Goal: Information Seeking & Learning: Learn about a topic

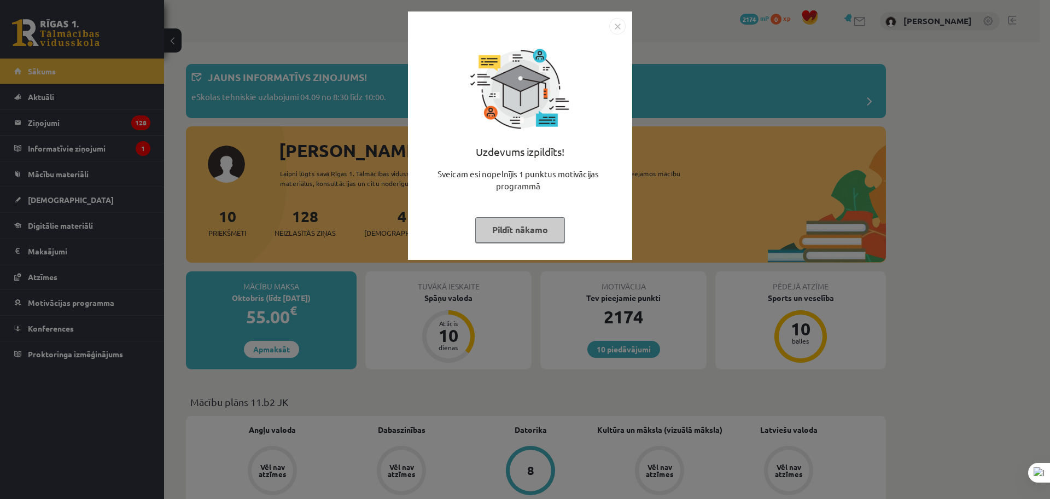
click at [954, 158] on div "Uzdevums izpildīts! Sveicam esi nopelnījis 1 punktus motivācijas programmā Pild…" at bounding box center [525, 249] width 1050 height 499
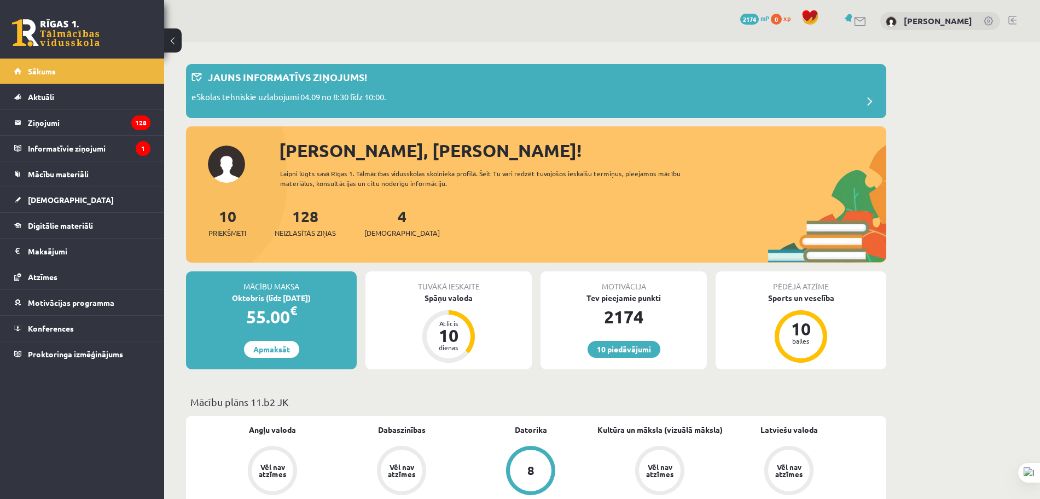
click at [69, 203] on link "[DEMOGRAPHIC_DATA]" at bounding box center [82, 199] width 136 height 25
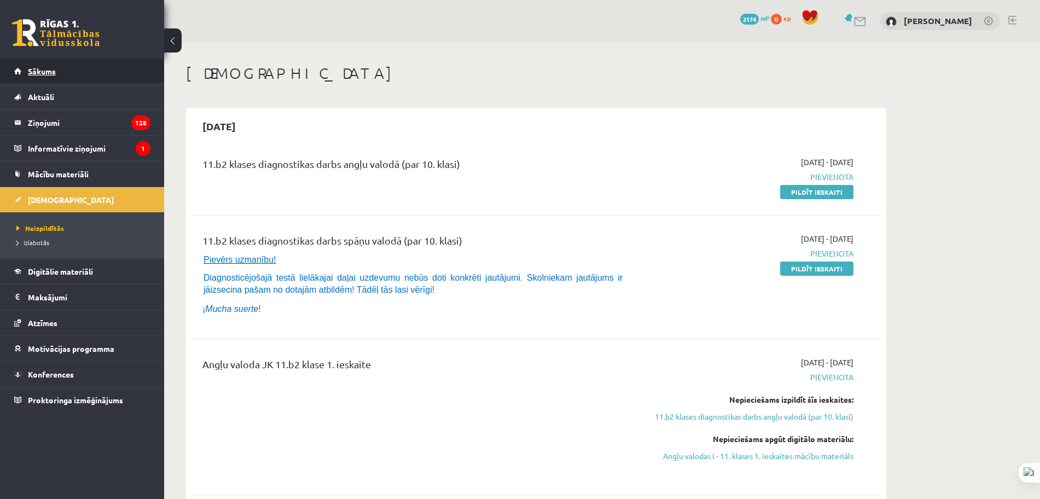
click at [33, 69] on span "Sākums" at bounding box center [42, 71] width 28 height 10
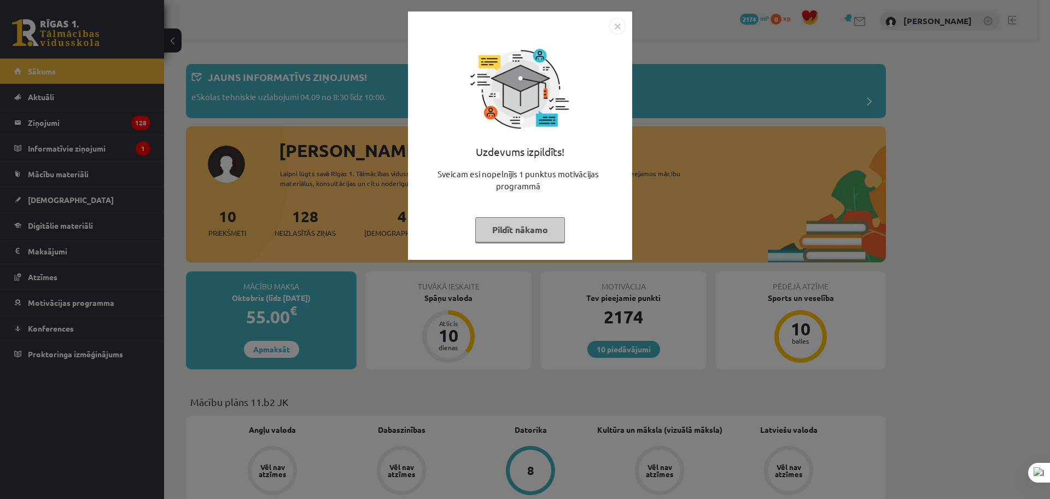
click at [612, 21] on img "Close" at bounding box center [617, 26] width 16 height 16
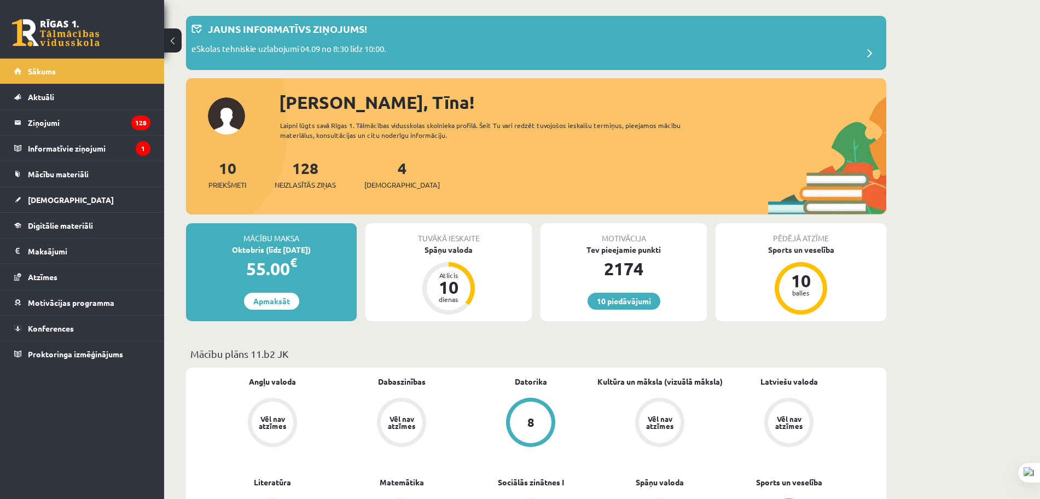
scroll to position [68, 0]
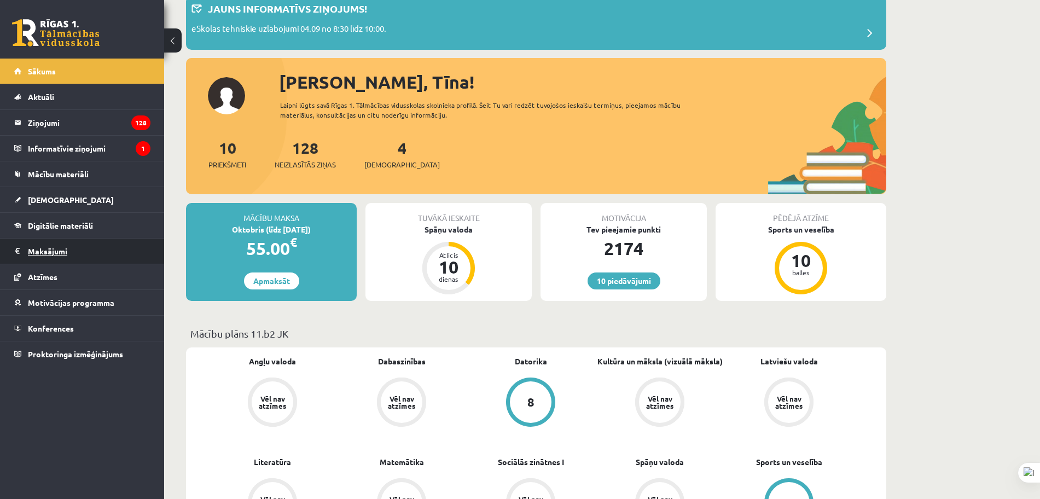
click at [58, 255] on legend "Maksājumi 0" at bounding box center [89, 250] width 123 height 25
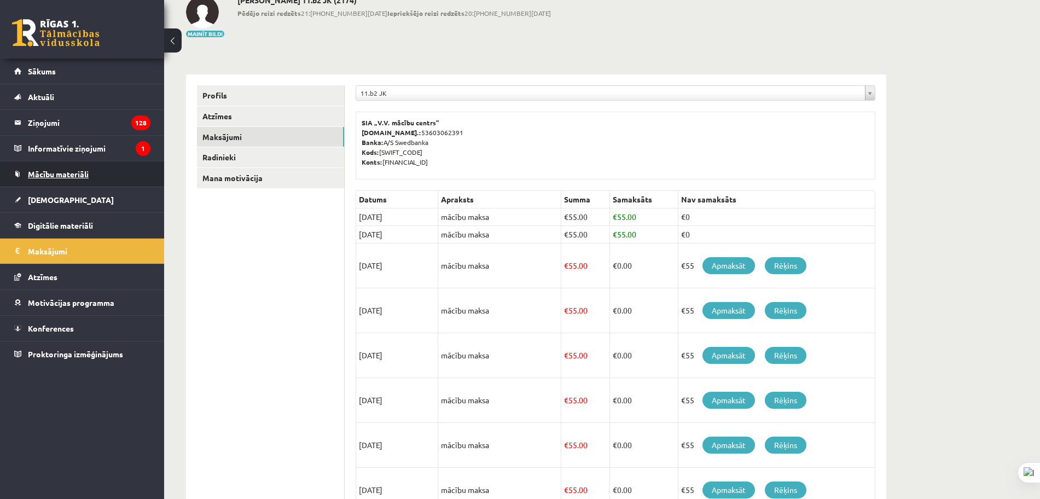
click at [54, 172] on span "Mācību materiāli" at bounding box center [58, 174] width 61 height 10
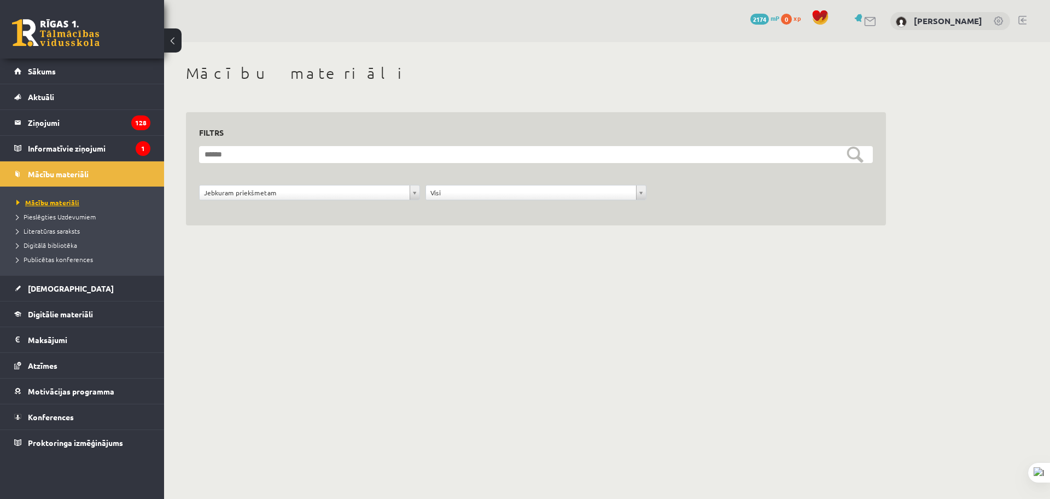
click at [69, 202] on span "Mācību materiāli" at bounding box center [47, 202] width 63 height 9
click at [370, 278] on body "10 Dāvanas 2174 mP 0 xp Tīna Kleina Sākums Aktuāli Kā mācīties eSKOLĀ Kontakti …" at bounding box center [525, 249] width 1050 height 499
click at [59, 283] on span "[DEMOGRAPHIC_DATA]" at bounding box center [71, 288] width 86 height 10
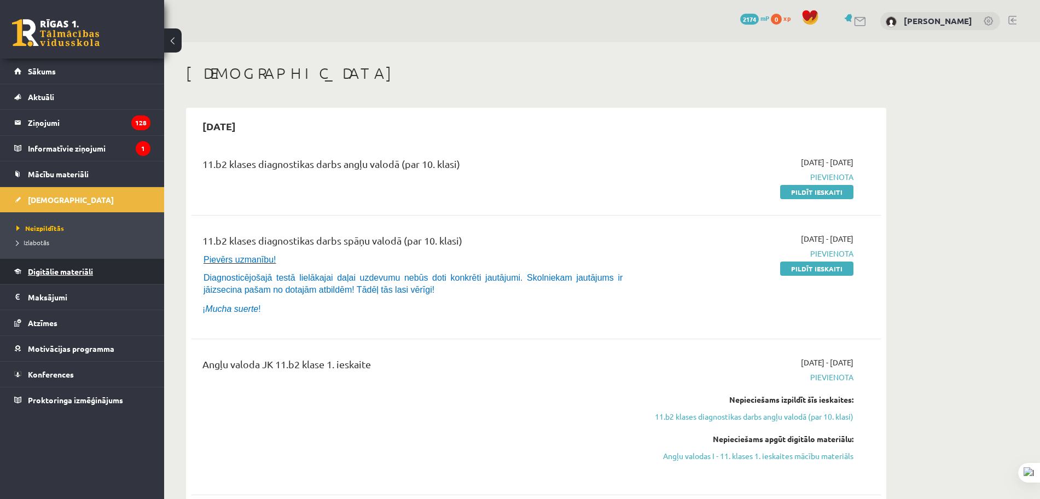
click at [79, 271] on span "Digitālie materiāli" at bounding box center [60, 271] width 65 height 10
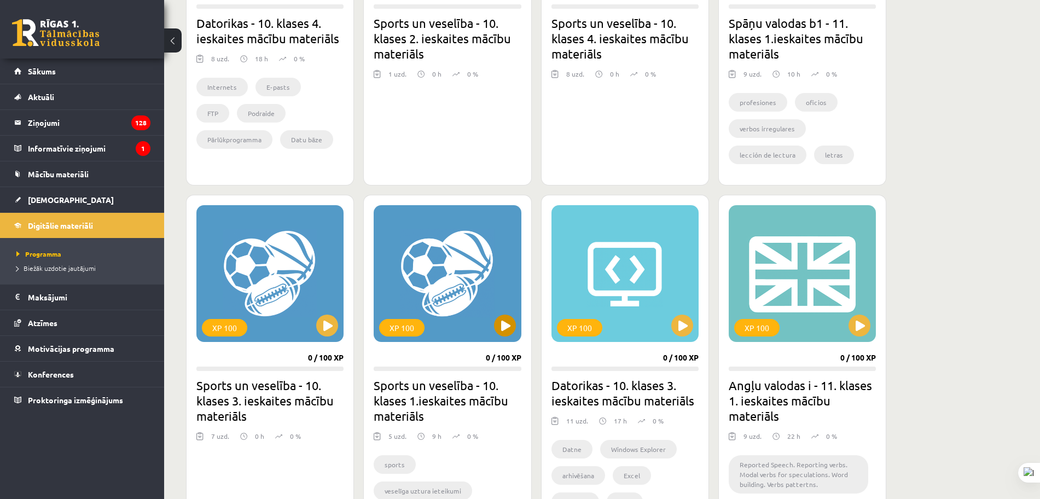
scroll to position [533, 0]
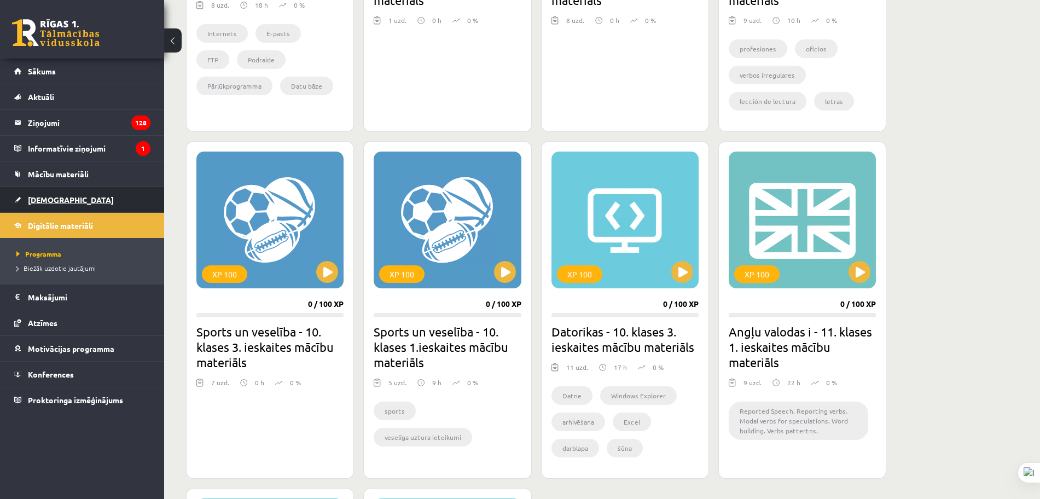
click at [61, 199] on link "[DEMOGRAPHIC_DATA]" at bounding box center [82, 199] width 136 height 25
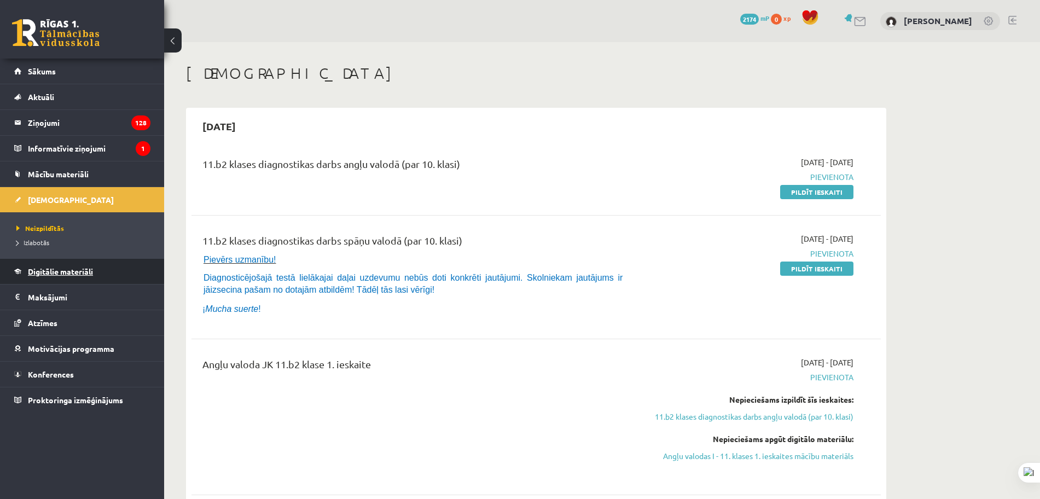
click at [62, 273] on span "Digitālie materiāli" at bounding box center [60, 271] width 65 height 10
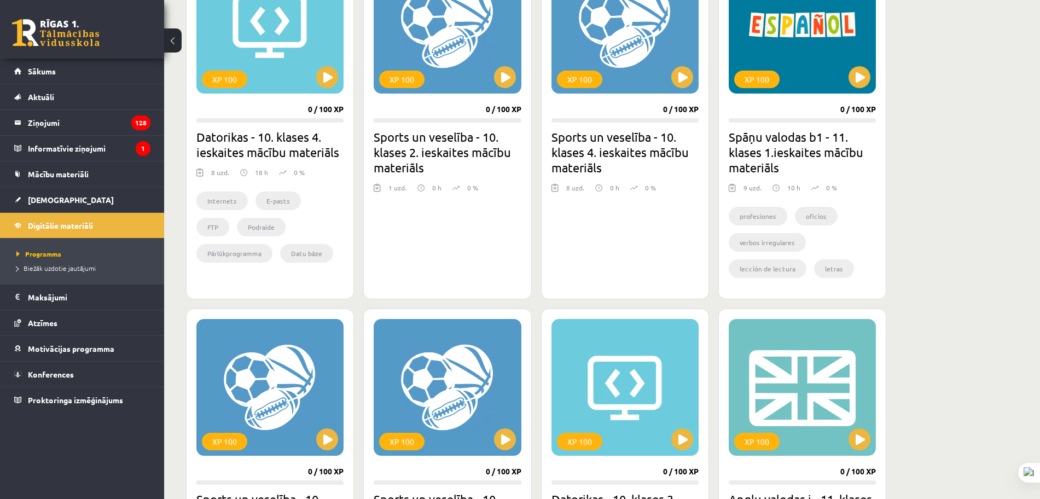
scroll to position [342, 0]
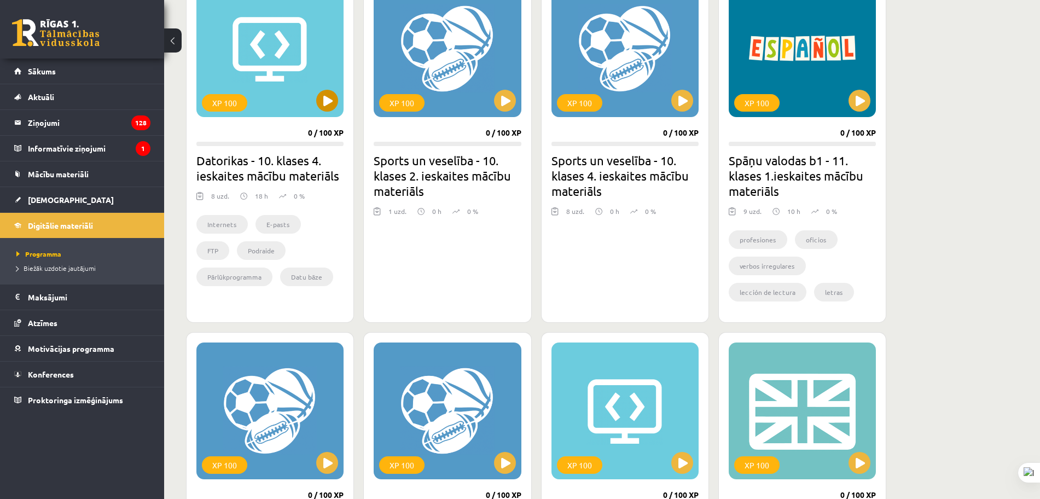
click at [334, 114] on div "XP 100" at bounding box center [269, 48] width 147 height 137
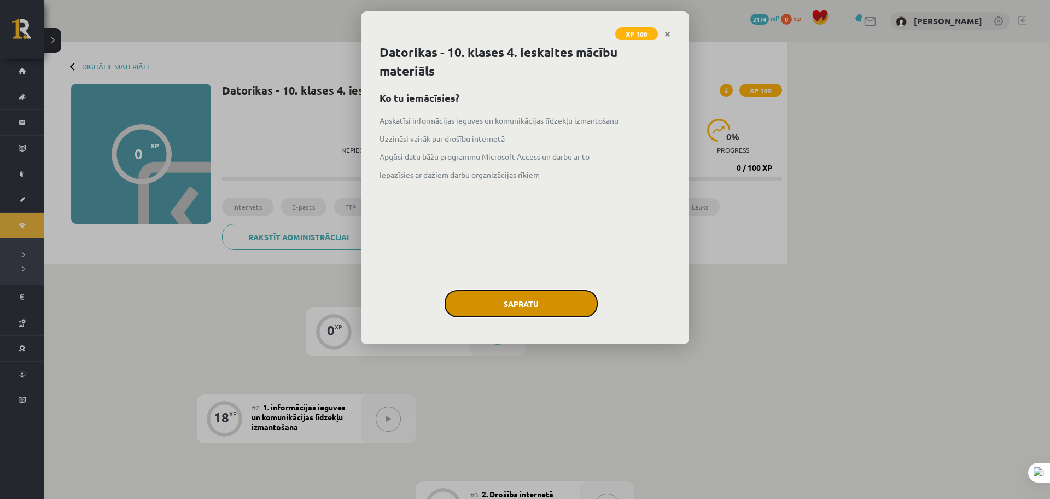
click at [556, 295] on button "Sapratu" at bounding box center [521, 303] width 153 height 27
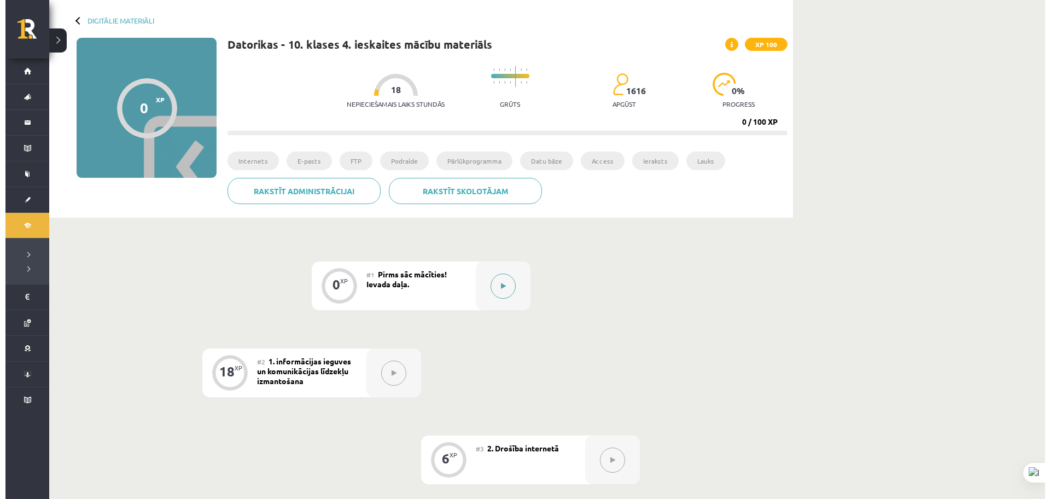
scroll to position [42, 0]
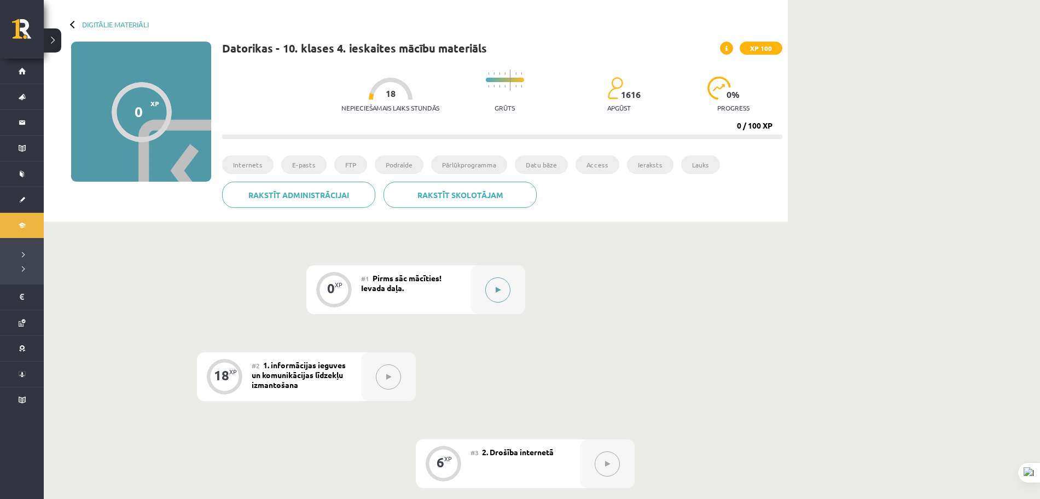
click at [505, 283] on button at bounding box center [497, 289] width 25 height 25
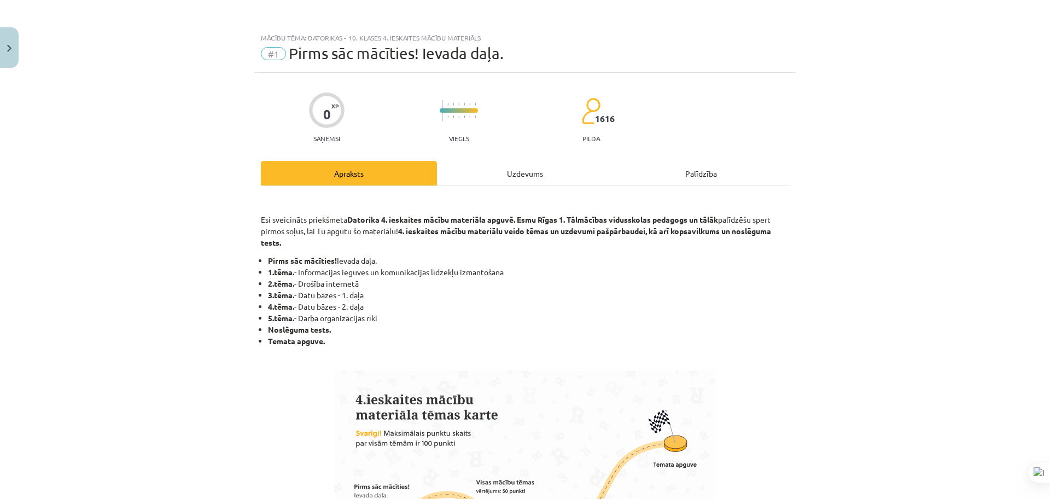
click at [486, 179] on div "Uzdevums" at bounding box center [525, 173] width 176 height 25
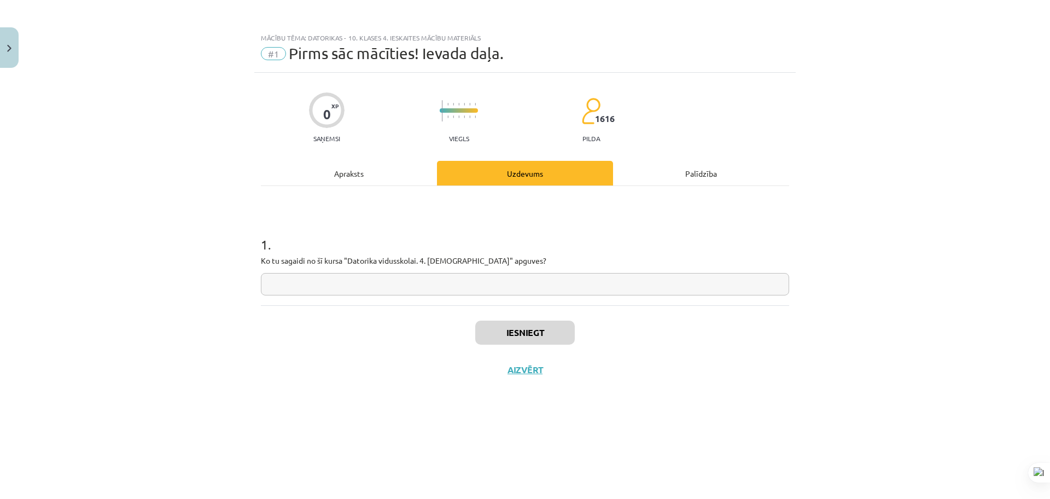
click at [447, 288] on input "text" at bounding box center [525, 284] width 528 height 22
type input "***"
click at [498, 336] on button "Iesniegt" at bounding box center [525, 332] width 100 height 24
click at [540, 379] on button "Nākamā nodarbība" at bounding box center [524, 376] width 107 height 25
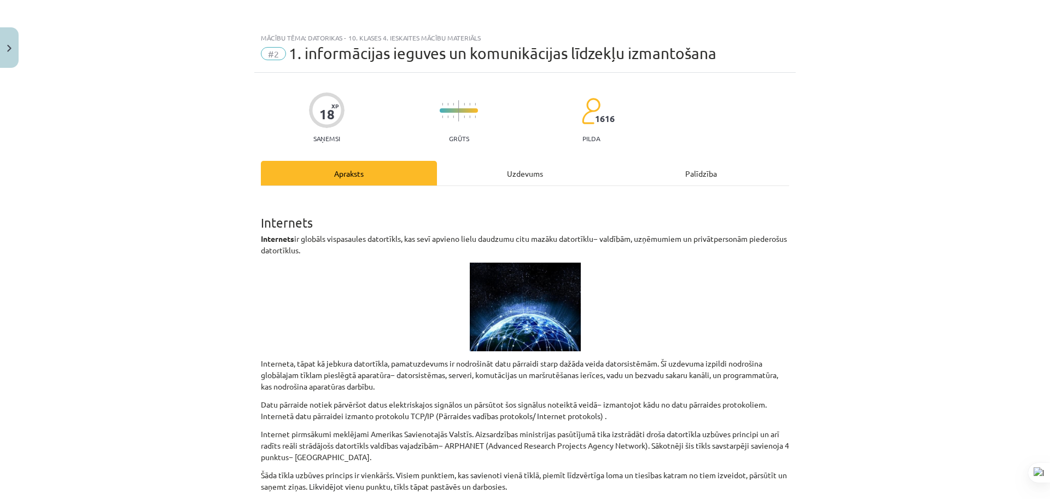
click at [486, 174] on div "Uzdevums" at bounding box center [525, 173] width 176 height 25
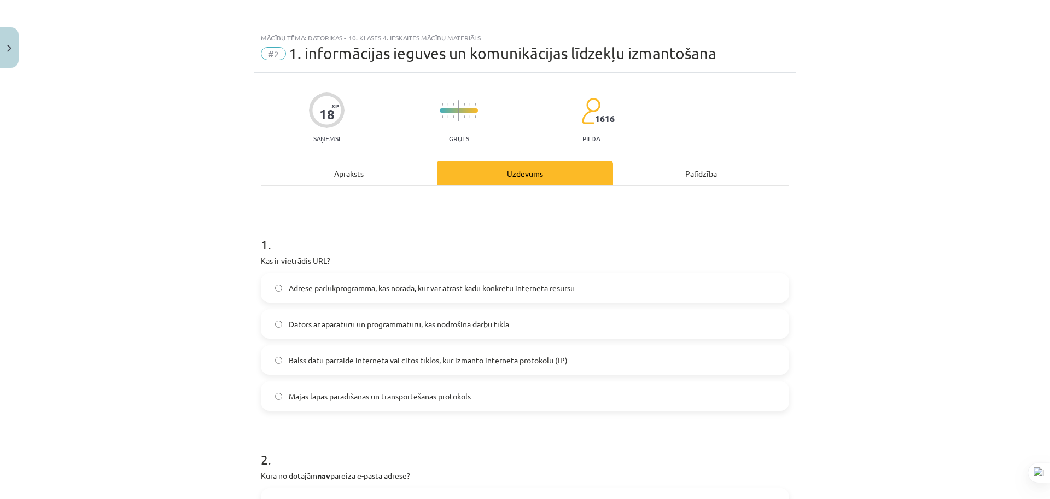
scroll to position [27, 0]
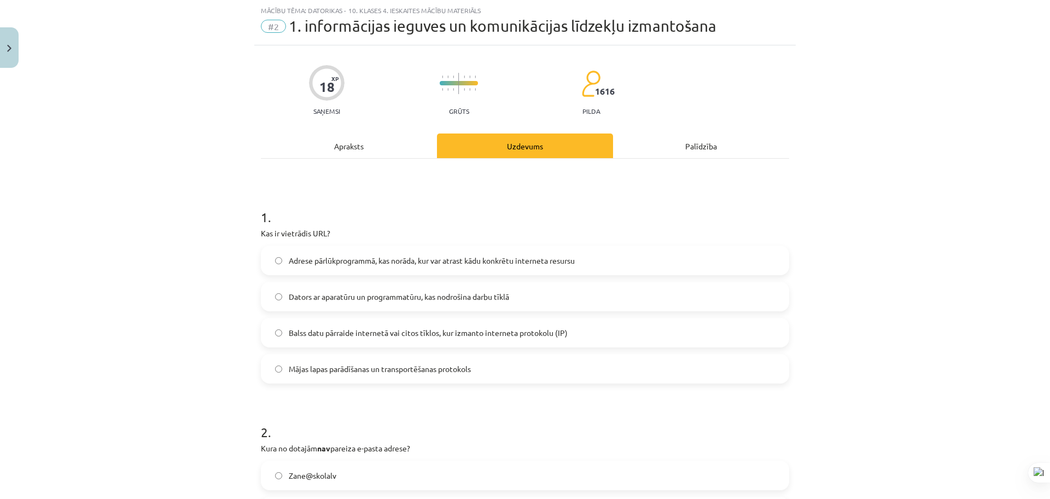
click at [375, 143] on div "Apraksts" at bounding box center [349, 145] width 176 height 25
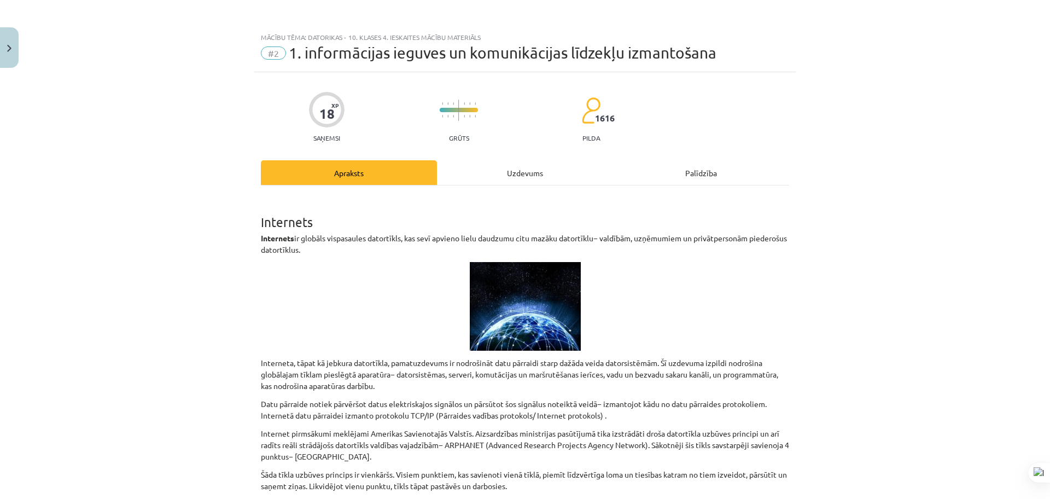
scroll to position [0, 0]
click at [497, 182] on div "Uzdevums" at bounding box center [525, 173] width 176 height 25
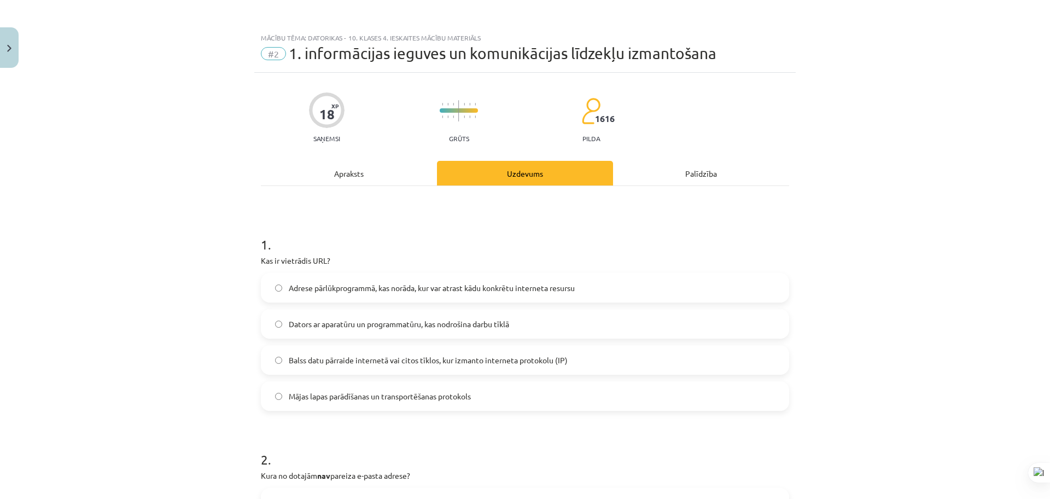
scroll to position [68, 0]
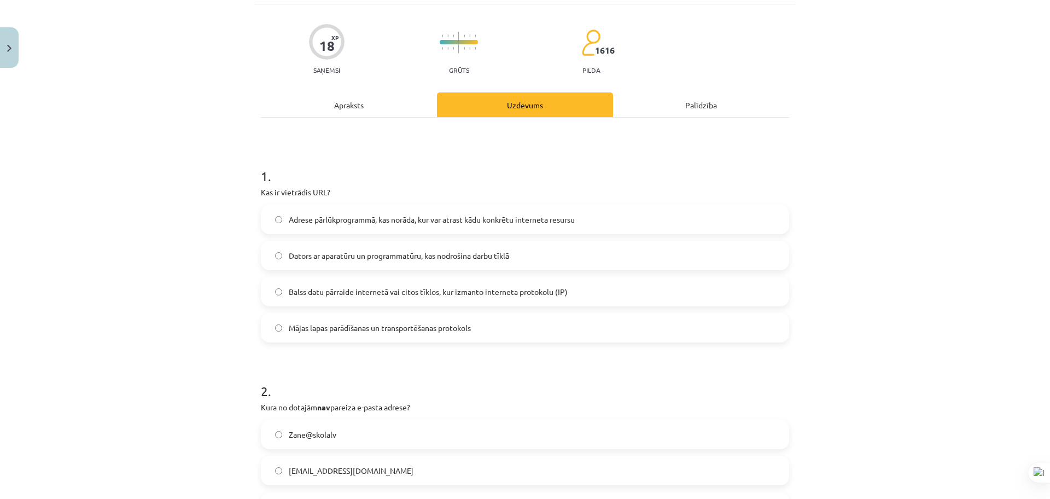
click at [398, 218] on span "Adrese pārlūkprogrammā, kas norāda, kur var atrast kādu konkrētu interneta resu…" at bounding box center [432, 219] width 286 height 11
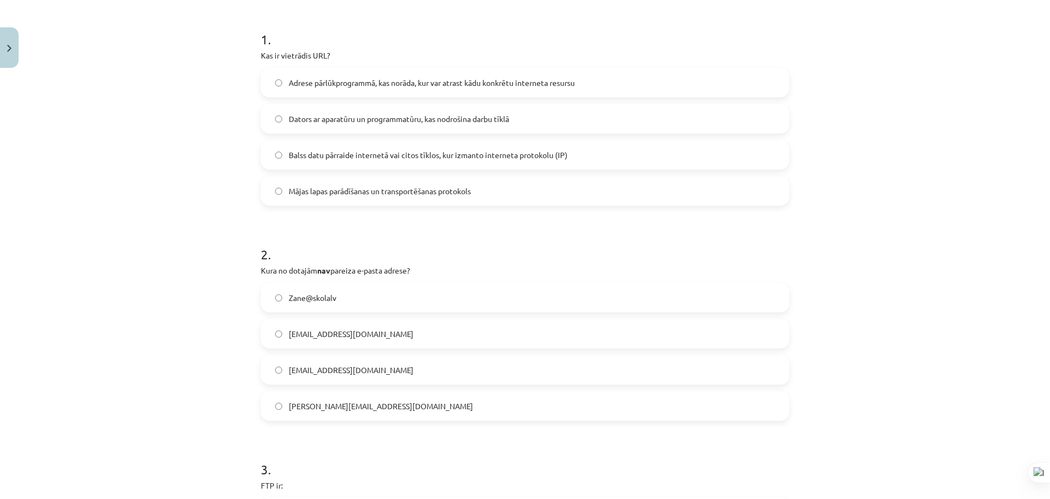
scroll to position [273, 0]
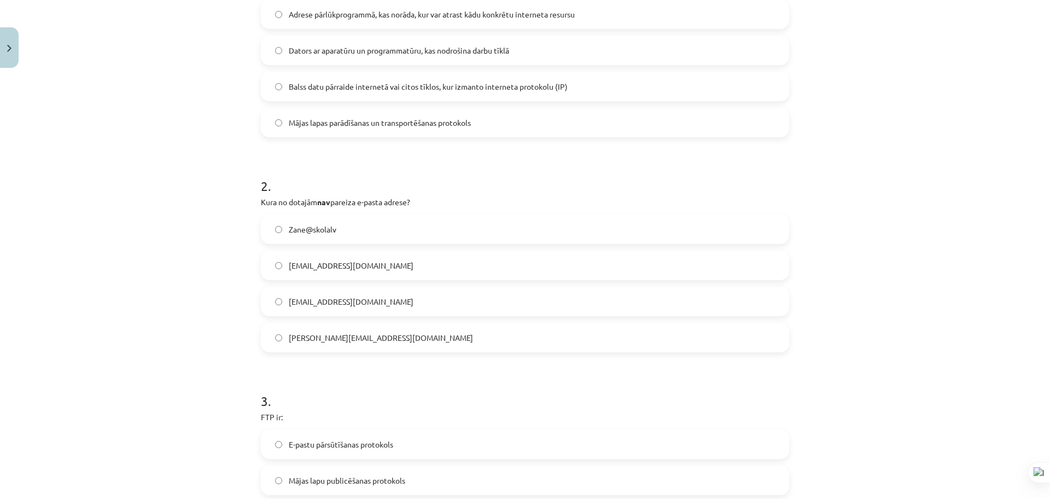
click at [306, 264] on span "peteris_lielais@SkolA.lv" at bounding box center [351, 265] width 125 height 11
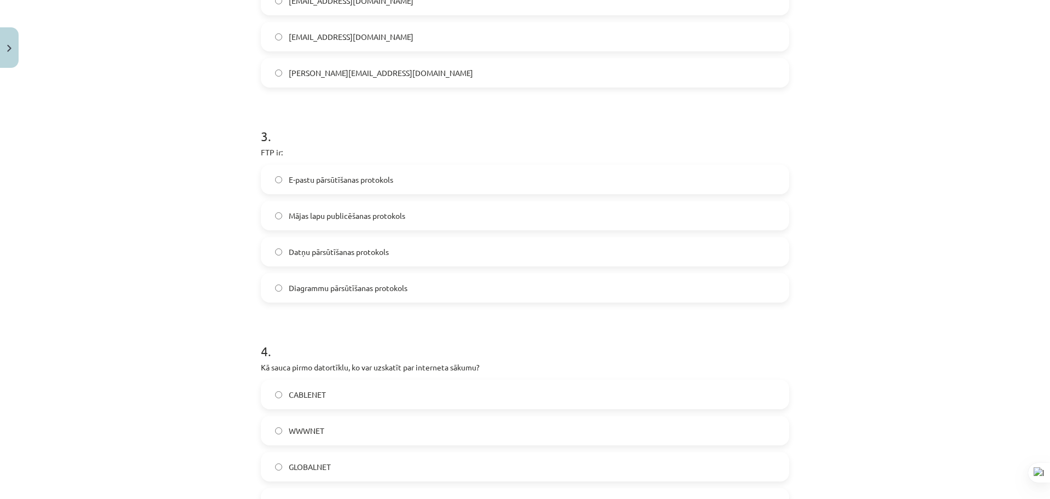
scroll to position [547, 0]
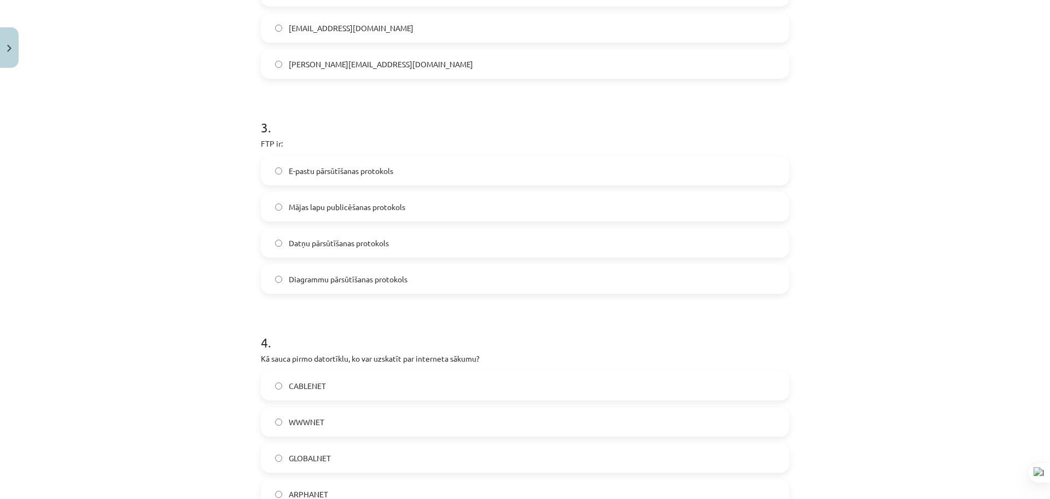
click at [342, 242] on span "Datņu pārsūtīšanas protokols" at bounding box center [339, 242] width 100 height 11
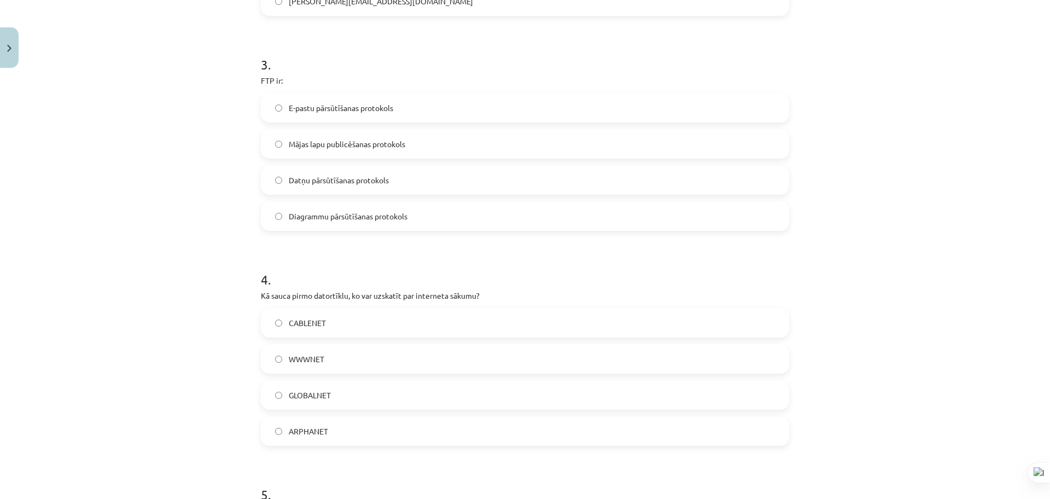
scroll to position [684, 0]
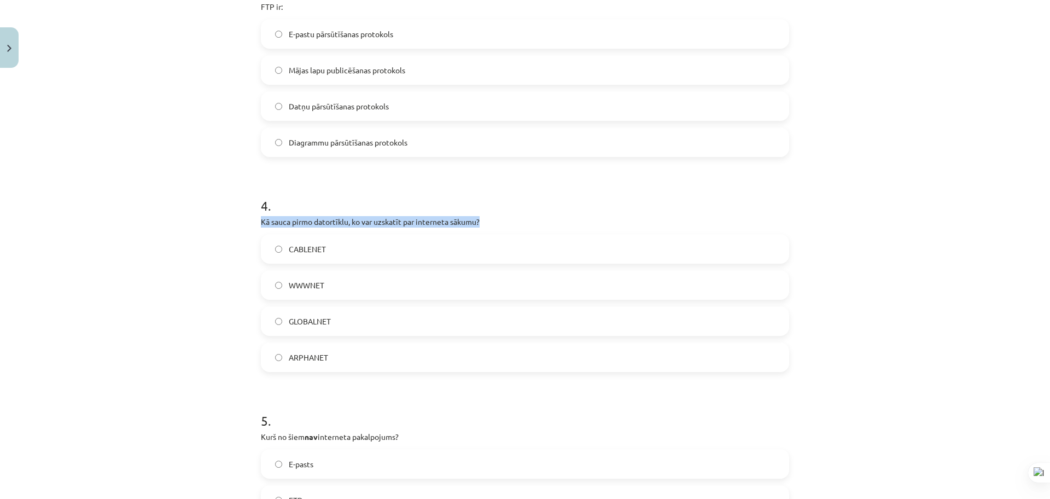
drag, startPoint x: 256, startPoint y: 221, endPoint x: 514, endPoint y: 221, distance: 257.6
click at [514, 221] on p "Kā sauca pirmo datortīklu, ko var uzskatīt par interneta sākumu?" at bounding box center [525, 221] width 528 height 11
copy p "Kā sauca pirmo datortīklu, ko var uzskatīt par interneta sākumu?"
click at [297, 168] on form "1 . Kas ir vietrādis URL? Adrese pārlūkprogrammā, kas norāda, kur var atrast kā…" at bounding box center [525, 60] width 528 height 1053
click at [325, 354] on label "ARPHANET" at bounding box center [525, 356] width 526 height 27
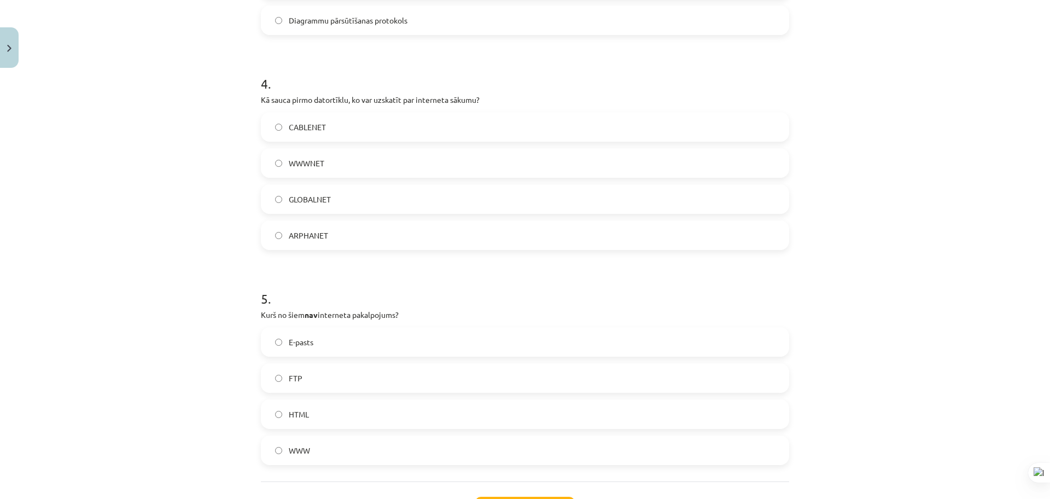
scroll to position [889, 0]
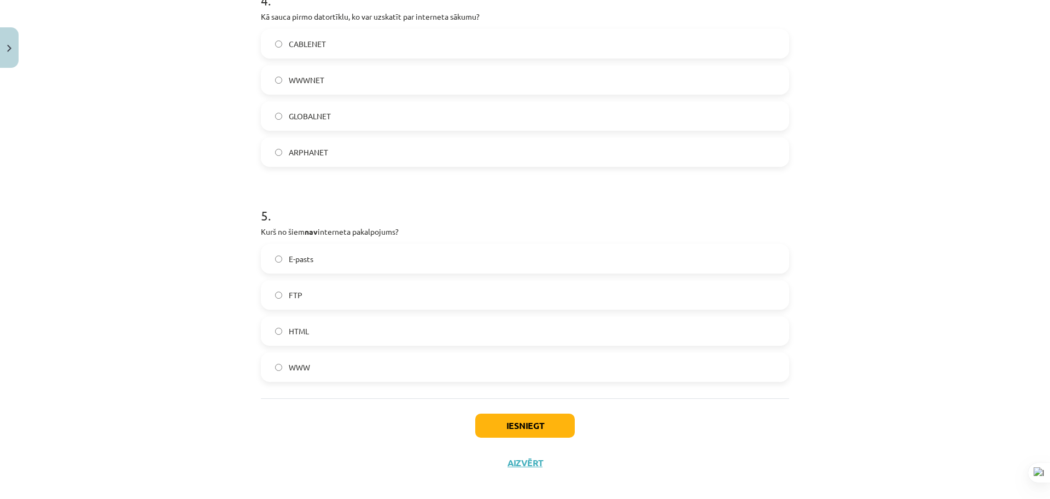
click at [303, 376] on label "WWW" at bounding box center [525, 366] width 526 height 27
click at [261, 442] on div "Iesniegt Aizvērt" at bounding box center [525, 436] width 528 height 77
click at [303, 254] on span "E-pasts" at bounding box center [301, 258] width 25 height 11
drag, startPoint x: 249, startPoint y: 230, endPoint x: 385, endPoint y: 368, distance: 194.1
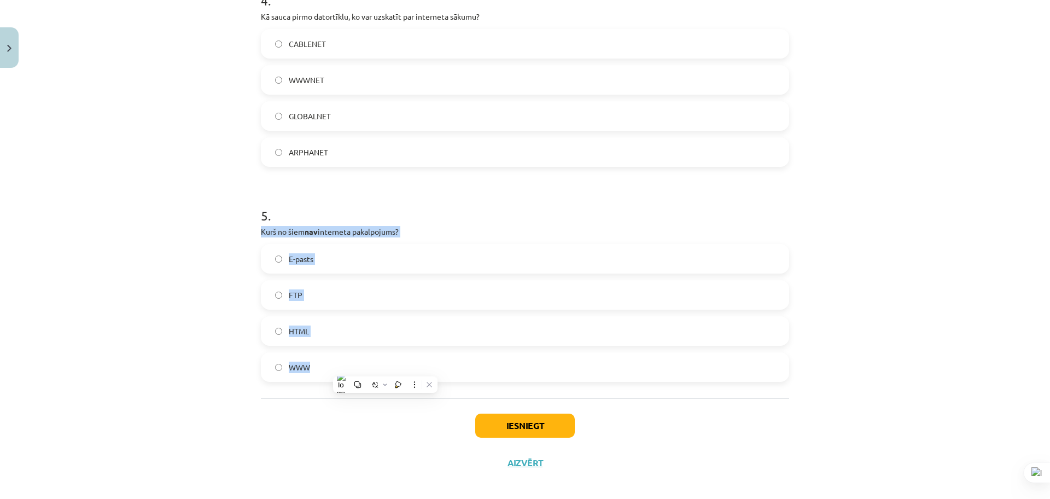
copy div "Kurš no šiem nav interneta pakalpojums? E-pasts FTP HTML WWW"
click at [481, 191] on h1 "5 ." at bounding box center [525, 206] width 528 height 34
click at [342, 330] on label "HTML" at bounding box center [525, 330] width 526 height 27
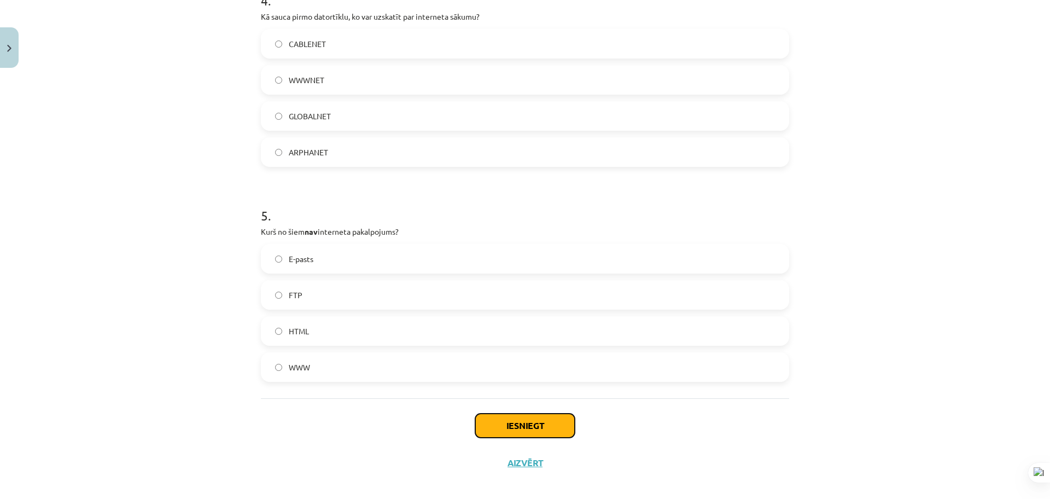
click at [494, 423] on button "Iesniegt" at bounding box center [525, 425] width 100 height 24
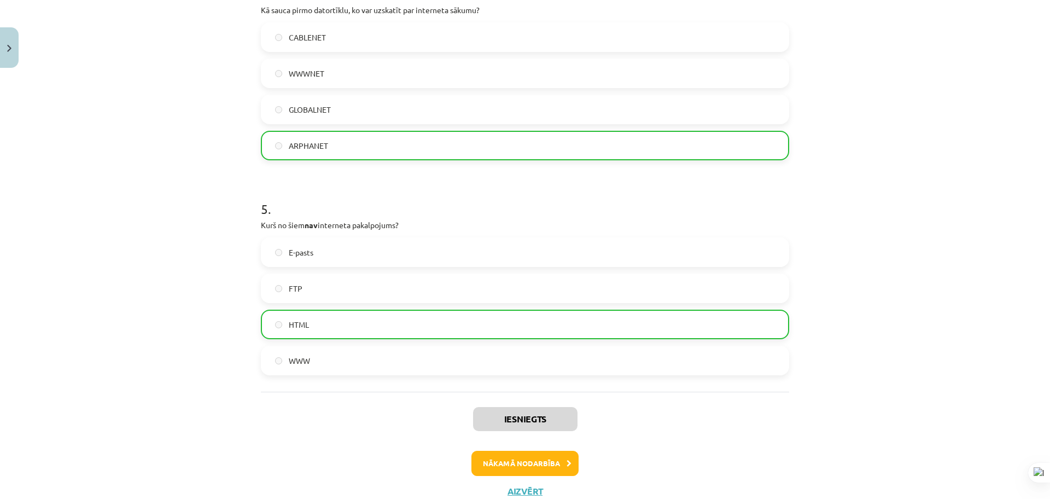
scroll to position [934, 0]
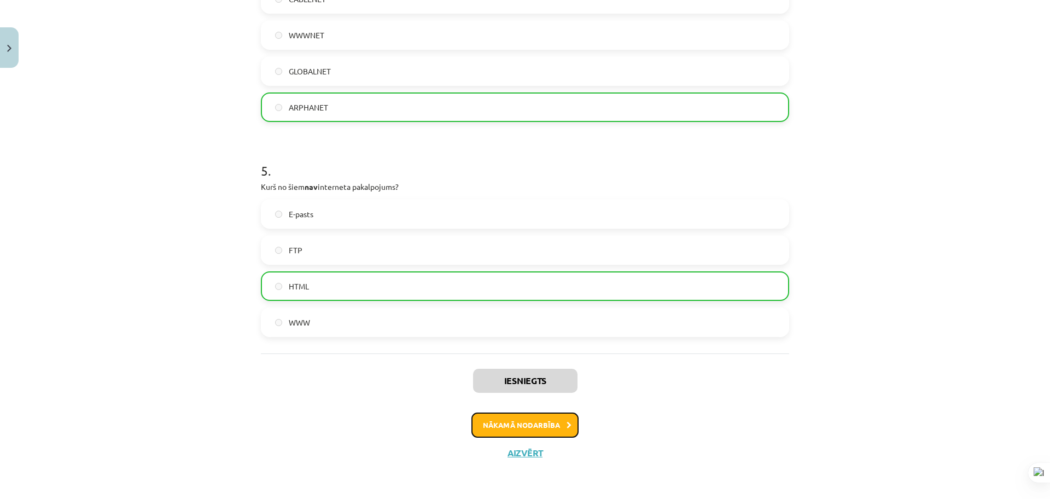
click at [555, 424] on button "Nākamā nodarbība" at bounding box center [524, 424] width 107 height 25
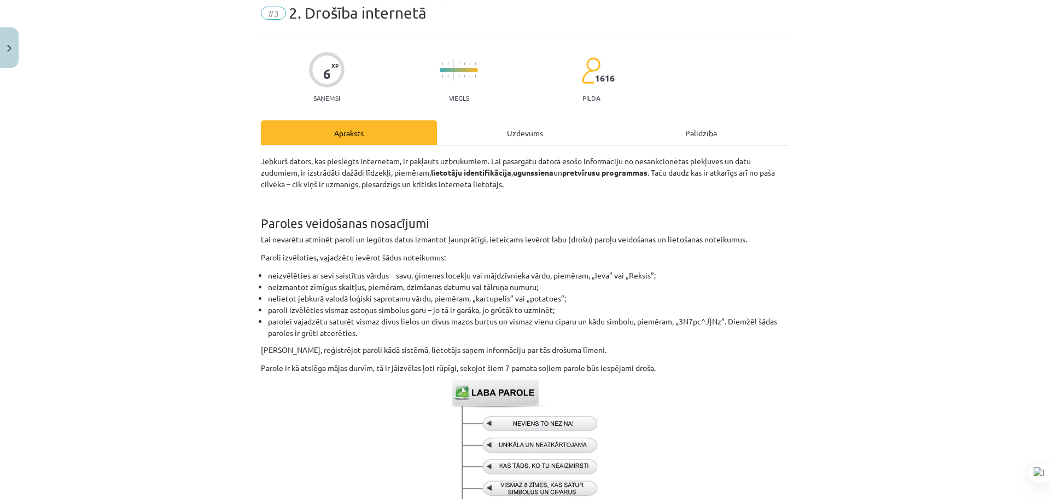
scroll to position [27, 0]
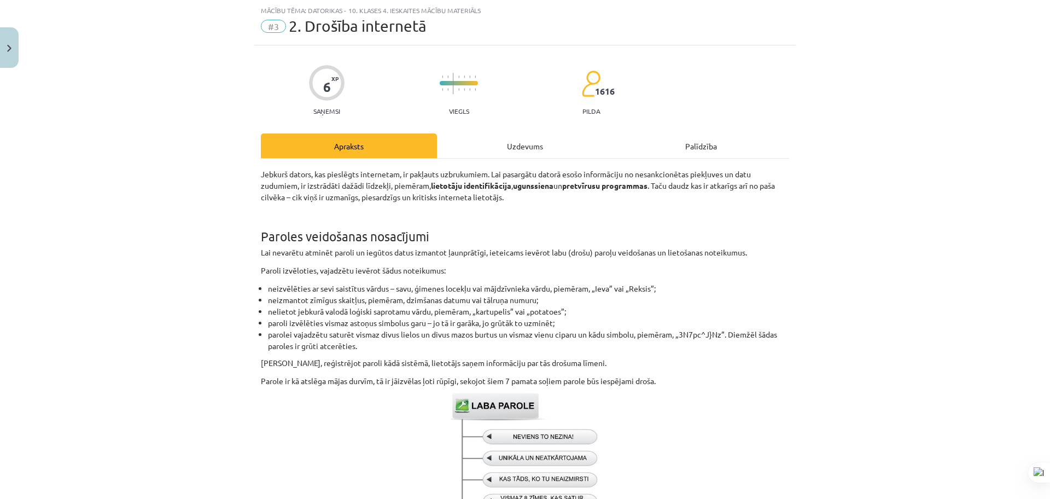
drag, startPoint x: 468, startPoint y: 153, endPoint x: 464, endPoint y: 142, distance: 10.9
click at [468, 147] on div "Uzdevums" at bounding box center [525, 145] width 176 height 25
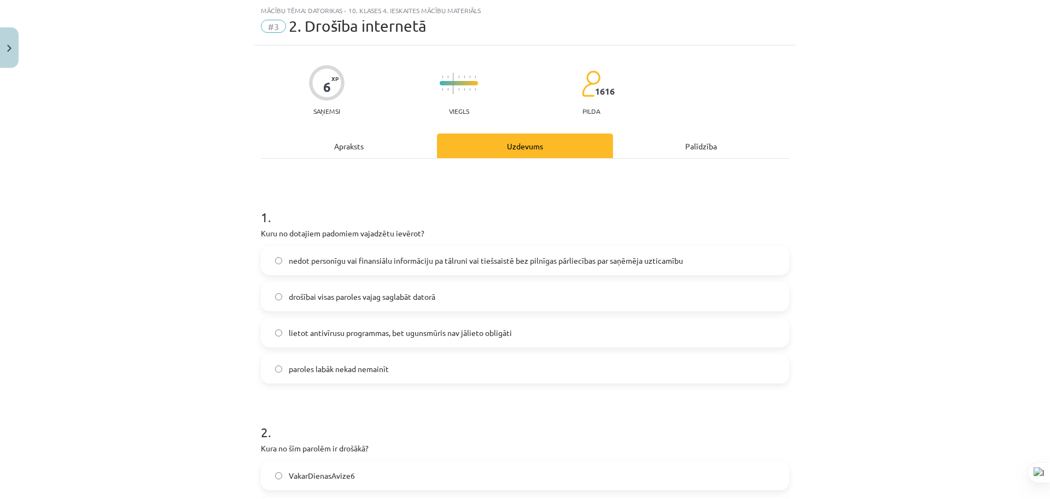
click at [370, 263] on span "nedot personīgu vai finansiālu informāciju pa tālruni vai tiešsaistē bez pilnīg…" at bounding box center [486, 260] width 394 height 11
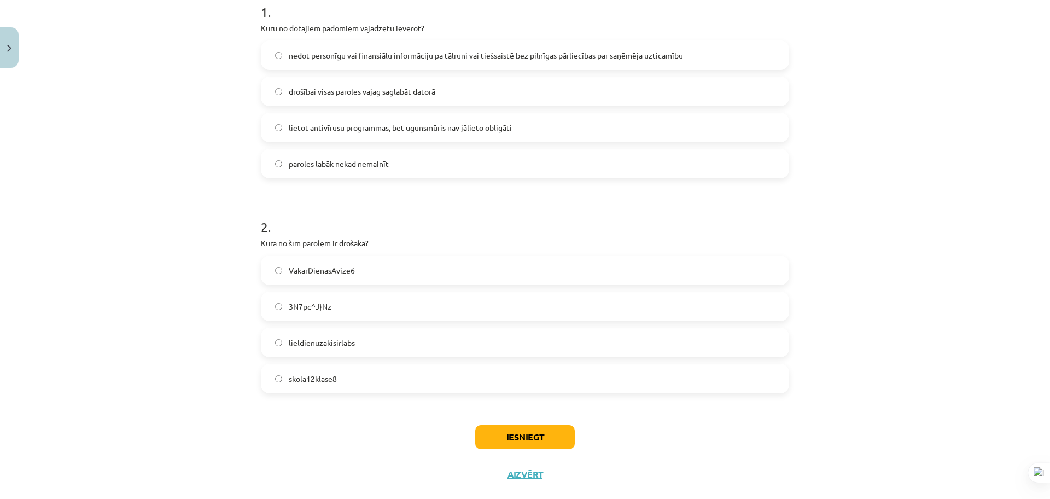
scroll to position [254, 0]
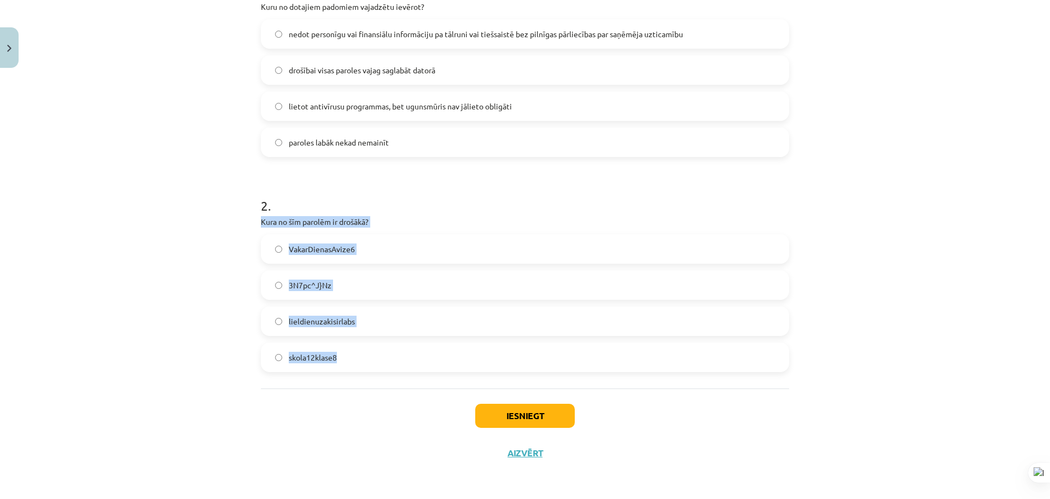
drag, startPoint x: 258, startPoint y: 224, endPoint x: 377, endPoint y: 358, distance: 178.9
click at [377, 358] on div "2 . Kura no šīm parolēm ir drošākā? VakarDienasAvize6 3N7pc^J}Nz lieldienuzakis…" at bounding box center [525, 275] width 528 height 193
copy div "Kura no šīm parolēm ir drošākā? VakarDienasAvize6 3N7pc^J}Nz lieldienuzakisirla…"
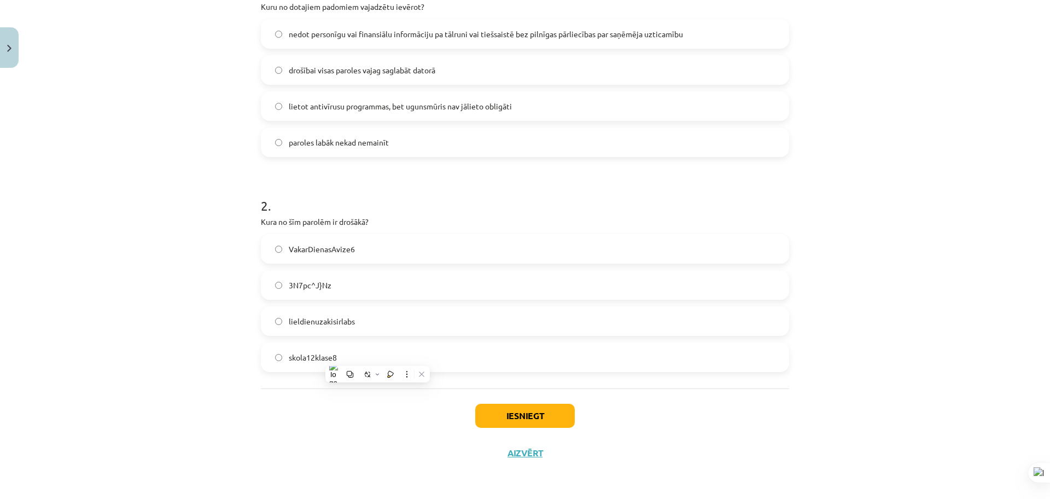
click at [493, 174] on form "1 . Kuru no dotajiem padomiem vajadzētu ievērot? nedot personīgu vai finansiālu…" at bounding box center [525, 168] width 528 height 408
click at [403, 274] on label "3N7pc^J}Nz" at bounding box center [525, 284] width 526 height 27
click at [498, 416] on button "Iesniegt" at bounding box center [525, 416] width 100 height 24
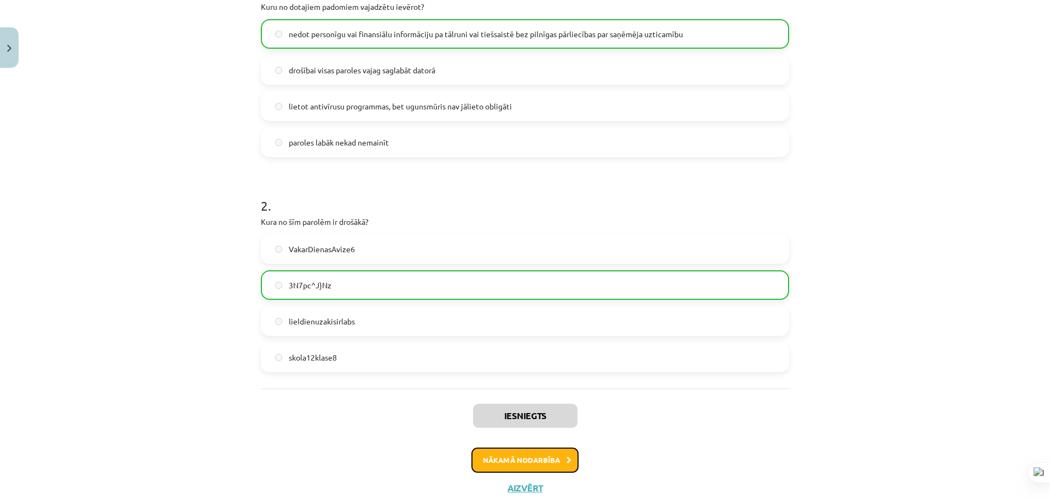
click at [500, 464] on button "Nākamā nodarbība" at bounding box center [524, 459] width 107 height 25
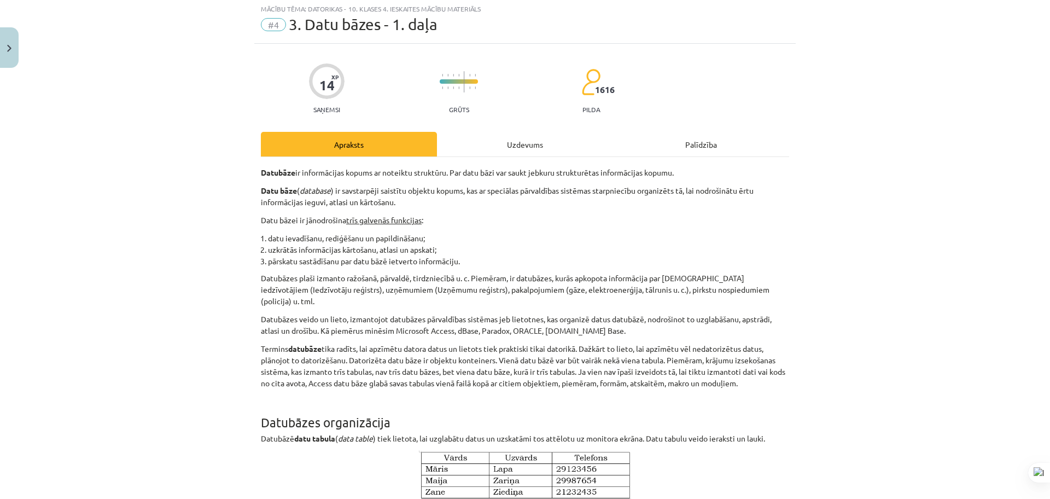
scroll to position [27, 0]
click at [489, 135] on div "Uzdevums" at bounding box center [525, 145] width 176 height 25
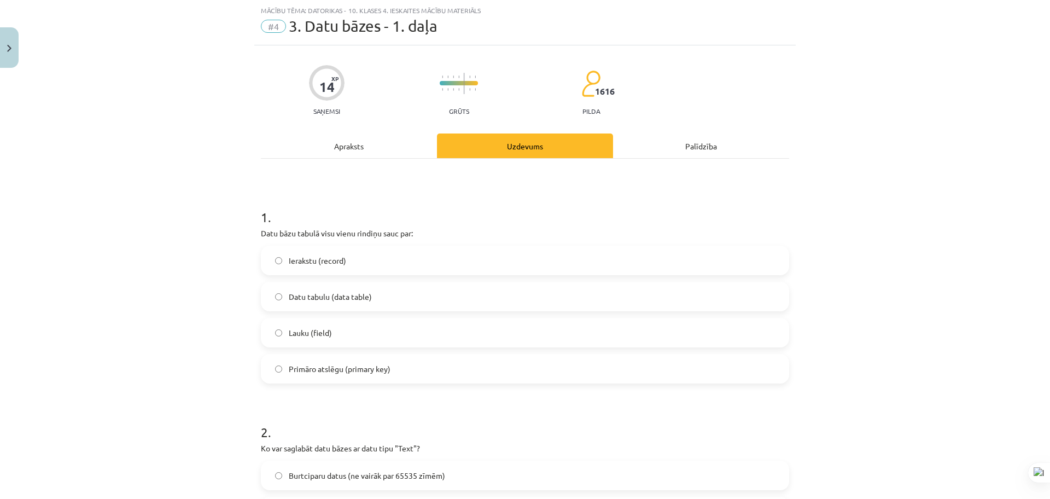
click at [387, 144] on div "Apraksts" at bounding box center [349, 145] width 176 height 25
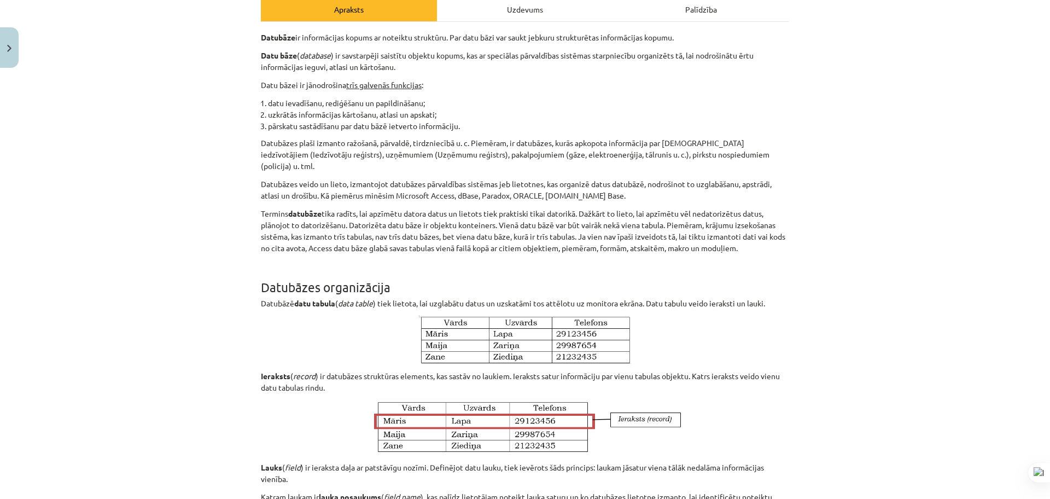
scroll to position [0, 0]
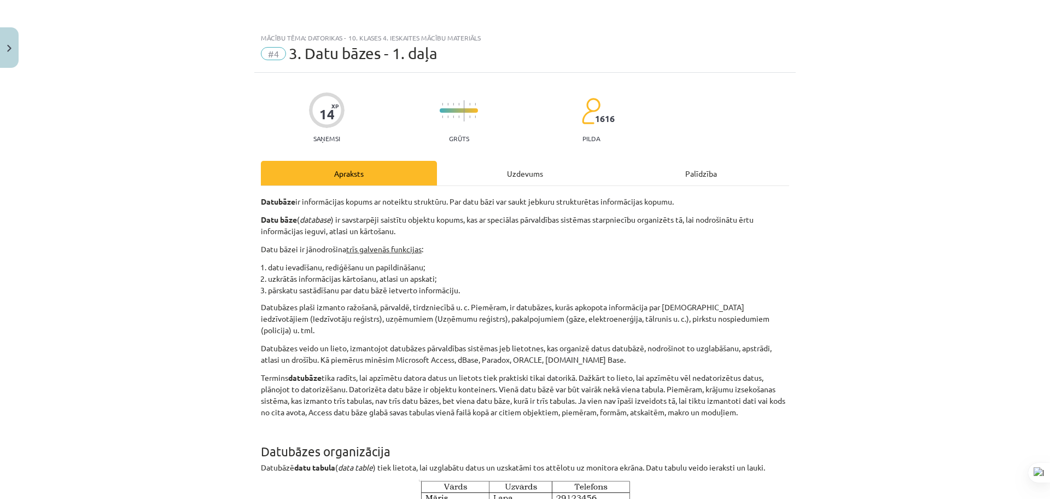
click at [482, 164] on div "Uzdevums" at bounding box center [525, 173] width 176 height 25
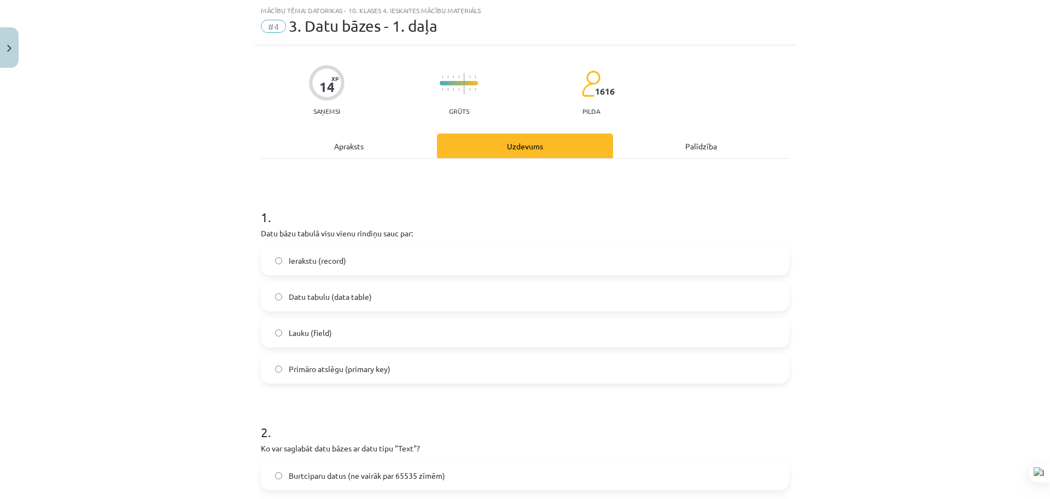
click at [471, 258] on label "Ierakstu (record)" at bounding box center [525, 260] width 526 height 27
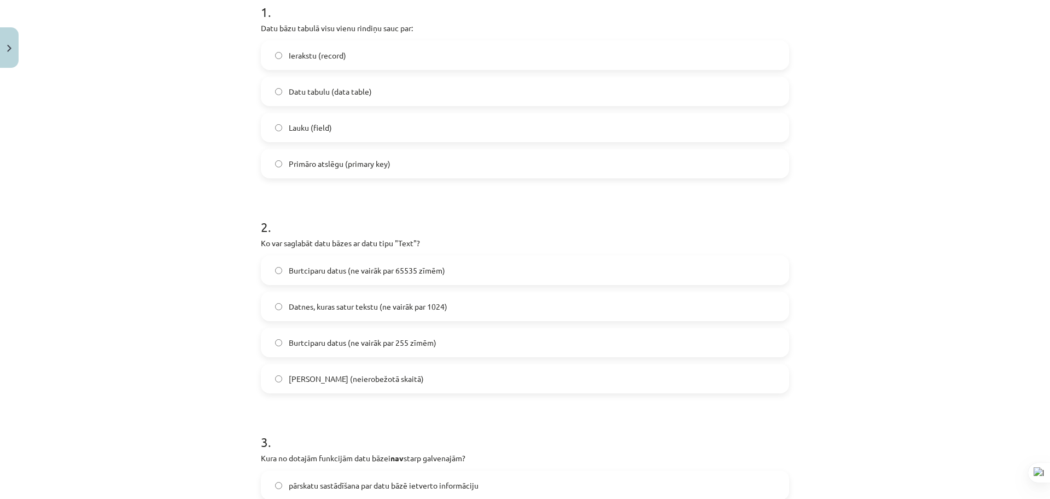
scroll to position [96, 0]
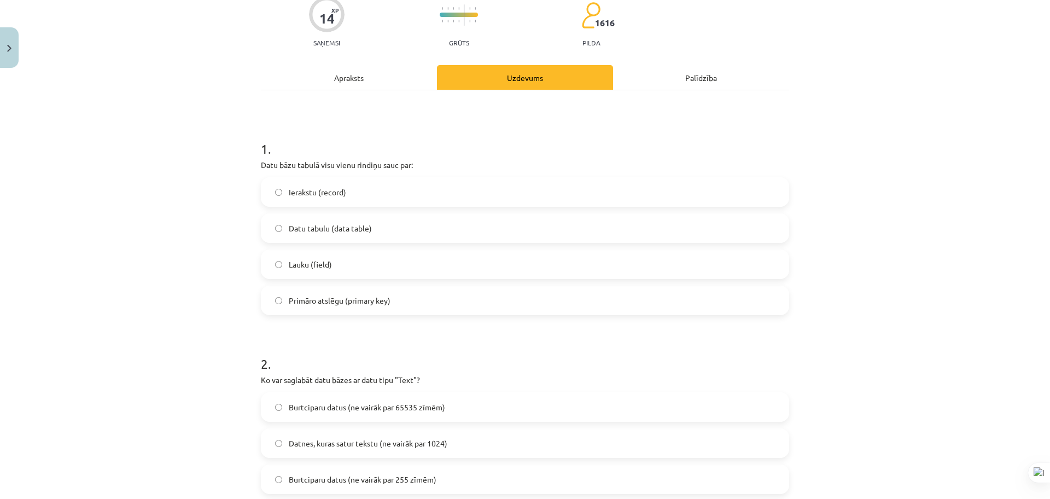
click at [369, 84] on div "Apraksts" at bounding box center [349, 77] width 176 height 25
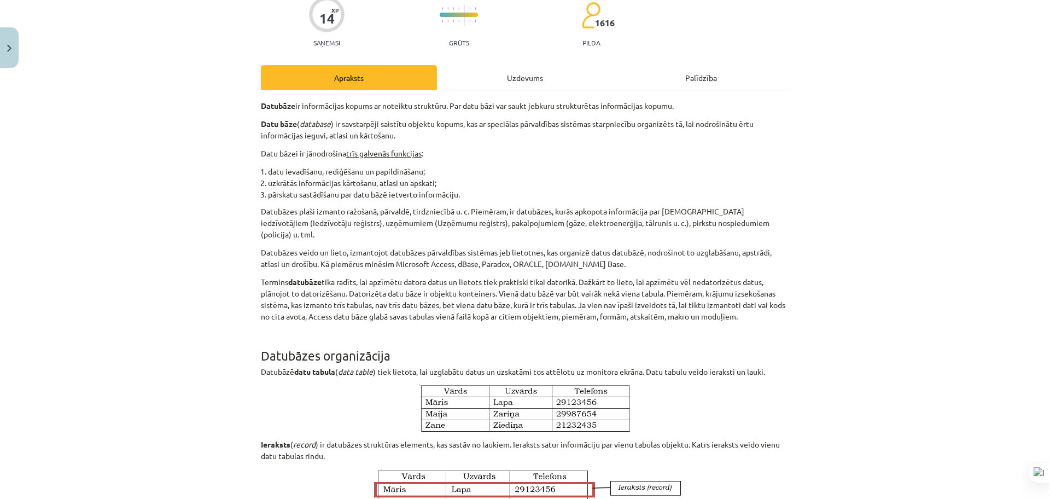
click at [473, 77] on div "Uzdevums" at bounding box center [525, 77] width 176 height 25
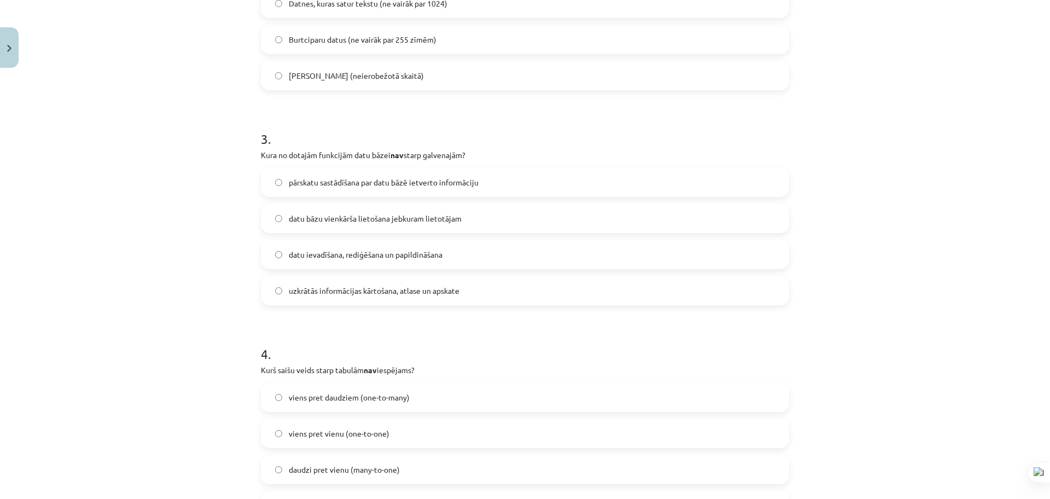
scroll to position [410, 0]
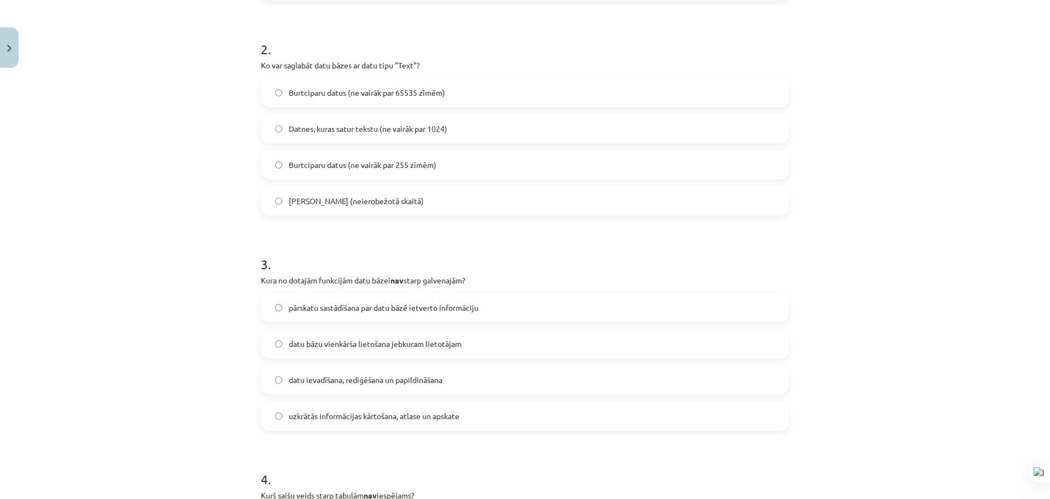
click at [444, 307] on span "pārskatu sastādīšana par datu bāzē ietverto informāciju" at bounding box center [384, 307] width 190 height 11
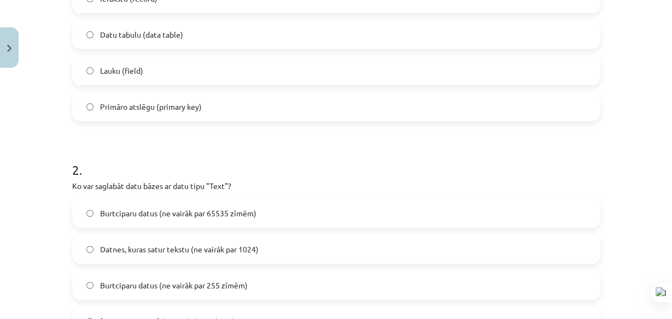
scroll to position [374, 0]
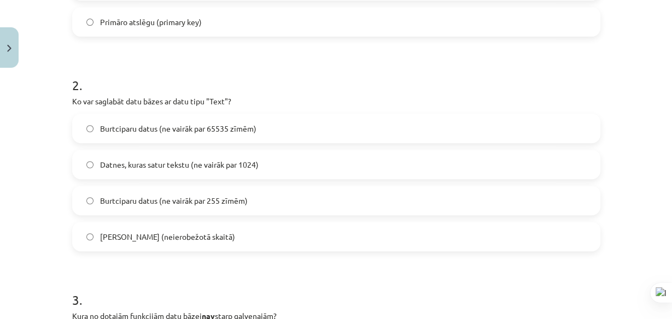
click at [175, 127] on span "Burtciparu datus (ne vairāk par 65535 zīmēm)" at bounding box center [178, 128] width 156 height 11
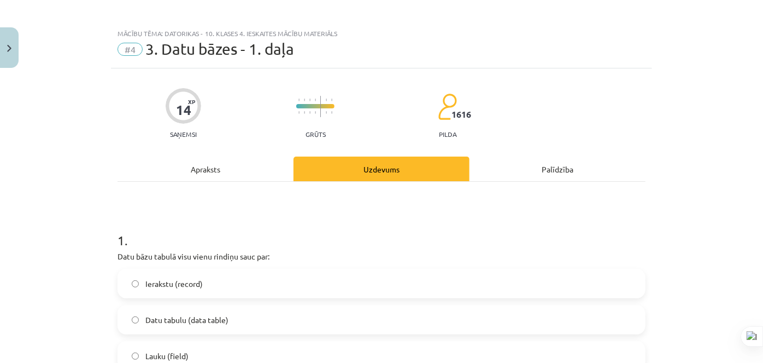
scroll to position [0, 0]
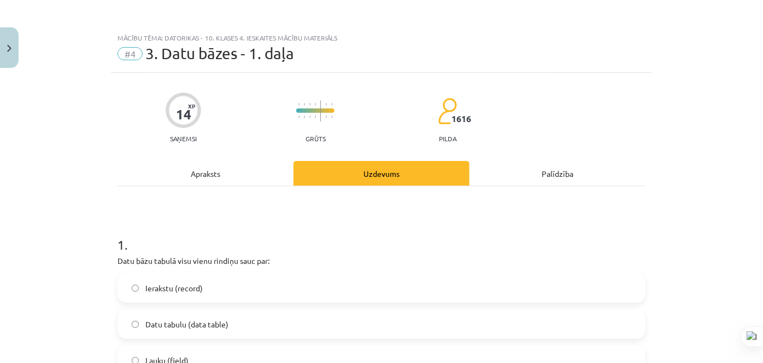
click at [181, 175] on div "Apraksts" at bounding box center [206, 173] width 176 height 25
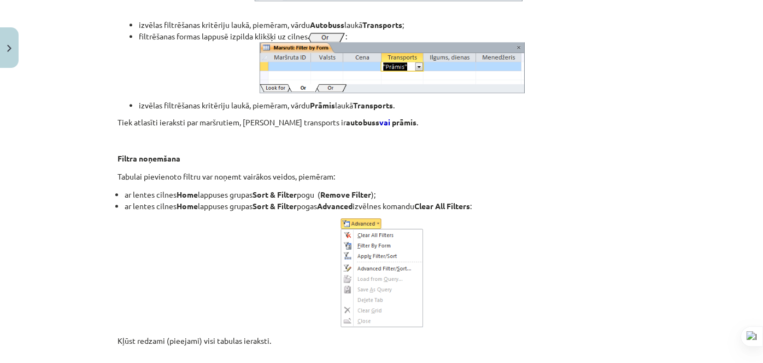
scroll to position [10069, 0]
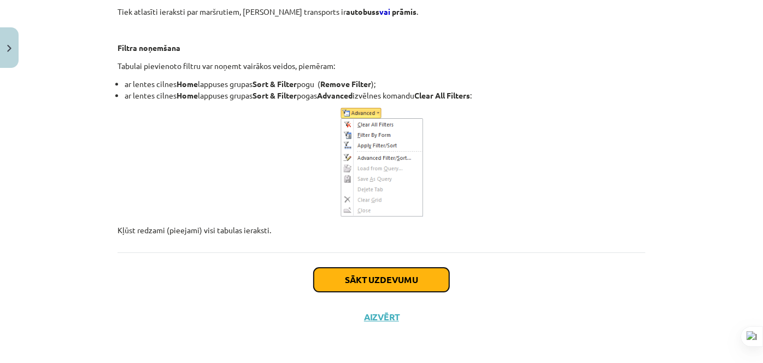
click at [334, 282] on button "Sākt uzdevumu" at bounding box center [382, 279] width 136 height 24
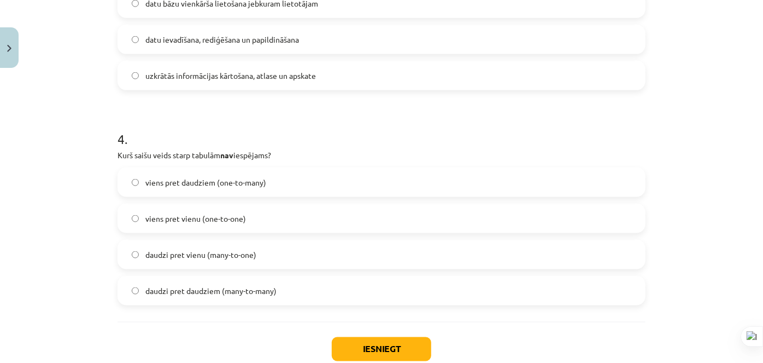
scroll to position [819, 0]
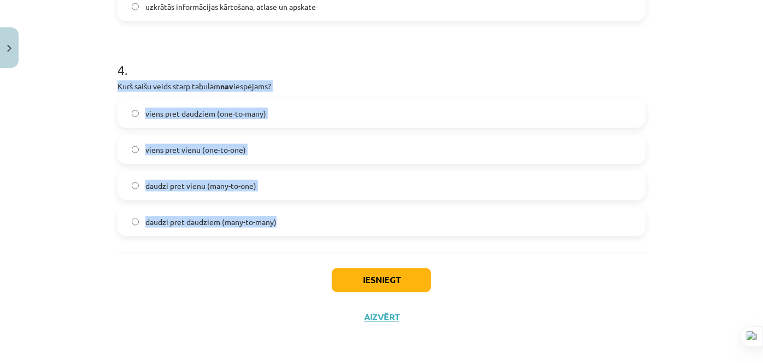
drag, startPoint x: 112, startPoint y: 81, endPoint x: 319, endPoint y: 251, distance: 268.1
copy div "Kurš saišu veids starp tabulām nav iespējams? viens pret daudziem (one-to-many)…"
click at [324, 212] on label "daudzi pret daudziem (many-to-many)" at bounding box center [382, 221] width 526 height 27
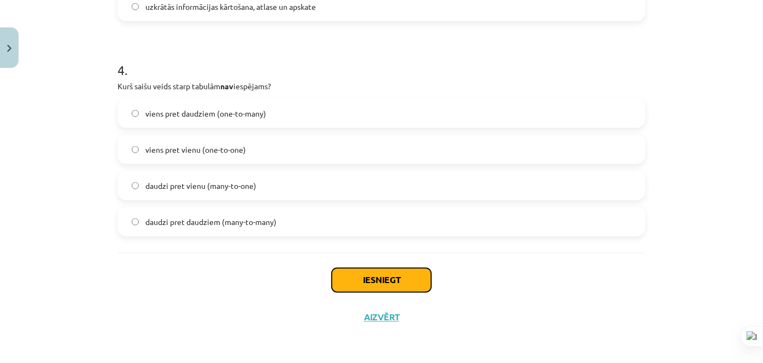
click at [399, 280] on button "Iesniegt" at bounding box center [382, 280] width 100 height 24
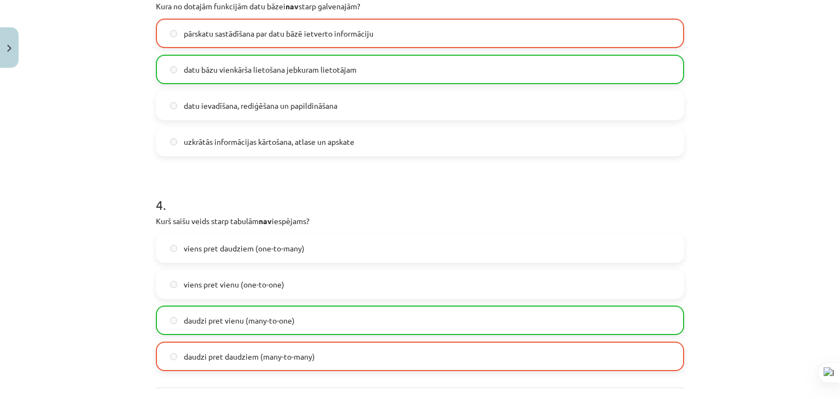
scroll to position [818, 0]
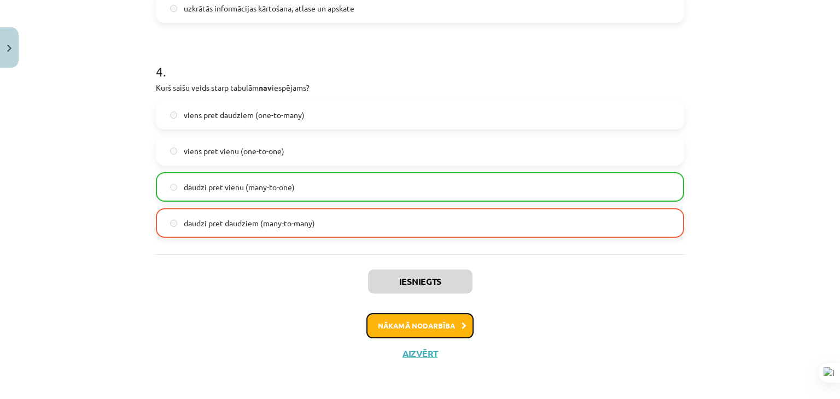
click at [381, 318] on button "Nākamā nodarbība" at bounding box center [419, 325] width 107 height 25
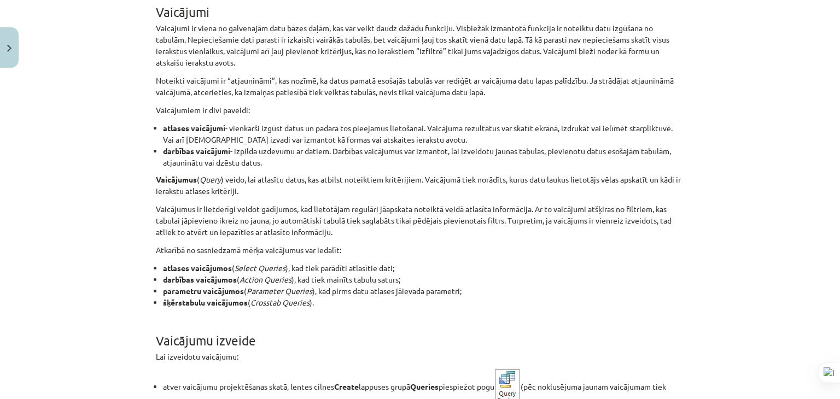
scroll to position [27, 0]
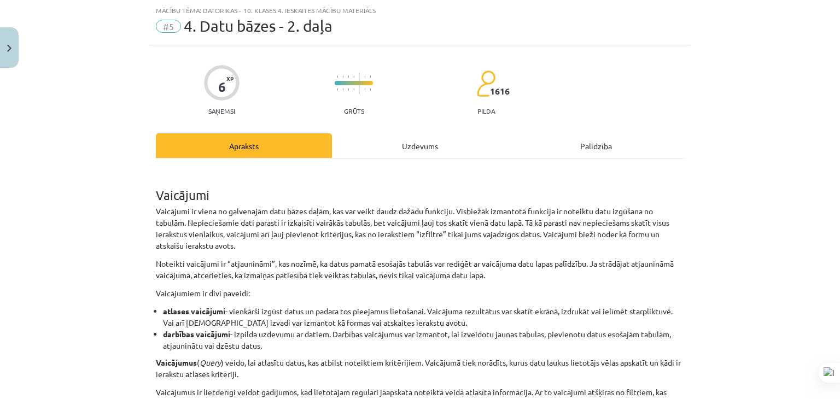
click at [392, 144] on div "Uzdevums" at bounding box center [420, 145] width 176 height 25
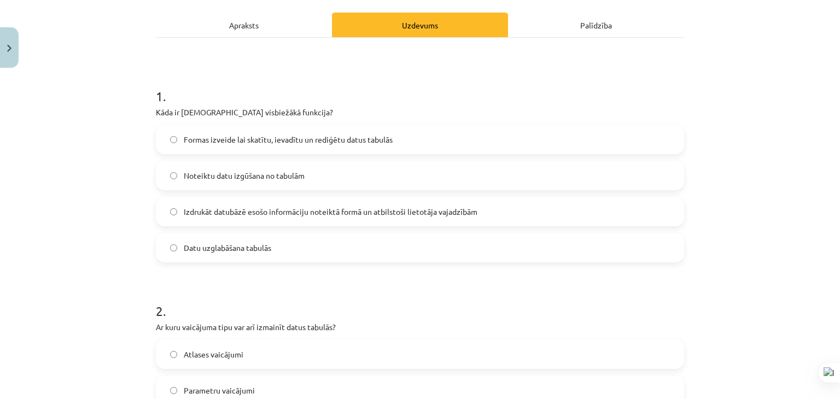
scroll to position [82, 0]
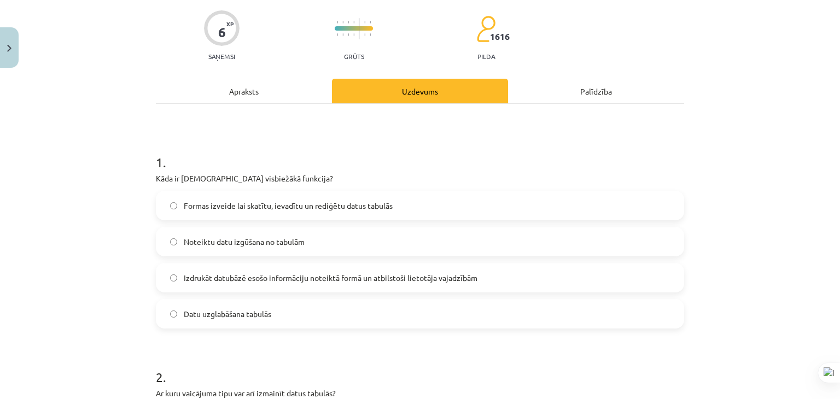
click at [236, 211] on label "Formas izveide lai skatītu, ievadītu un rediģētu datus tabulās" at bounding box center [420, 205] width 526 height 27
click at [269, 165] on h1 "1 ." at bounding box center [420, 153] width 528 height 34
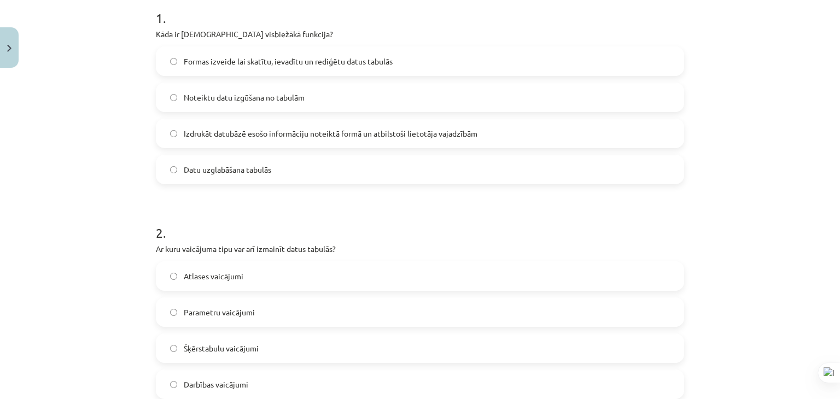
scroll to position [273, 0]
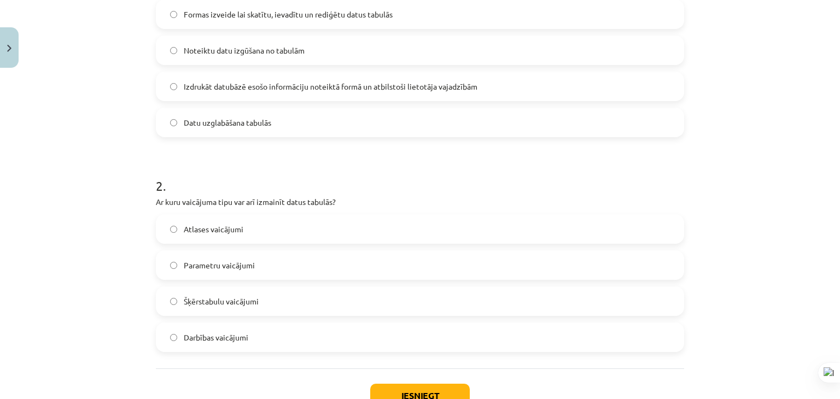
click at [254, 224] on label "Atlases vaicājumi" at bounding box center [420, 228] width 526 height 27
drag, startPoint x: 155, startPoint y: 195, endPoint x: 165, endPoint y: 209, distance: 16.8
click at [165, 209] on div "6 XP Saņemsi Grūts 1616 pilda Apraksts Uzdevums Palīdzība 1 . Kāda ir vaicājuma…" at bounding box center [419, 125] width 541 height 652
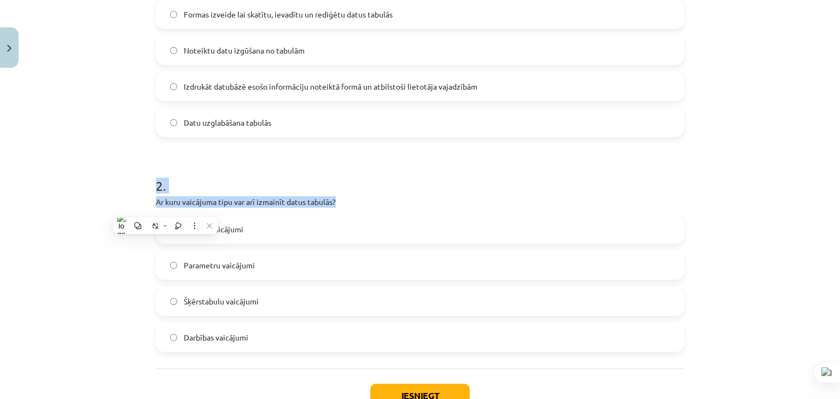
click at [139, 198] on div "Mācību tēma: Datorikas - 10. klases 4. ieskaites mācību materiāls #5 4. Datu bā…" at bounding box center [420, 199] width 840 height 399
click at [149, 203] on div "6 XP Saņemsi Grūts 1616 pilda Apraksts Uzdevums Palīdzība 1 . Kāda ir vaicājuma…" at bounding box center [419, 125] width 541 height 652
click at [156, 201] on p "Ar kuru vaicājuma tipu var arī izmainīt datus tabulās?" at bounding box center [420, 201] width 528 height 11
click at [161, 200] on p "Ar kuru vaicājuma tipu var arī izmainīt datus tabulās?" at bounding box center [420, 201] width 528 height 11
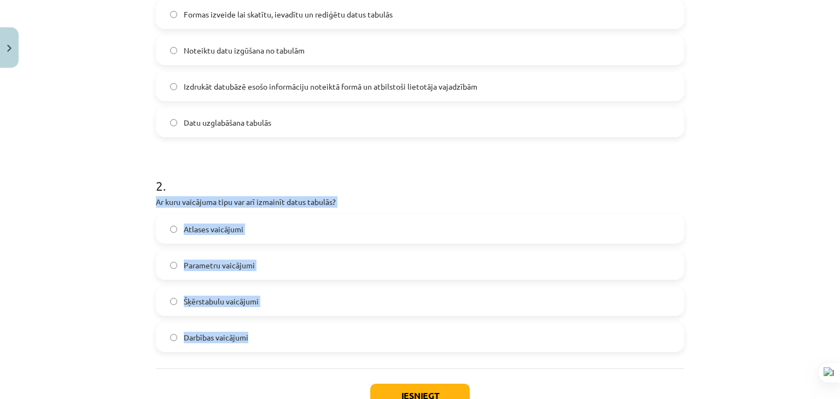
drag, startPoint x: 151, startPoint y: 200, endPoint x: 267, endPoint y: 337, distance: 179.7
click at [267, 337] on div "2 . Ar kuru vaicājuma tipu var arī izmainīt datus tabulās? Atlases vaicājumi Pa…" at bounding box center [420, 255] width 528 height 193
copy div "Ar kuru vaicājuma tipu var arī izmainīt datus tabulās? Atlases vaicājumi Parame…"
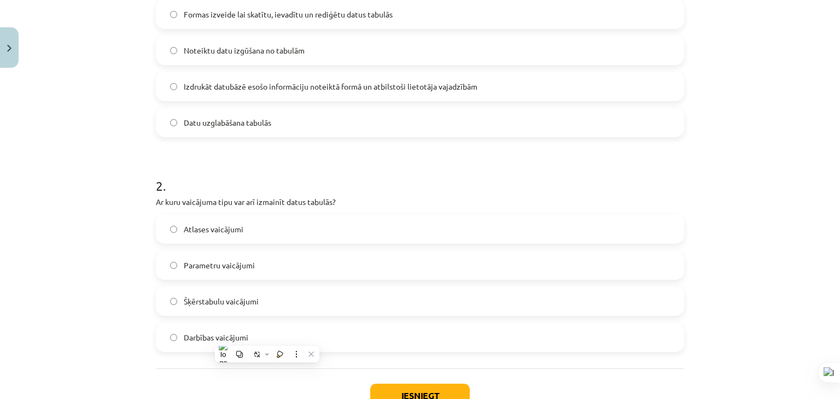
click at [335, 174] on h1 "2 ." at bounding box center [420, 176] width 528 height 34
click at [314, 336] on label "Darbības vaicājumi" at bounding box center [420, 337] width 526 height 27
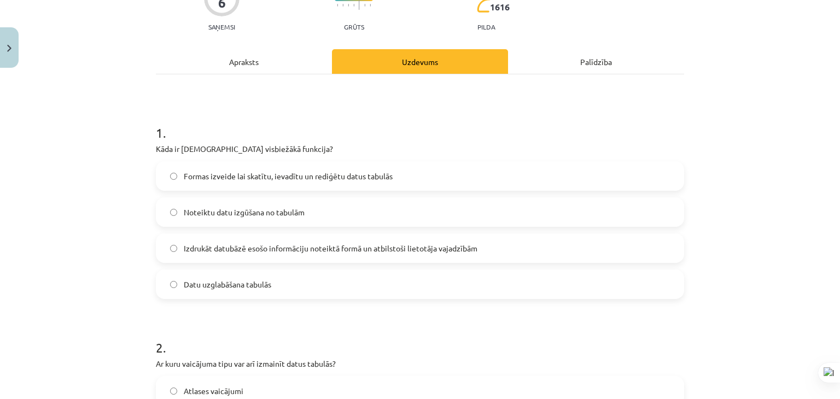
scroll to position [109, 0]
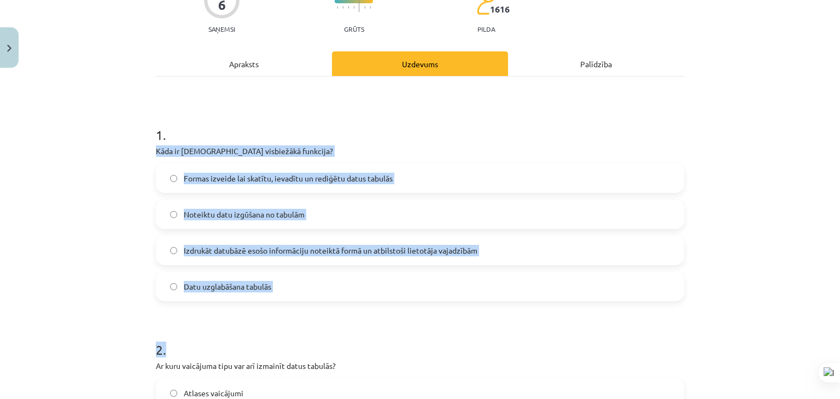
drag, startPoint x: 152, startPoint y: 149, endPoint x: 297, endPoint y: 302, distance: 210.4
click at [297, 302] on form "1 . Kāda ir vaicājuma visbiežākā funkcija? Formas izveide lai skatītu, ievadītu…" at bounding box center [420, 312] width 528 height 408
click at [137, 174] on div "Mācību tēma: Datorikas - 10. klases 4. ieskaites mācību materiāls #5 4. Datu bā…" at bounding box center [420, 199] width 840 height 399
click at [156, 153] on p "Kāda ir vaicājuma visbiežākā funkcija?" at bounding box center [420, 150] width 528 height 11
drag, startPoint x: 150, startPoint y: 147, endPoint x: 283, endPoint y: 281, distance: 187.9
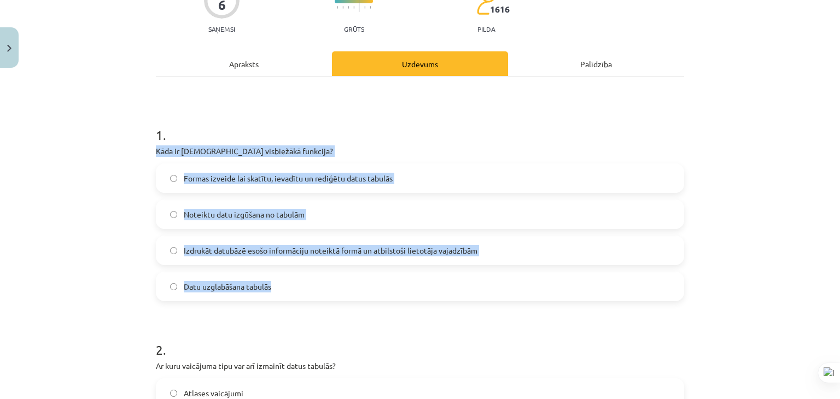
click at [283, 281] on div "6 XP Saņemsi Grūts 1616 pilda Apraksts Uzdevums Palīdzība 1 . Kāda ir vaicājuma…" at bounding box center [419, 289] width 541 height 652
copy div "Kāda ir vaicājuma visbiežākā funkcija? Formas izveide lai skatītu, ievadītu un …"
click at [375, 219] on label "Noteiktu datu izgūšana no tabulām" at bounding box center [420, 214] width 526 height 27
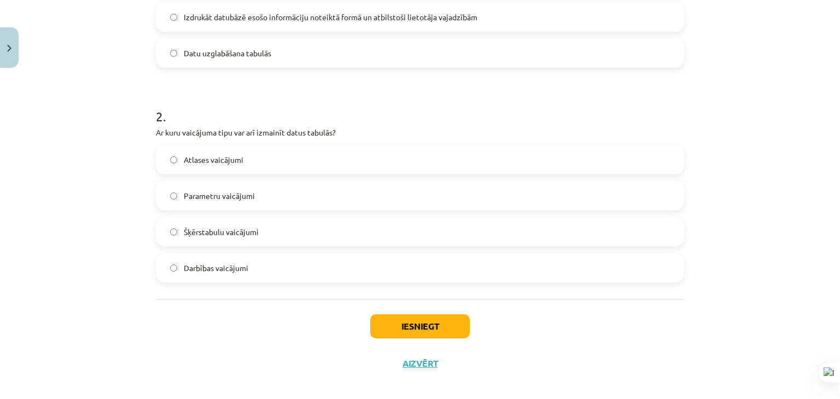
scroll to position [353, 0]
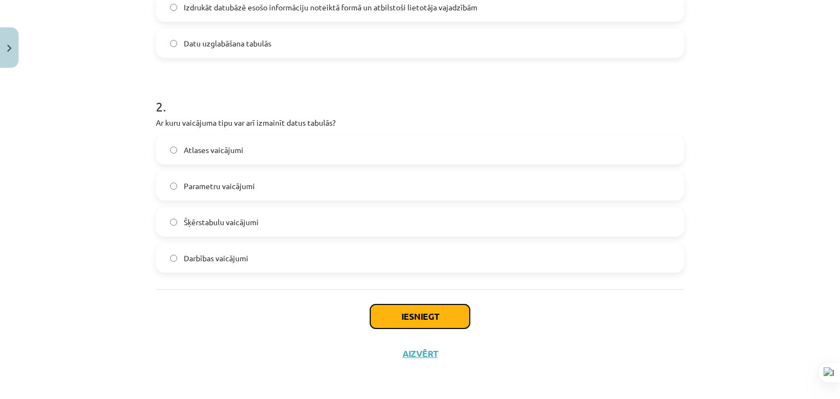
click at [433, 317] on button "Iesniegt" at bounding box center [420, 317] width 100 height 24
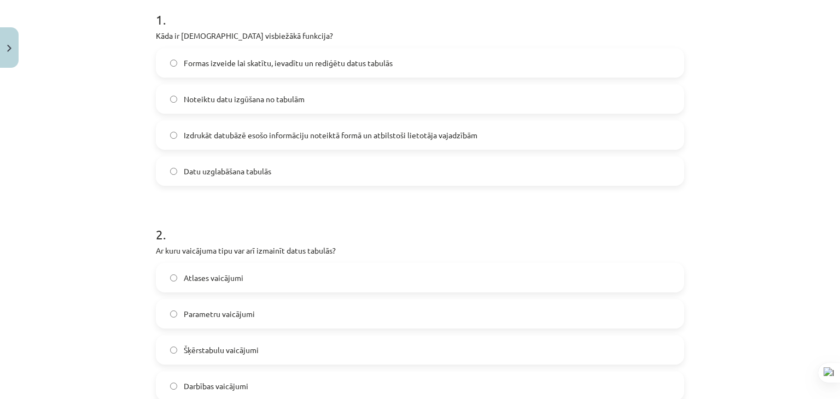
scroll to position [243, 0]
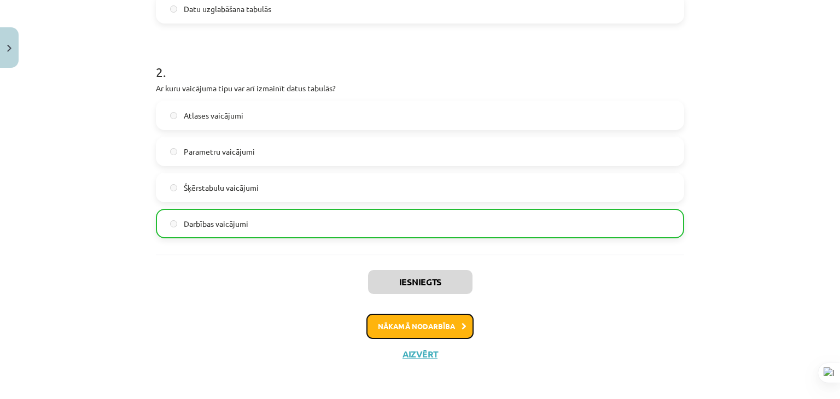
click at [431, 324] on button "Nākamā nodarbība" at bounding box center [419, 326] width 107 height 25
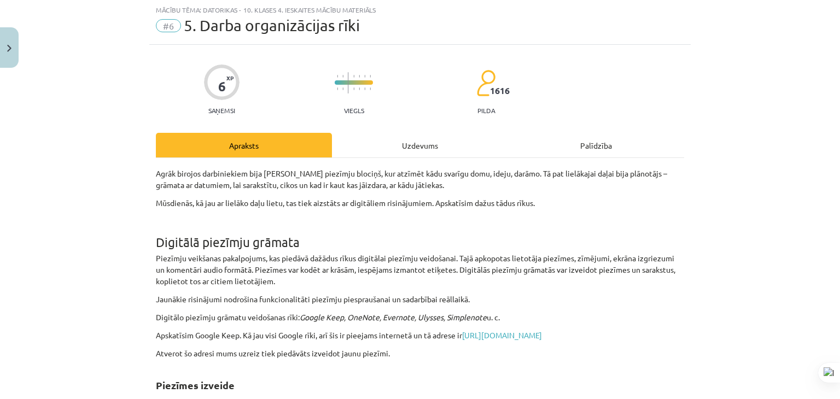
scroll to position [27, 0]
click at [376, 145] on div "Uzdevums" at bounding box center [420, 145] width 176 height 25
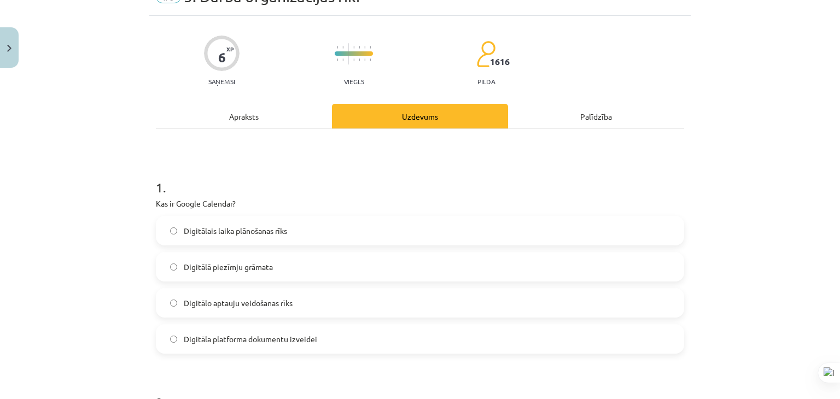
scroll to position [82, 0]
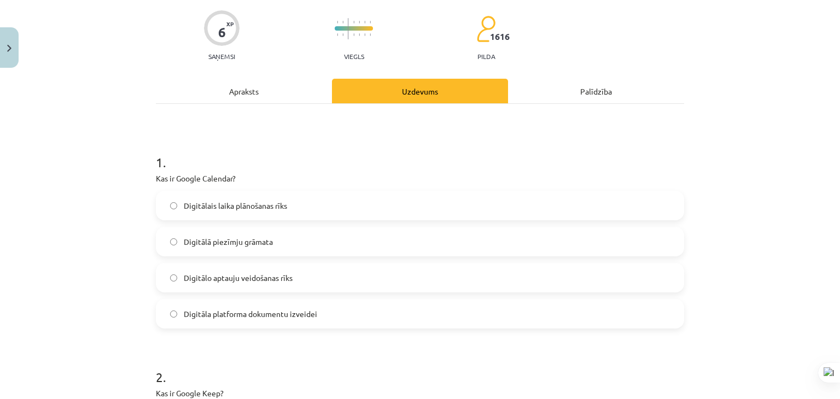
click at [301, 202] on label "Digitālais laika plānošanas rīks" at bounding box center [420, 205] width 526 height 27
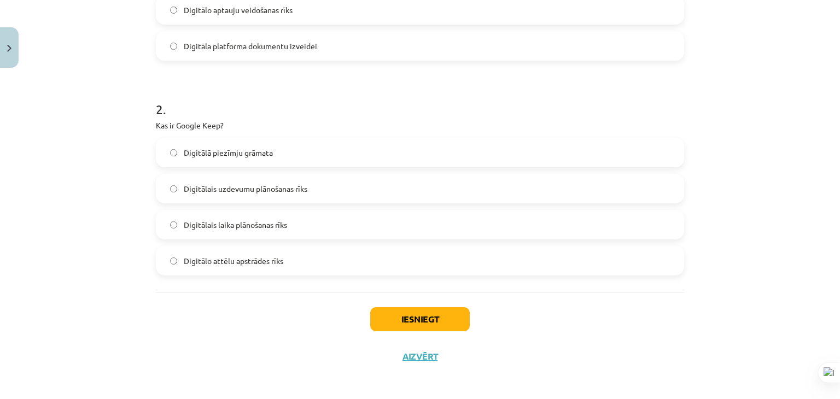
scroll to position [353, 0]
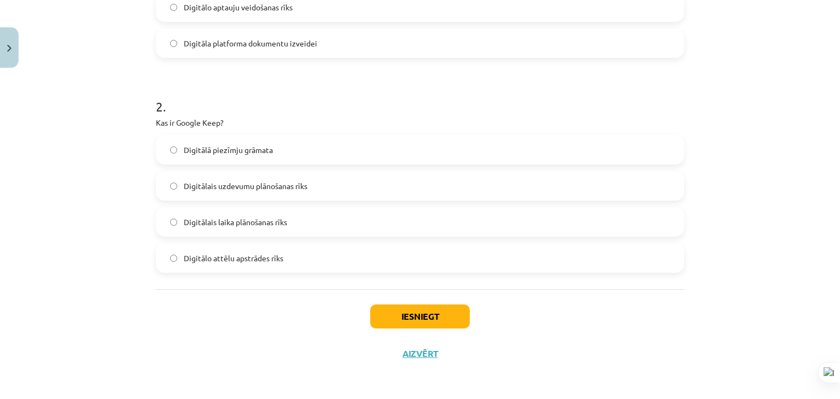
click at [267, 148] on span "Digitālā piezīmju grāmata" at bounding box center [228, 149] width 89 height 11
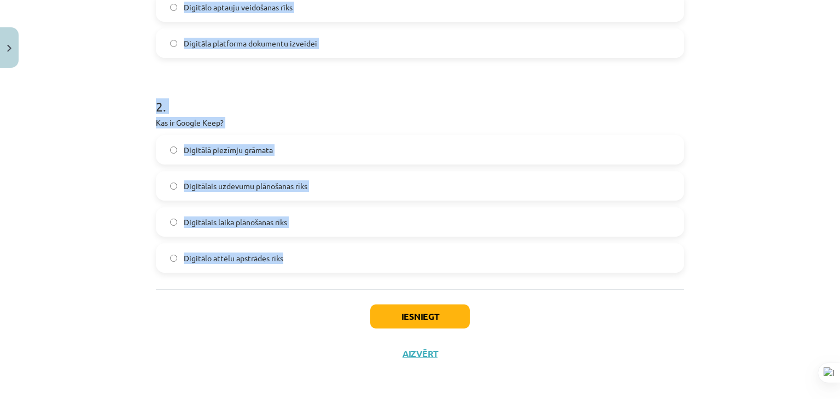
drag, startPoint x: 151, startPoint y: 69, endPoint x: 293, endPoint y: 266, distance: 242.4
click at [293, 266] on div "6 XP Saņemsi Viegls 1616 pilda Apraksts Uzdevums Palīdzība 1 . Kas ir Google Ca…" at bounding box center [419, 46] width 541 height 652
copy form "Kas ir Google Calendar? Digitālais laika plānošanas rīks Digitālā piezīmju grām…"
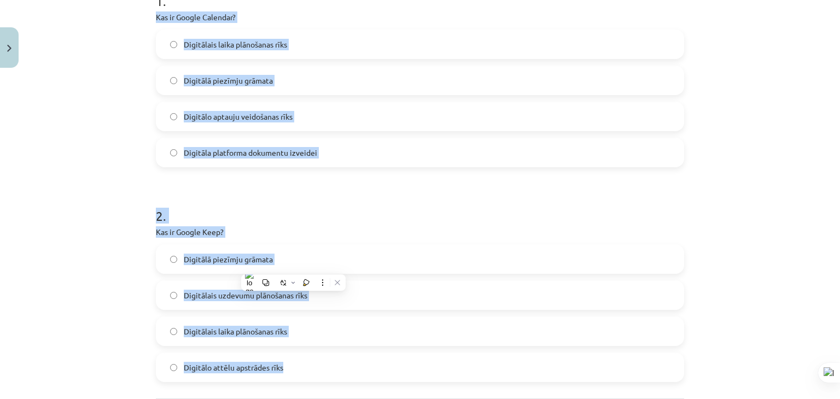
click at [245, 208] on h1 "2 ." at bounding box center [420, 206] width 528 height 34
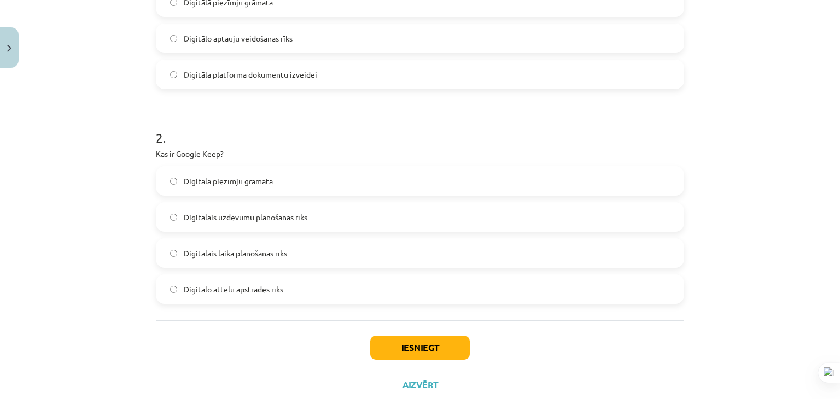
scroll to position [353, 0]
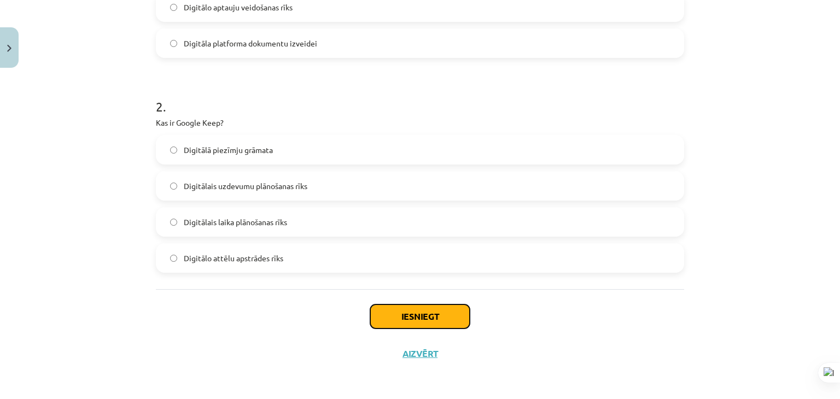
click at [388, 311] on button "Iesniegt" at bounding box center [420, 317] width 100 height 24
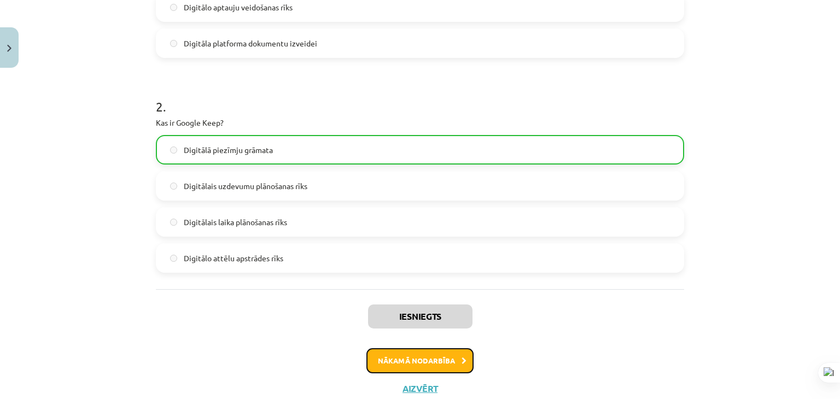
click at [411, 354] on button "Nākamā nodarbība" at bounding box center [419, 360] width 107 height 25
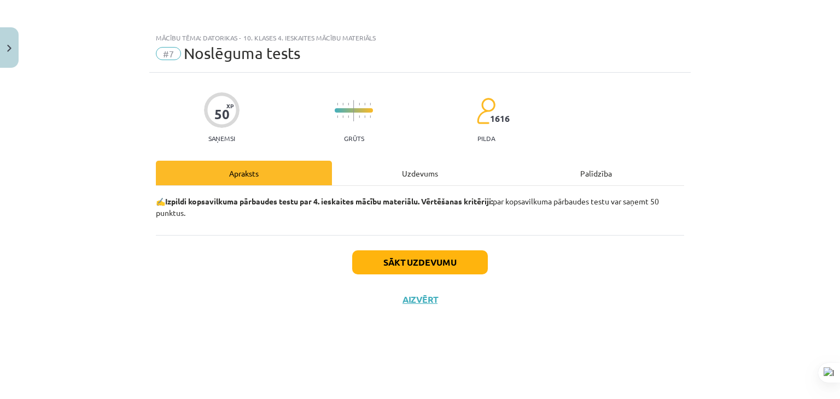
scroll to position [0, 0]
click at [402, 173] on div "Uzdevums" at bounding box center [420, 173] width 176 height 25
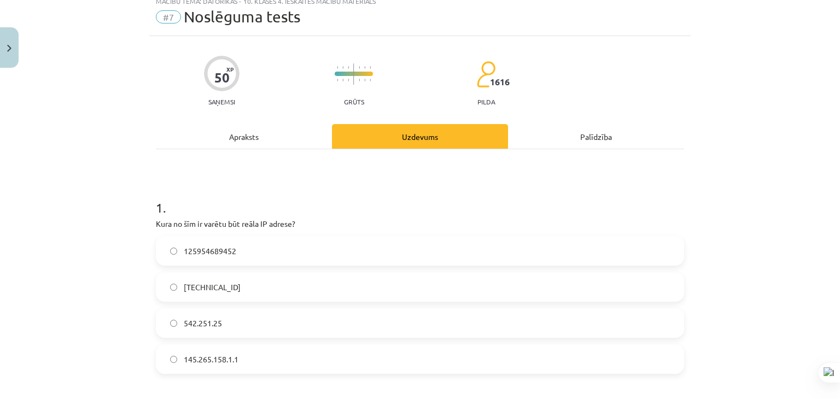
scroll to position [109, 0]
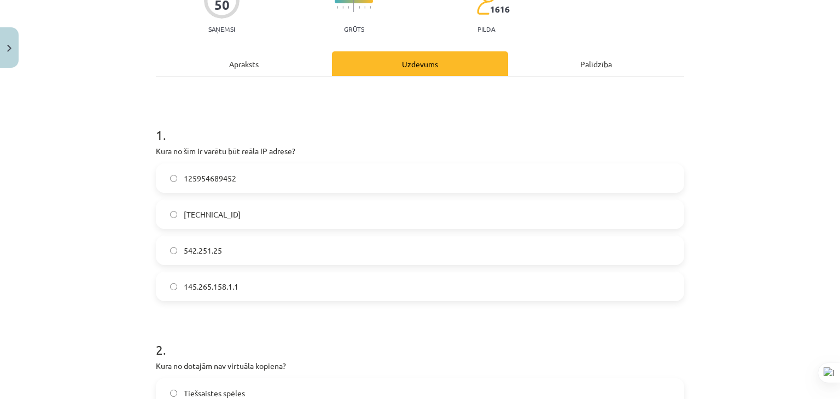
click at [197, 289] on span "145.265.158.1.1" at bounding box center [211, 286] width 55 height 11
click at [220, 217] on span "158.12.159.1" at bounding box center [212, 214] width 57 height 11
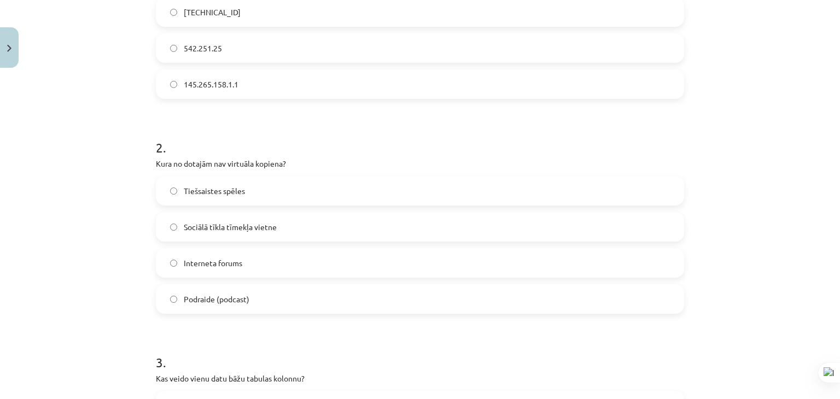
scroll to position [328, 0]
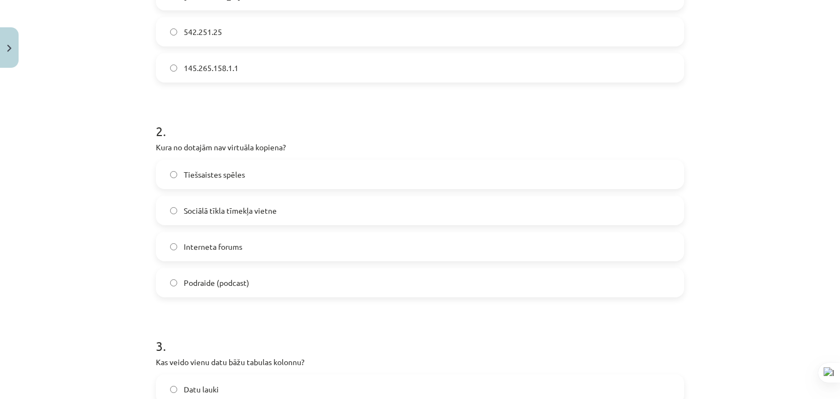
click at [210, 285] on span "Podraide (podcast)" at bounding box center [217, 282] width 66 height 11
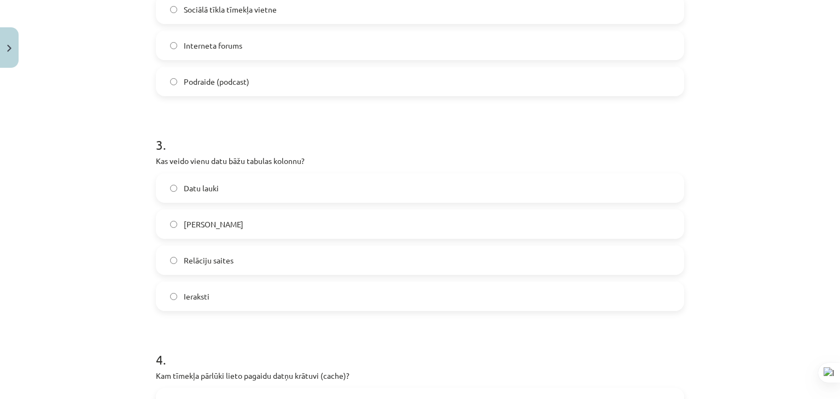
scroll to position [547, 0]
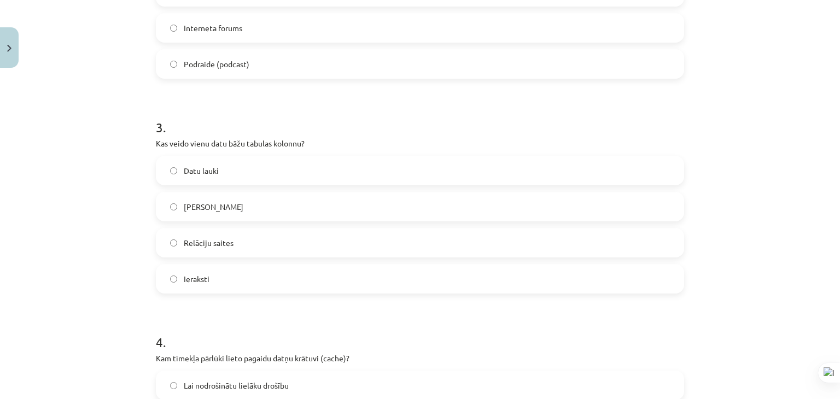
click at [236, 217] on label "Lauku nosaukumi" at bounding box center [420, 206] width 526 height 27
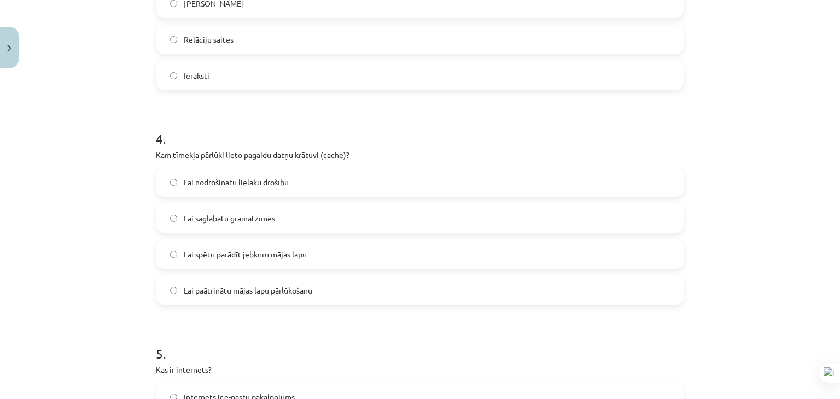
scroll to position [820, 0]
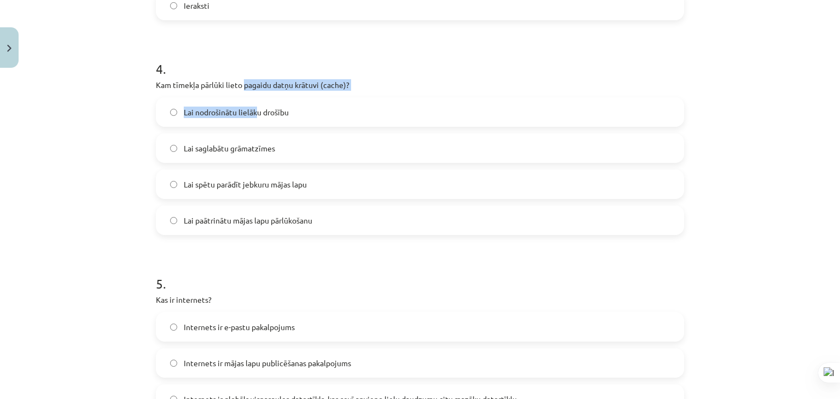
click at [240, 87] on div "4 . Kam tīmekļa pārlūki lieto pagaidu datņu krātuvi (cache)? Lai nodrošinātu li…" at bounding box center [420, 138] width 528 height 193
click at [324, 126] on div "Lai nodrošinātu lielāku drošību" at bounding box center [420, 112] width 528 height 30
click at [322, 125] on label "Lai nodrošinātu lielāku drošību" at bounding box center [420, 111] width 526 height 27
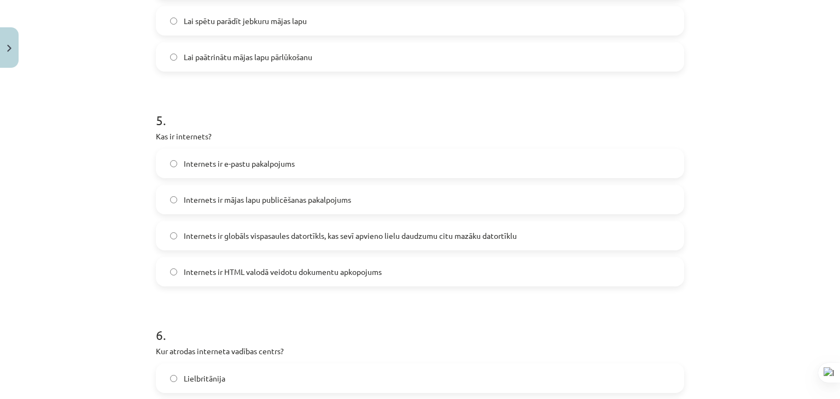
scroll to position [984, 0]
click at [276, 230] on span "Internets ir globāls vispasaules datortīkls, kas sevī apvieno lielu daudzumu ci…" at bounding box center [350, 235] width 333 height 11
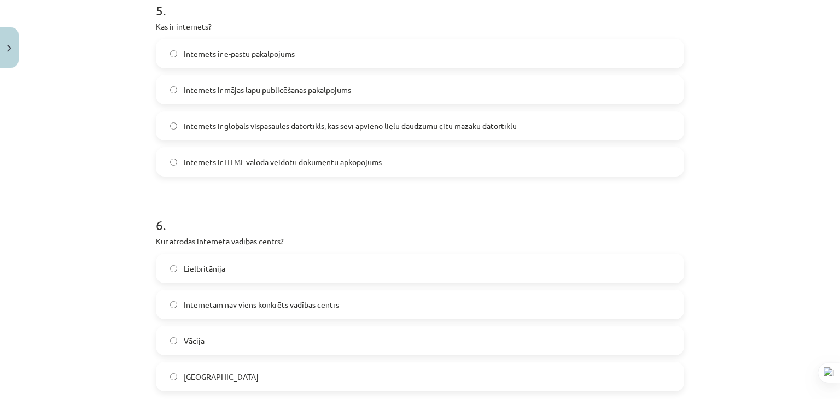
scroll to position [1148, 0]
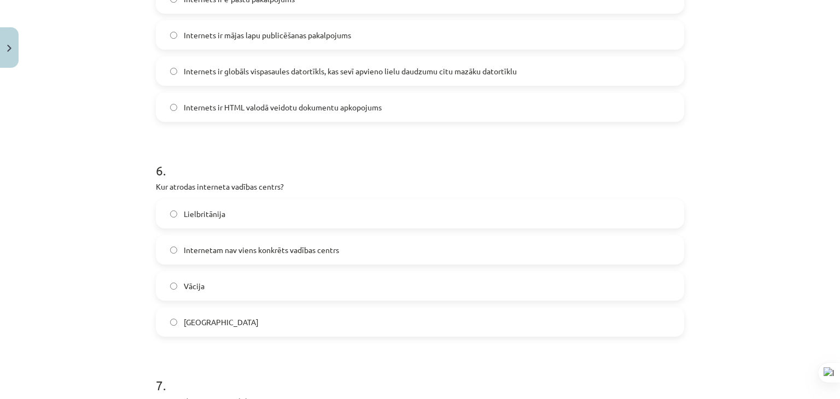
click at [250, 247] on span "Internetam nav viens konkrēts vadības centrs" at bounding box center [261, 249] width 155 height 11
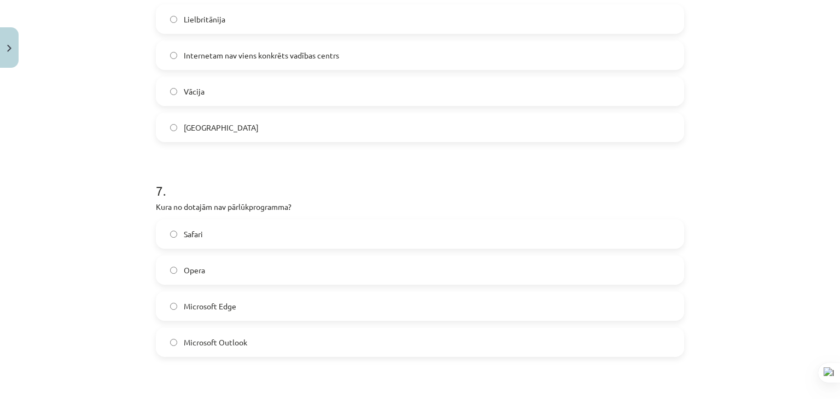
scroll to position [1367, 0]
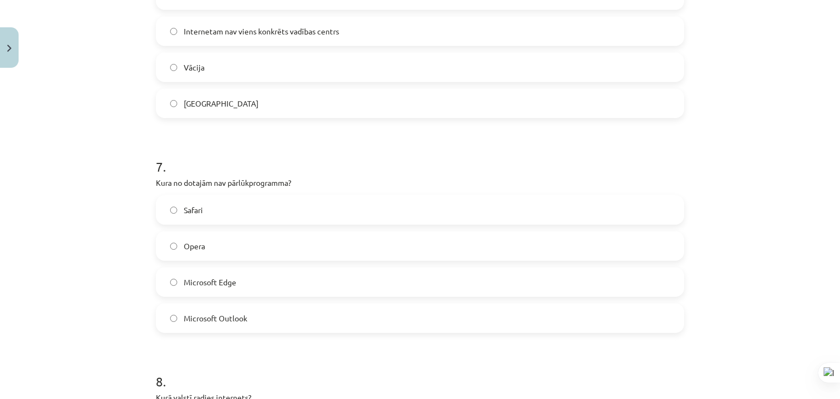
click at [204, 250] on label "Opera" at bounding box center [420, 245] width 526 height 27
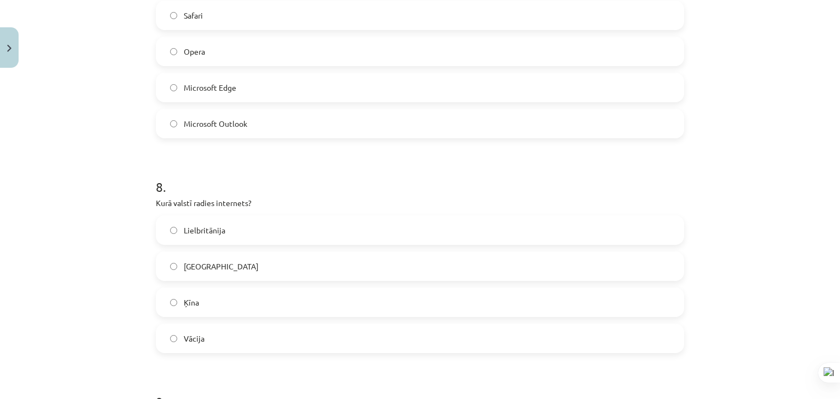
scroll to position [1586, 0]
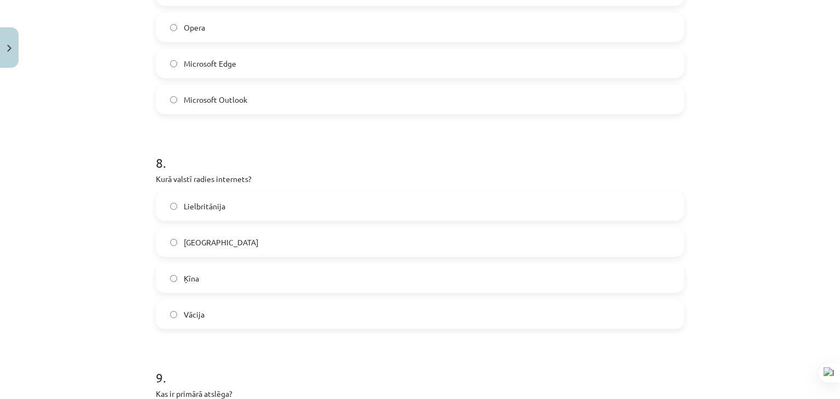
click at [199, 254] on label "ASV" at bounding box center [420, 242] width 526 height 27
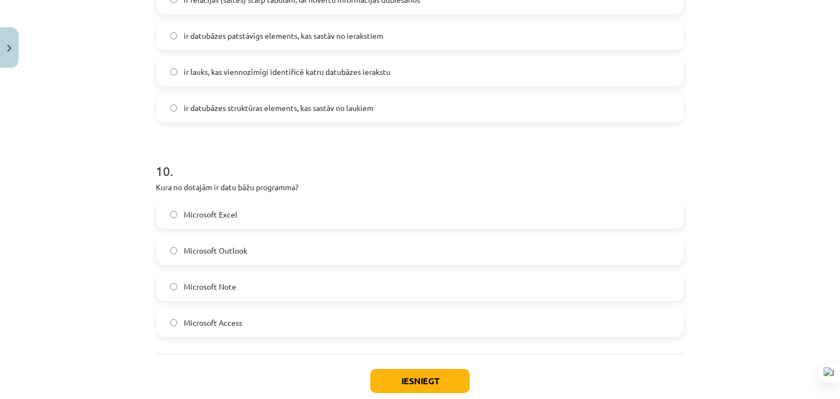
scroll to position [2023, 0]
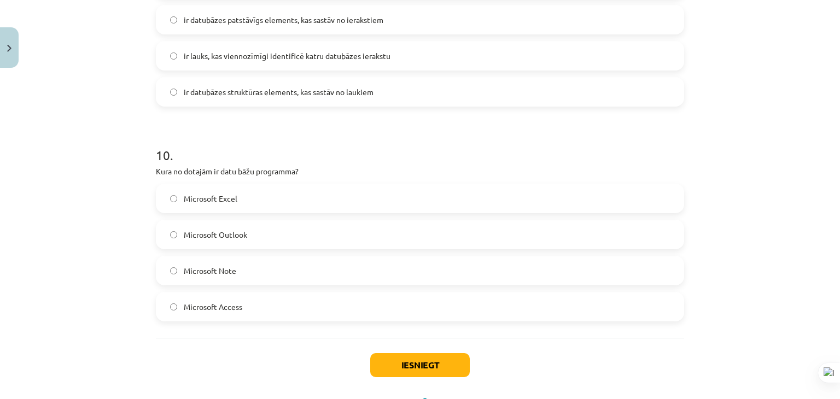
click at [230, 195] on span "Microsoft Excel" at bounding box center [211, 198] width 54 height 11
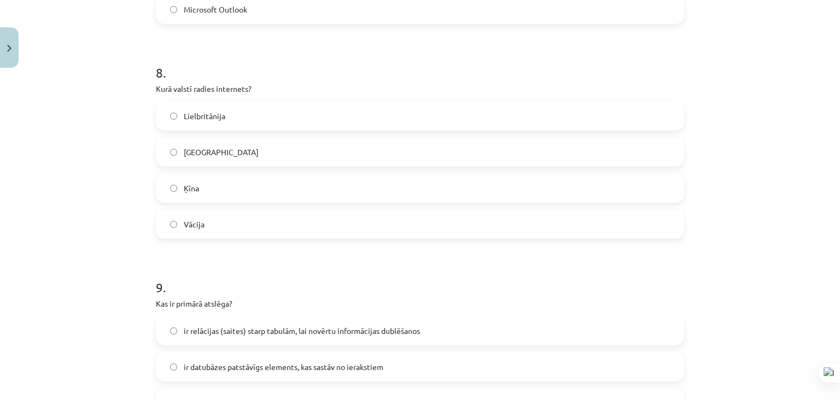
scroll to position [2072, 0]
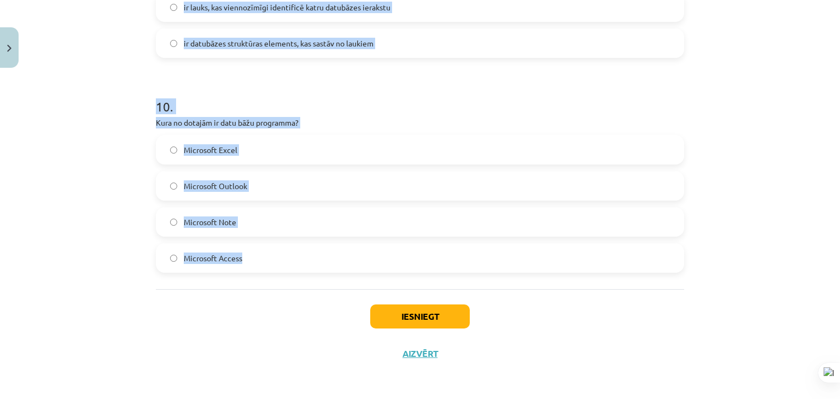
drag, startPoint x: 150, startPoint y: 242, endPoint x: 243, endPoint y: 259, distance: 94.0
copy form "1 . Kura no šīm ir varētu būt reāla IP adrese? 125954689452 158.12.159.1 542.25…"
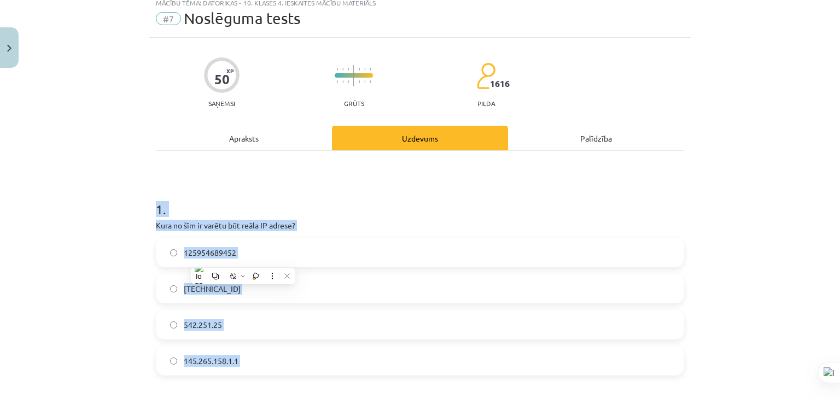
scroll to position [0, 0]
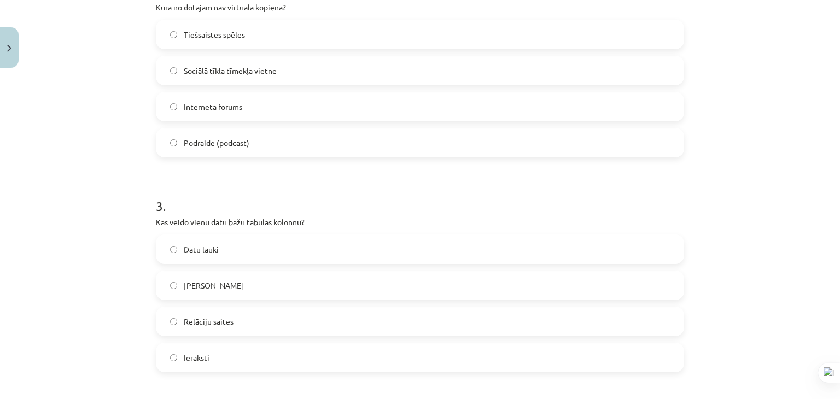
scroll to position [492, 0]
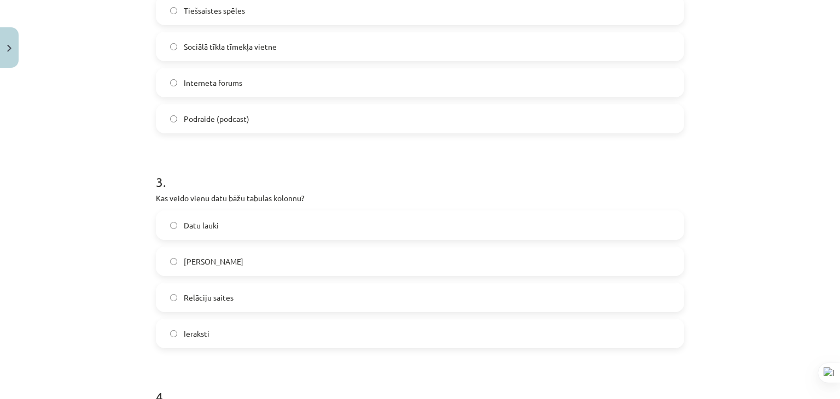
click at [251, 229] on label "Datu lauki" at bounding box center [420, 225] width 526 height 27
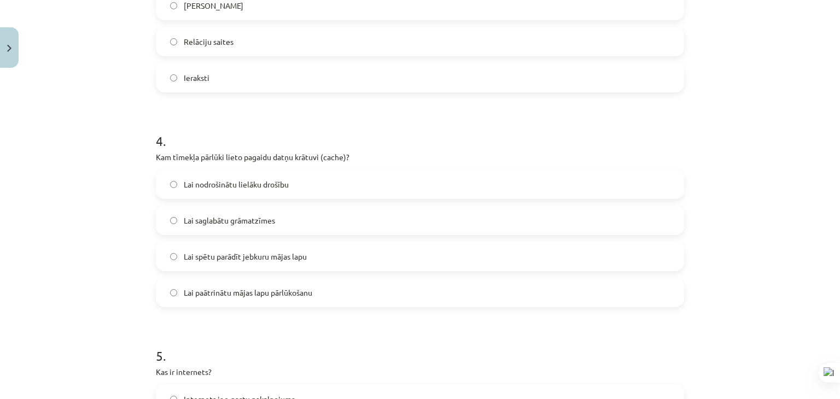
scroll to position [820, 0]
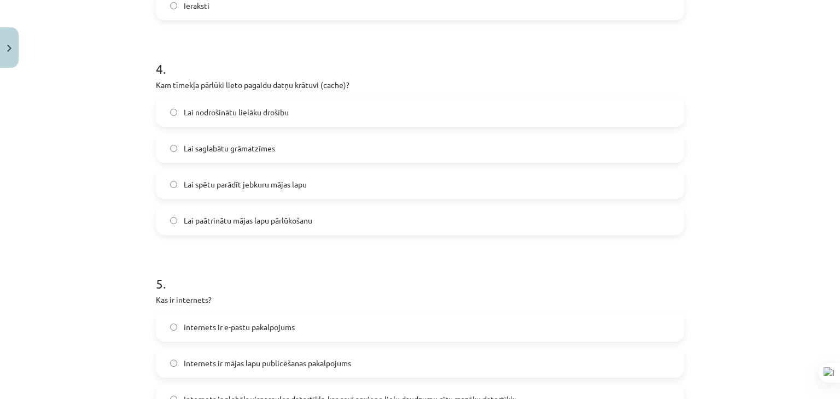
click at [293, 226] on label "Lai paātrinātu mājas lapu pārlūkošanu" at bounding box center [420, 220] width 526 height 27
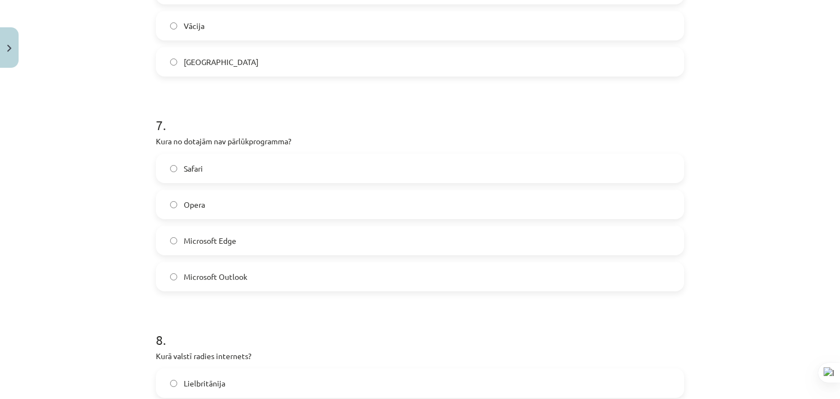
scroll to position [1422, 0]
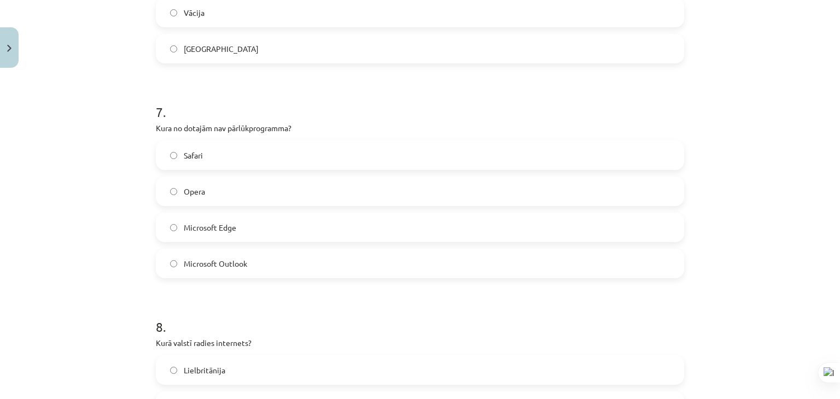
click at [308, 257] on label "Microsoft Outlook" at bounding box center [420, 263] width 526 height 27
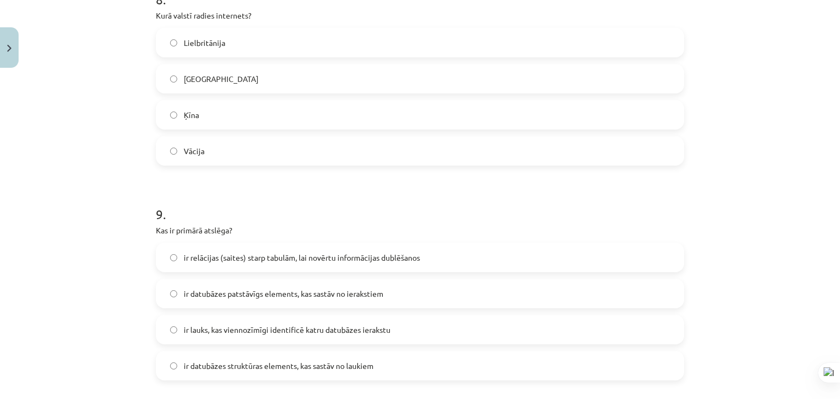
scroll to position [1805, 0]
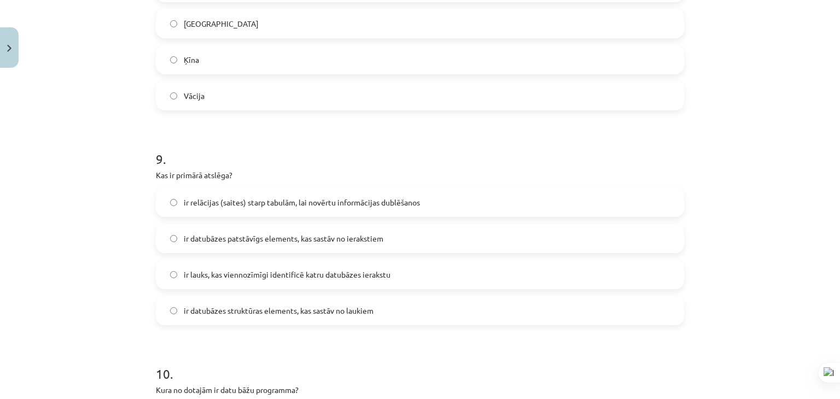
click at [369, 280] on label "ir lauks, kas viennozīmīgi identificē katru datubāzes ierakstu" at bounding box center [420, 274] width 526 height 27
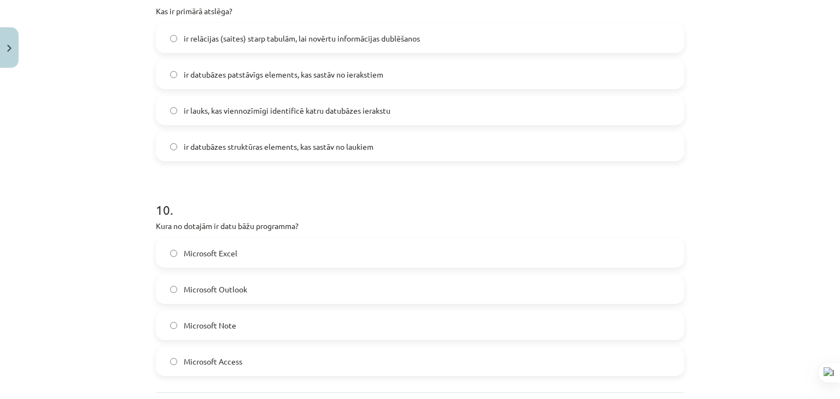
scroll to position [2072, 0]
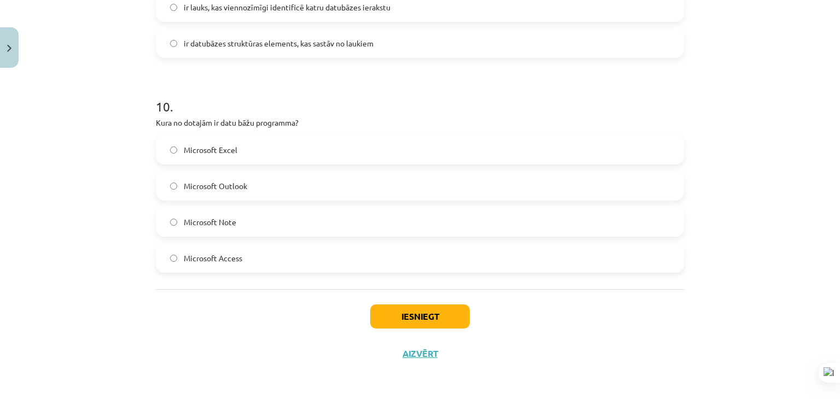
click at [282, 261] on label "Microsoft Access" at bounding box center [420, 257] width 526 height 27
click at [387, 317] on button "Iesniegt" at bounding box center [420, 317] width 100 height 24
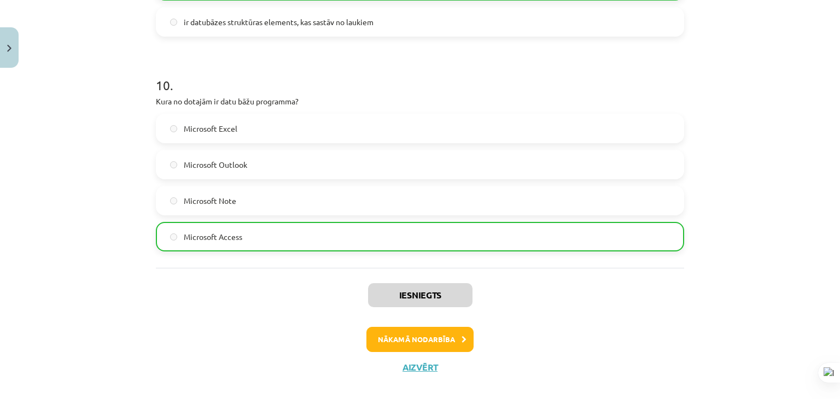
scroll to position [2107, 0]
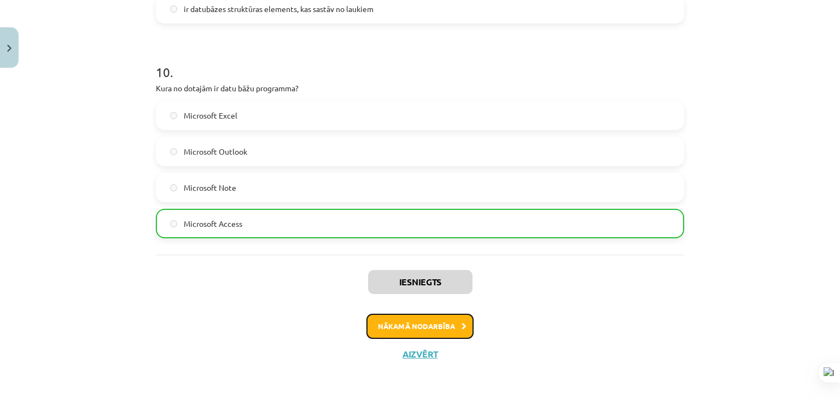
click at [424, 329] on button "Nākamā nodarbība" at bounding box center [419, 326] width 107 height 25
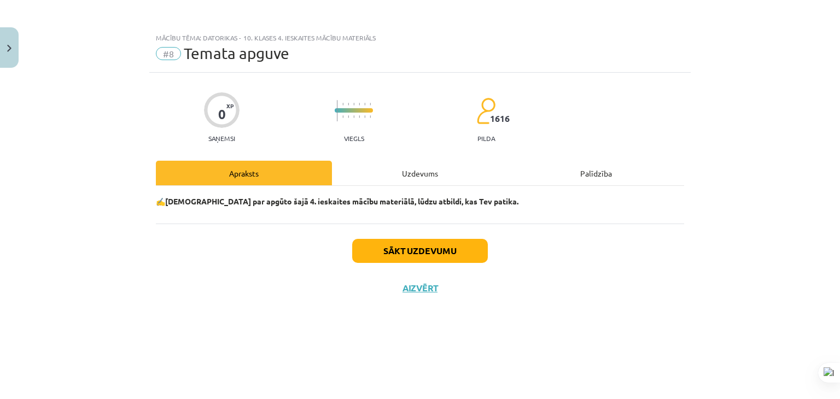
click at [416, 176] on div "Uzdevums" at bounding box center [420, 173] width 176 height 25
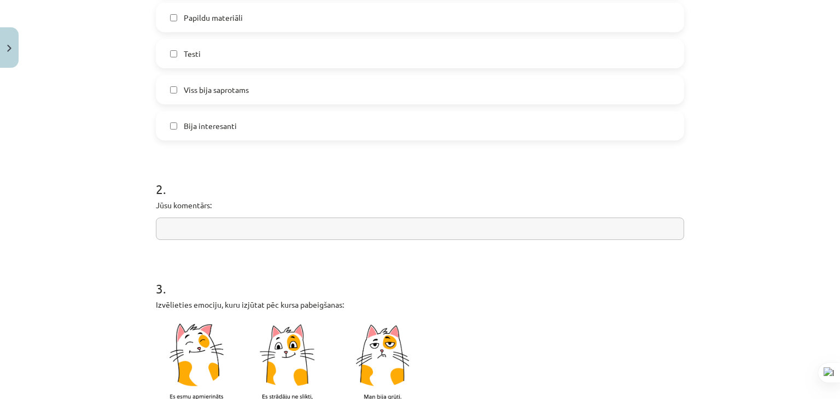
scroll to position [438, 0]
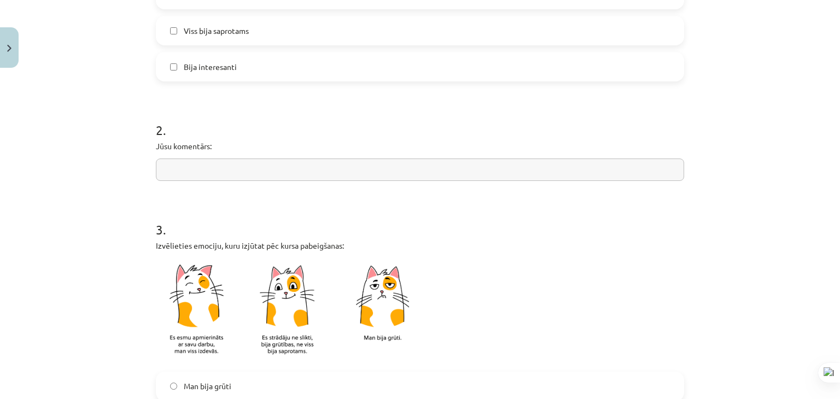
click at [232, 171] on input "text" at bounding box center [420, 170] width 528 height 22
type input "*"
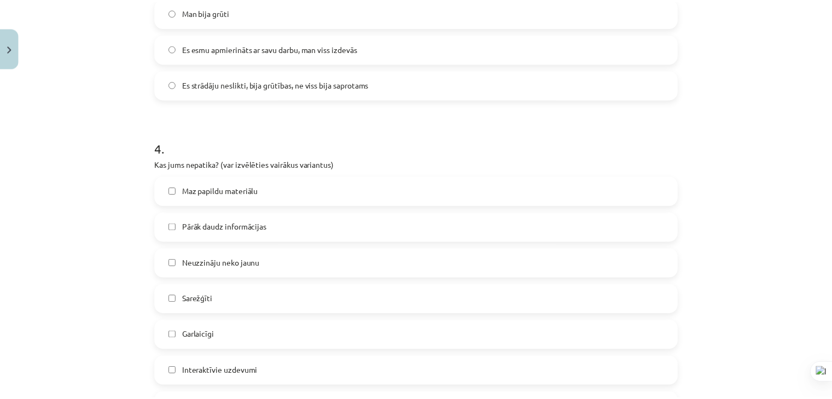
scroll to position [961, 0]
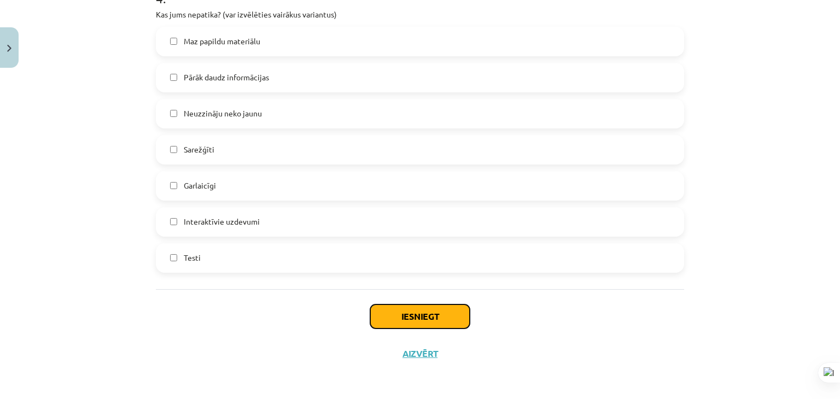
click at [404, 320] on button "Iesniegt" at bounding box center [420, 317] width 100 height 24
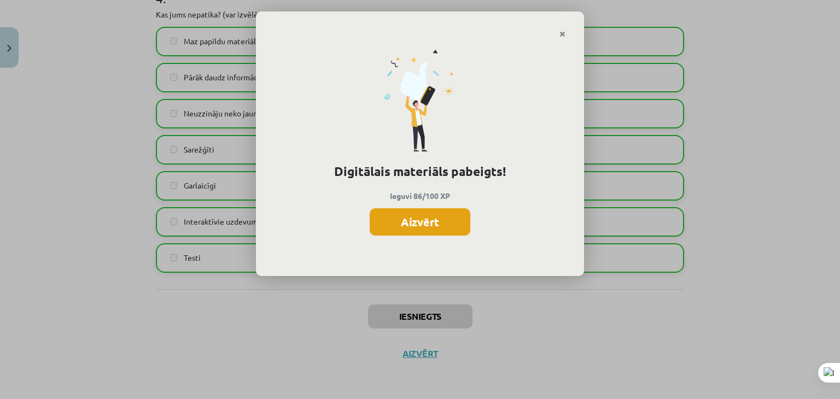
click at [401, 221] on button "Aizvērt" at bounding box center [420, 221] width 101 height 27
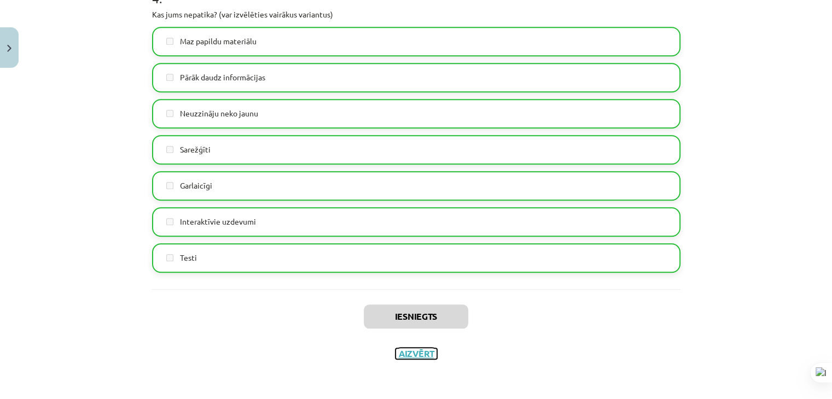
click at [415, 351] on button "Aizvērt" at bounding box center [416, 353] width 42 height 11
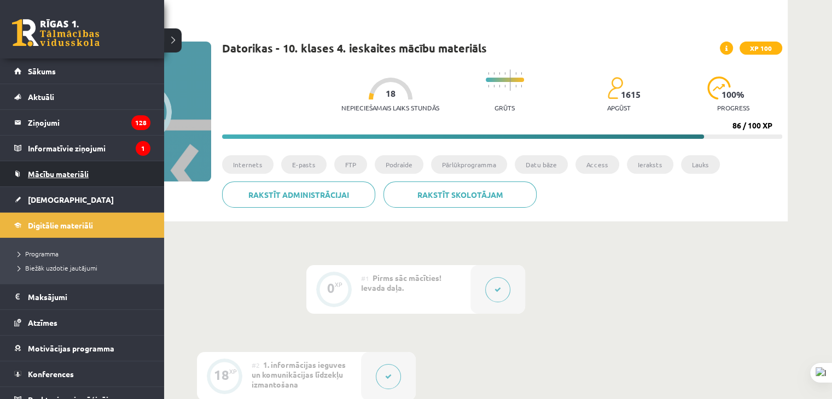
click at [53, 172] on span "Mācību materiāli" at bounding box center [58, 174] width 61 height 10
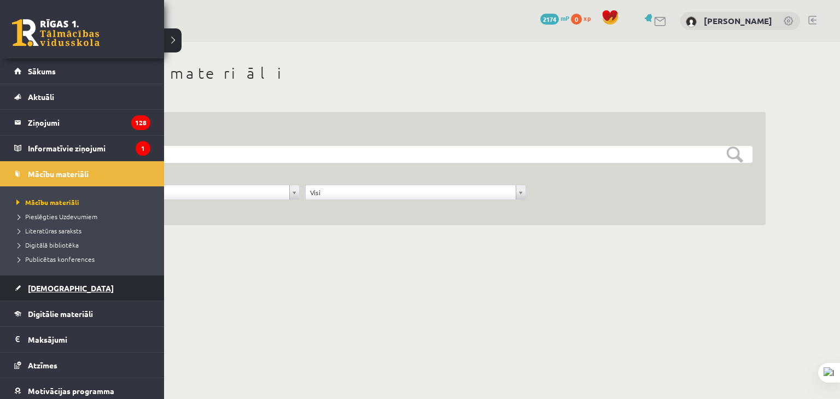
click at [55, 284] on span "[DEMOGRAPHIC_DATA]" at bounding box center [71, 288] width 86 height 10
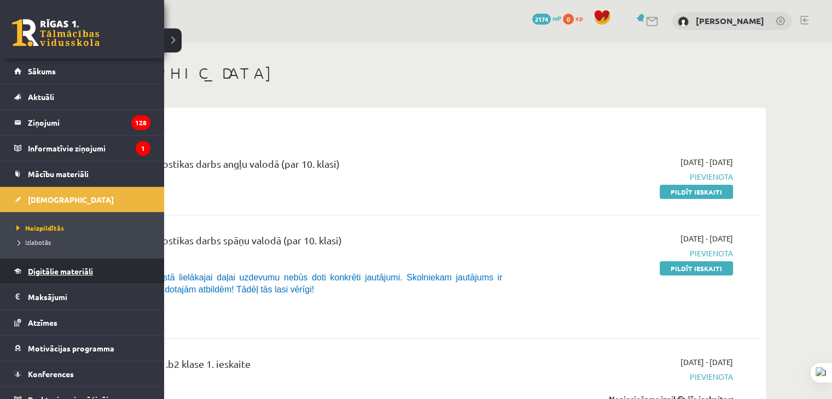
click at [47, 270] on span "Digitālie materiāli" at bounding box center [60, 271] width 65 height 10
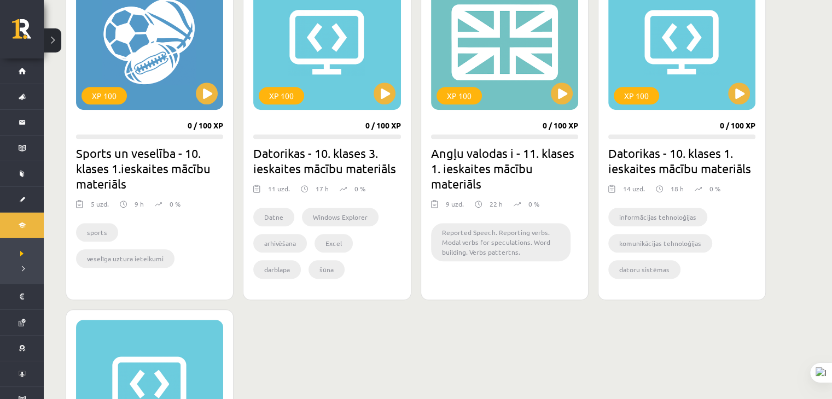
scroll to position [602, 0]
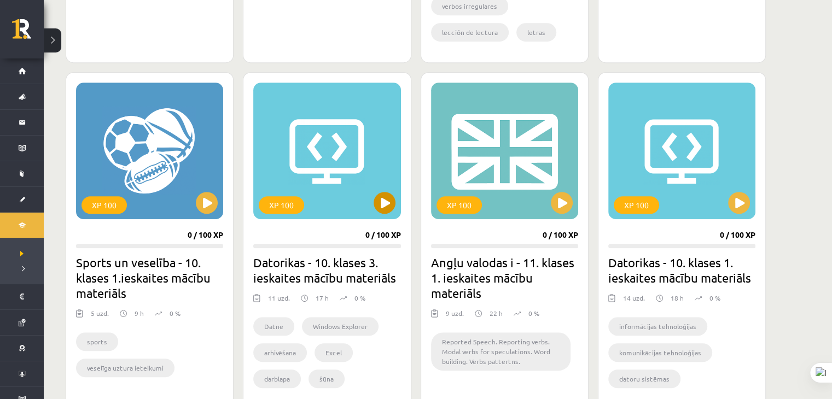
click at [372, 204] on div "XP 100" at bounding box center [326, 151] width 147 height 137
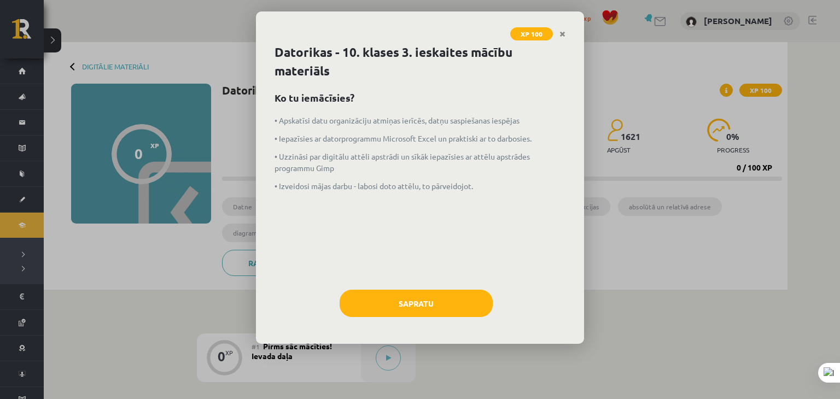
click at [425, 288] on div "Datorikas - 10. klases 3. ieskaites mācību materiāls Ko tu iemācīsies? • Apskat…" at bounding box center [420, 193] width 328 height 301
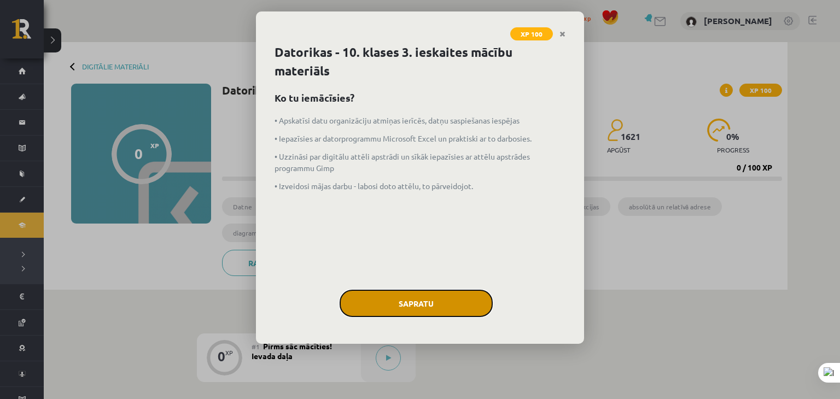
click at [416, 300] on button "Sapratu" at bounding box center [416, 303] width 153 height 27
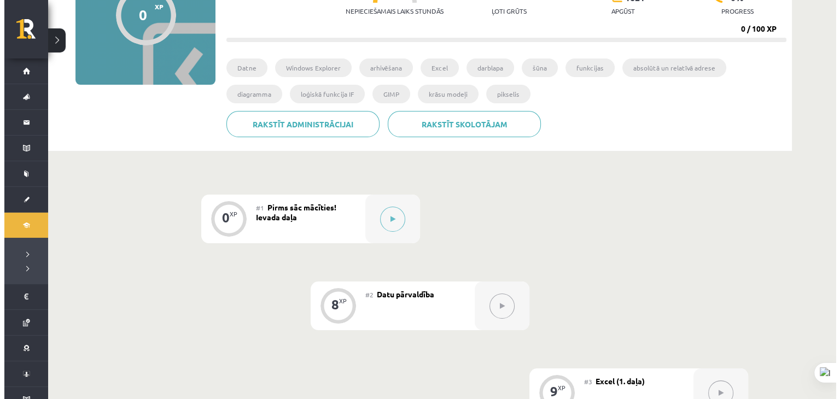
scroll to position [55, 0]
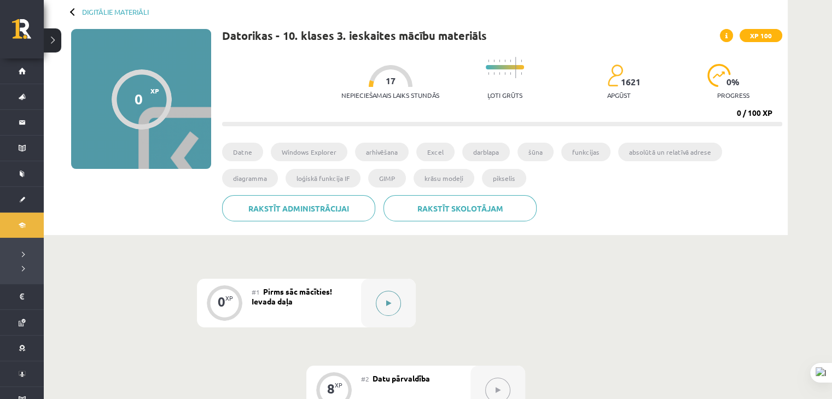
click at [387, 307] on button at bounding box center [388, 303] width 25 height 25
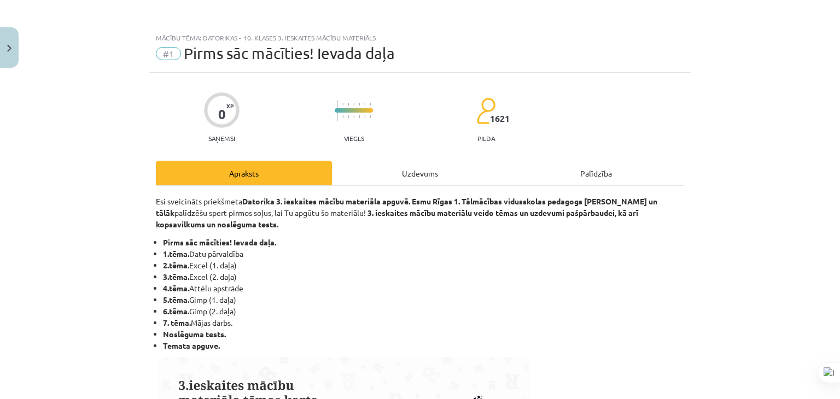
click at [409, 173] on div "Uzdevums" at bounding box center [420, 173] width 176 height 25
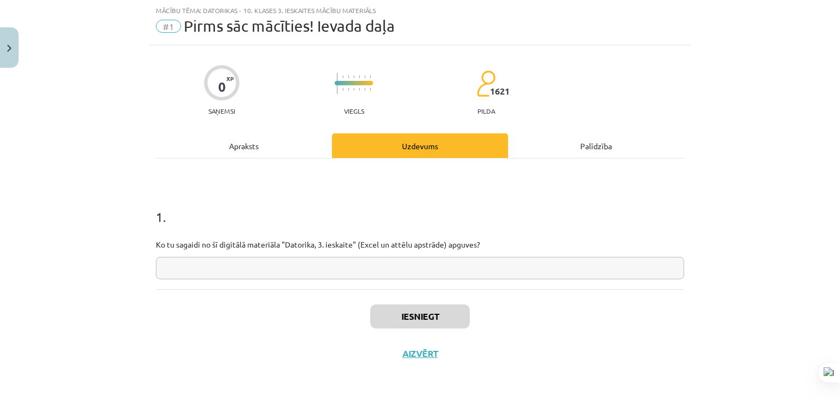
scroll to position [28, 0]
click at [402, 270] on input "text" at bounding box center [420, 267] width 528 height 22
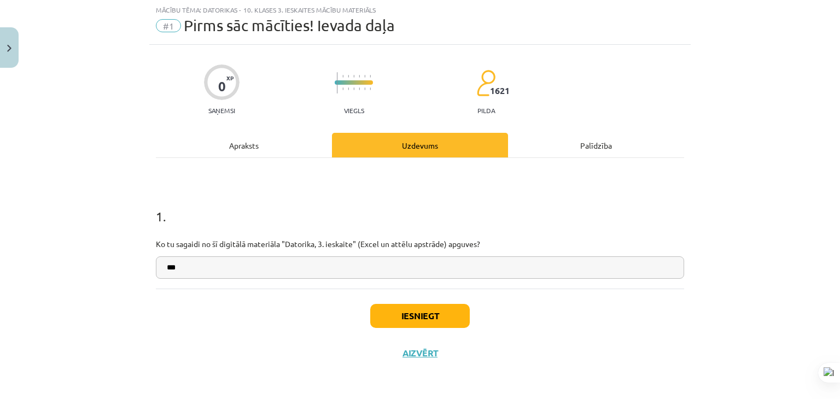
type input "***"
click at [430, 316] on button "Iesniegt" at bounding box center [420, 316] width 100 height 24
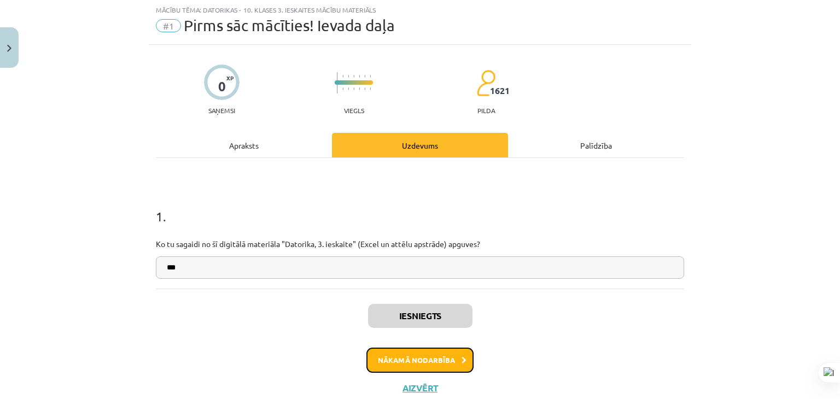
click at [431, 363] on button "Nākamā nodarbība" at bounding box center [419, 360] width 107 height 25
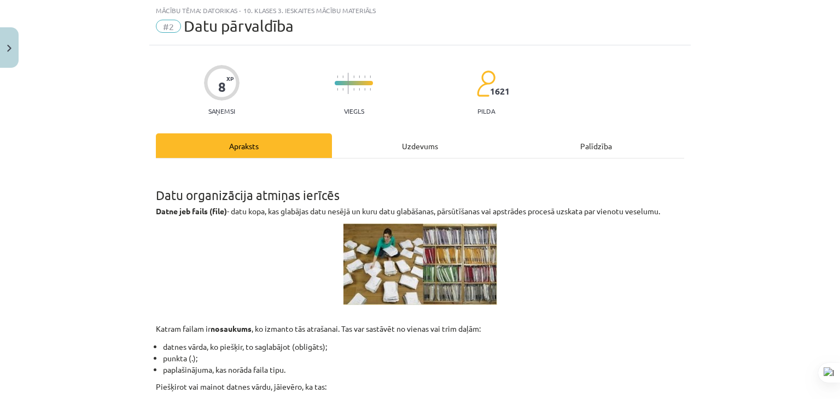
click at [401, 145] on div "Uzdevums" at bounding box center [420, 145] width 176 height 25
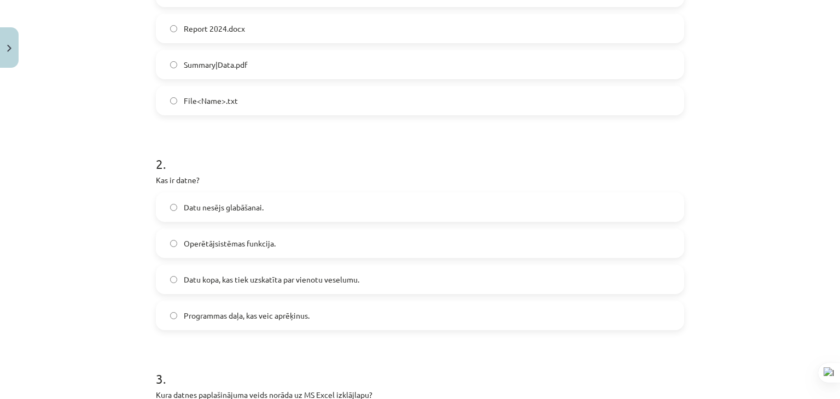
scroll to position [301, 0]
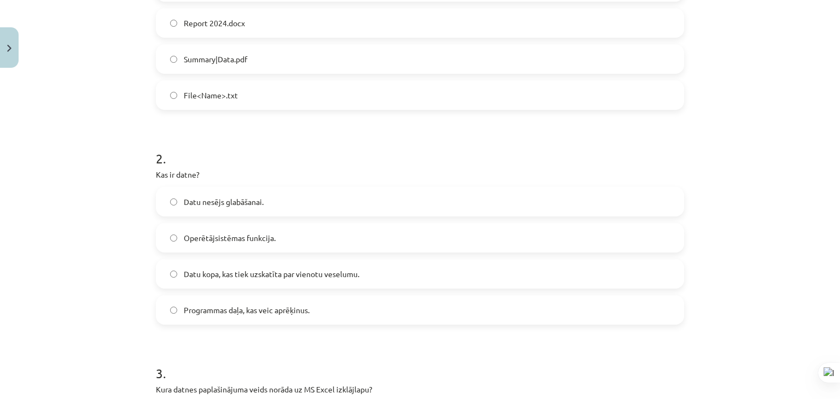
click at [270, 278] on span "Datu kopa, kas tiek uzskatīta par vienotu veselumu." at bounding box center [272, 274] width 176 height 11
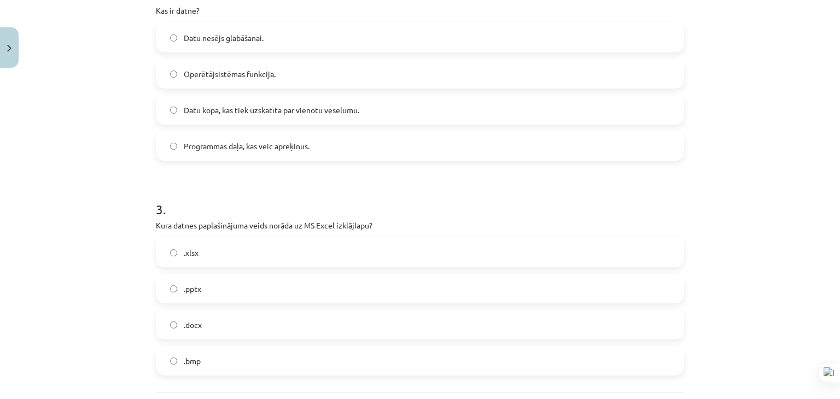
scroll to position [520, 0]
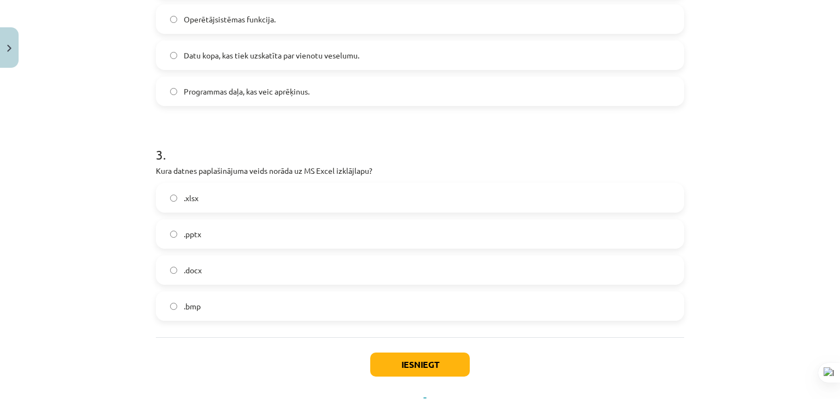
click at [224, 194] on label ".xlsx" at bounding box center [420, 197] width 526 height 27
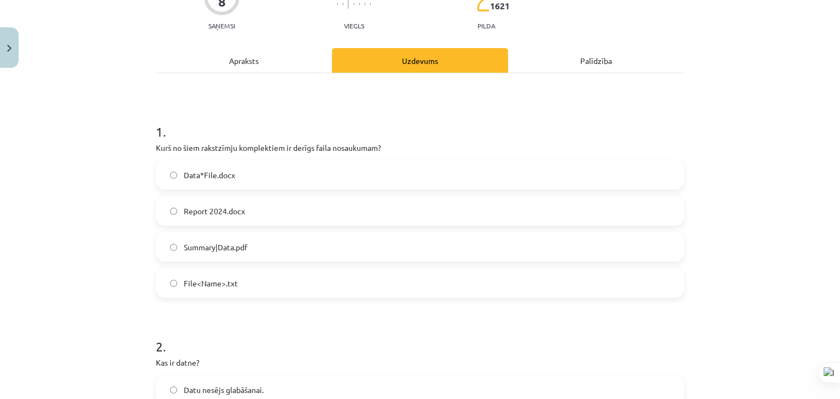
scroll to position [82, 0]
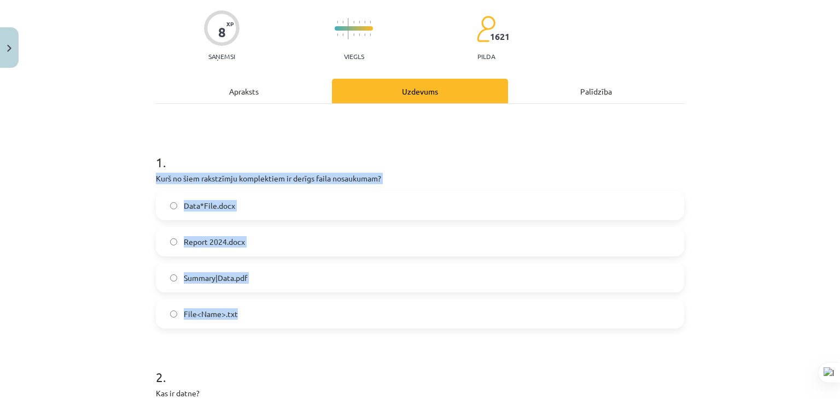
drag, startPoint x: 149, startPoint y: 176, endPoint x: 293, endPoint y: 320, distance: 204.2
copy div "Kurš no šiem rakstzīmju komplektiem ir derīgs faila nosaukumam? Data*File.docx …"
click at [295, 253] on label "Report 2024.docx" at bounding box center [420, 241] width 526 height 27
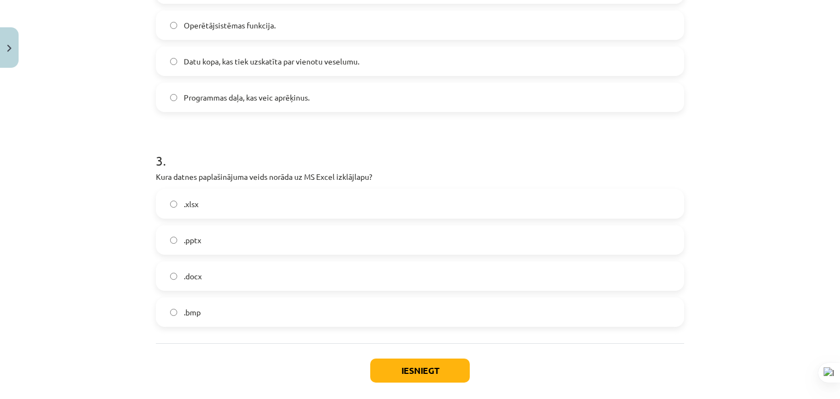
scroll to position [568, 0]
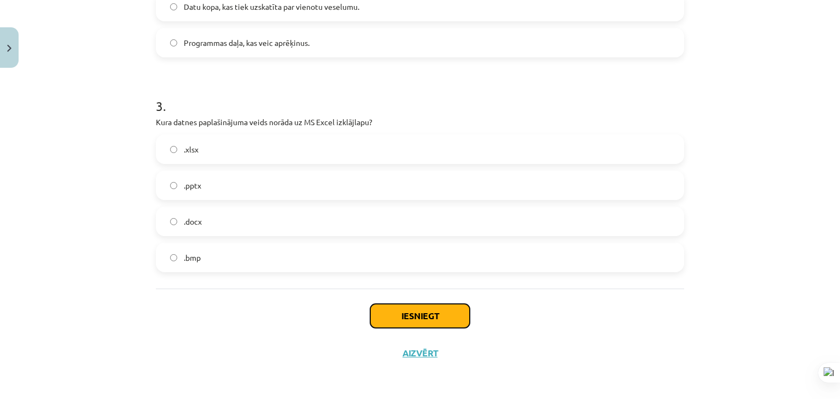
click at [388, 313] on button "Iesniegt" at bounding box center [420, 316] width 100 height 24
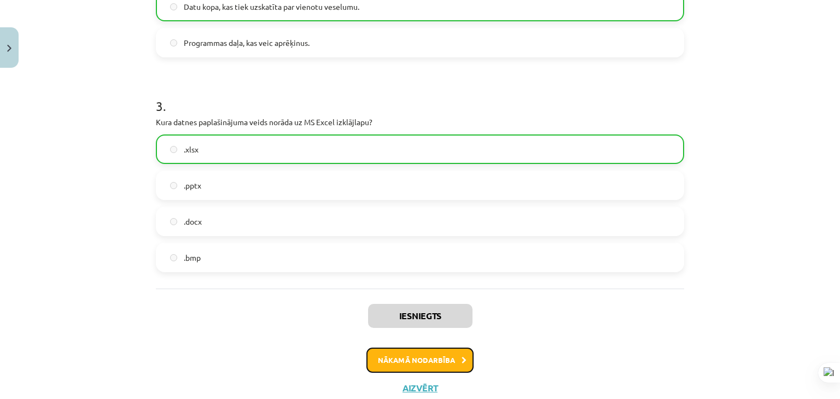
click at [405, 363] on button "Nākamā nodarbība" at bounding box center [419, 360] width 107 height 25
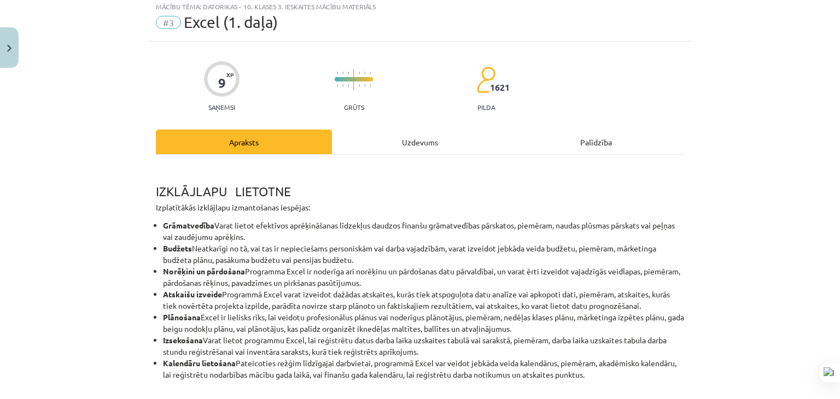
scroll to position [27, 0]
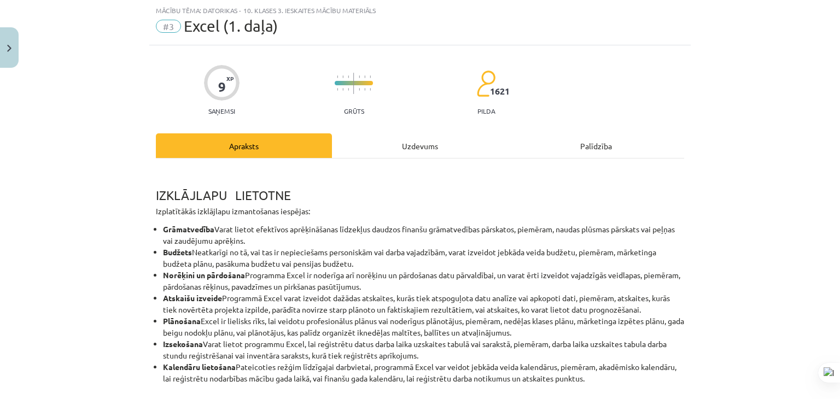
click at [370, 143] on div "Uzdevums" at bounding box center [420, 145] width 176 height 25
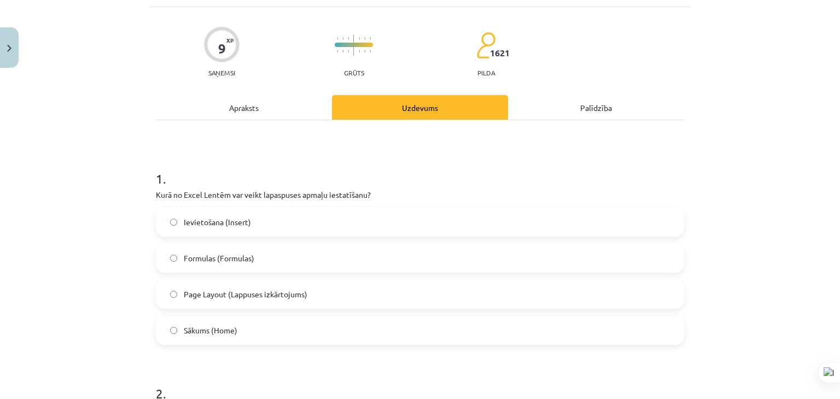
scroll to position [82, 0]
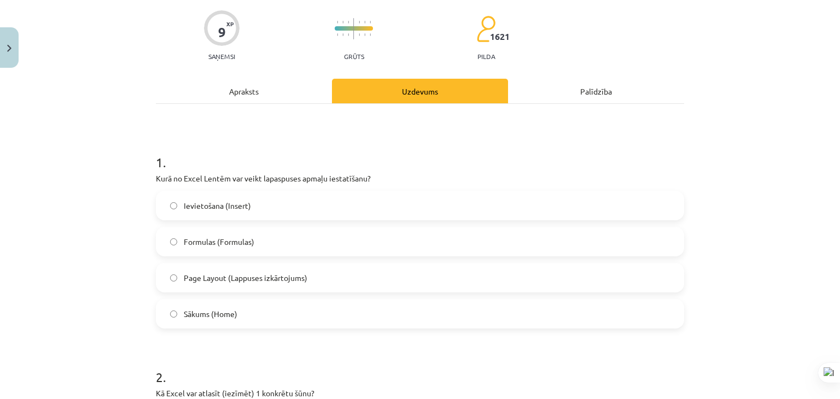
click at [328, 281] on label "Page Layout (Lappuses izkārtojums)" at bounding box center [420, 277] width 526 height 27
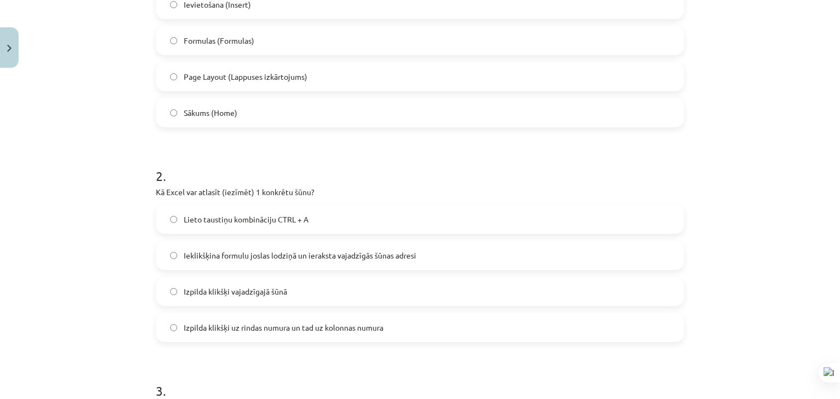
scroll to position [301, 0]
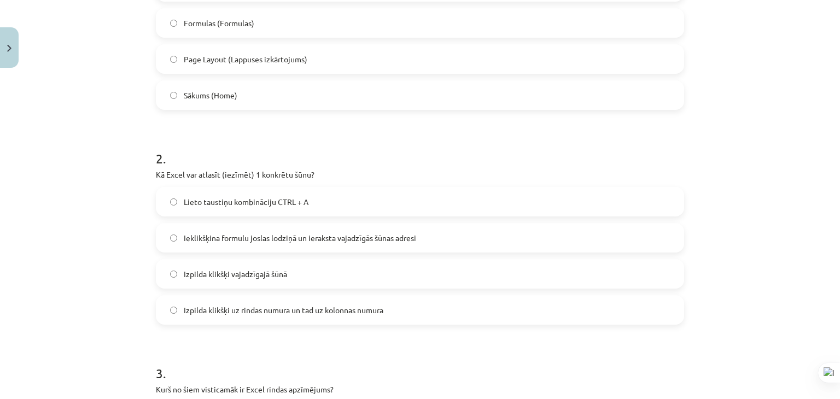
click at [318, 275] on label "Izpilda klikšķi vajadzīgajā šūnā" at bounding box center [420, 273] width 526 height 27
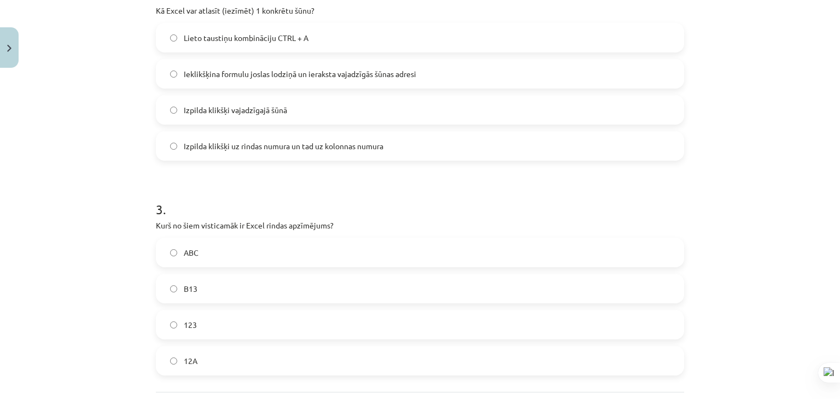
scroll to position [520, 0]
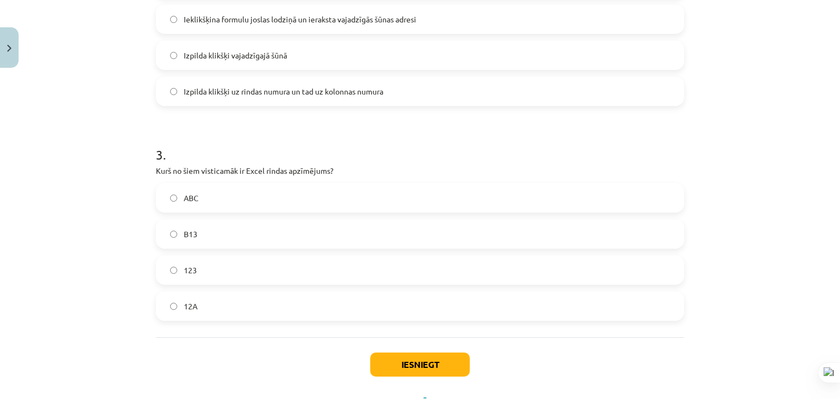
click at [249, 310] on label "12A" at bounding box center [420, 306] width 526 height 27
click at [251, 237] on label "B13" at bounding box center [420, 233] width 526 height 27
click at [410, 366] on button "Iesniegt" at bounding box center [420, 365] width 100 height 24
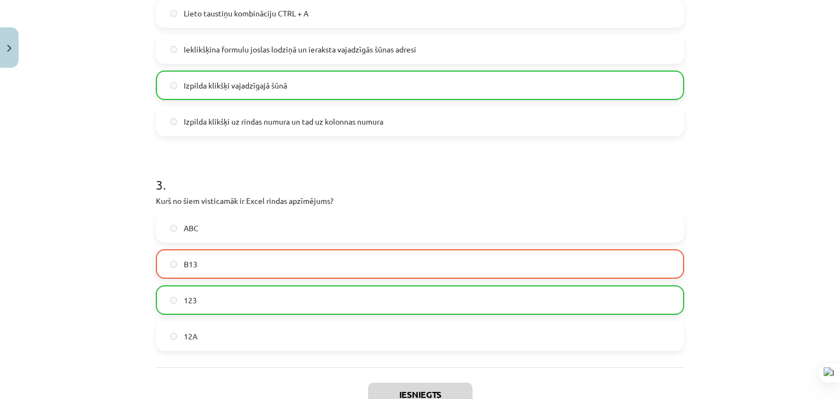
scroll to position [602, 0]
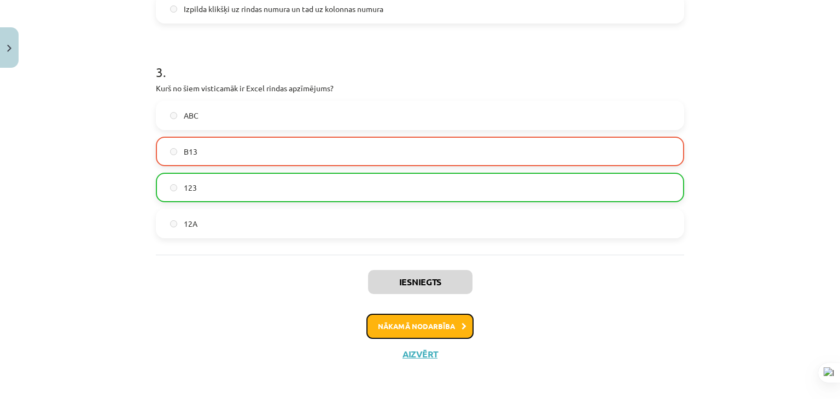
click at [420, 324] on button "Nākamā nodarbība" at bounding box center [419, 326] width 107 height 25
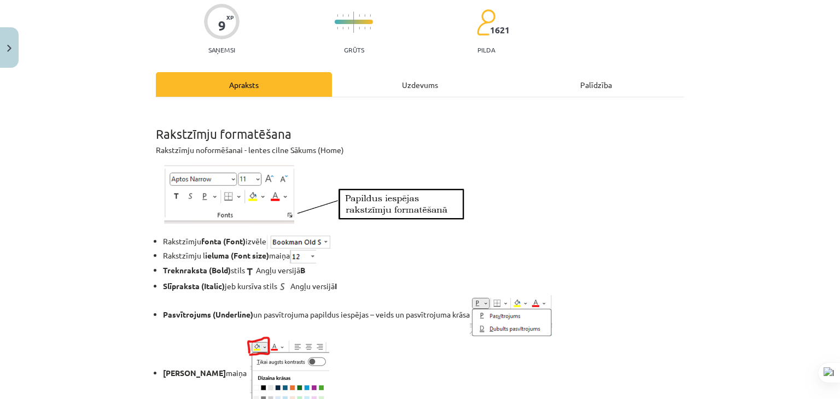
scroll to position [27, 0]
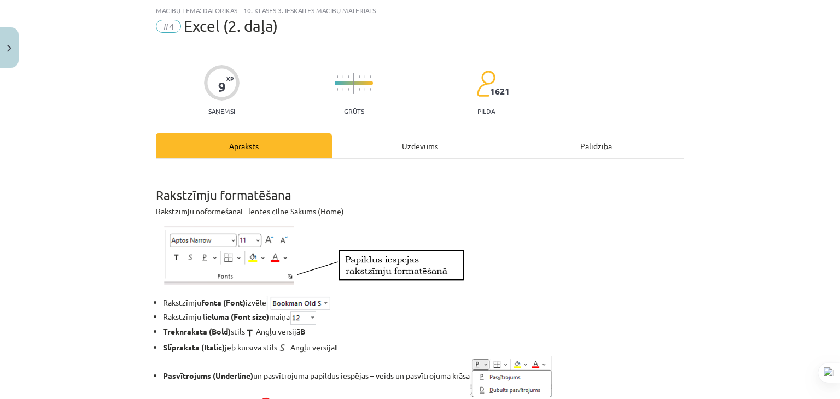
click at [370, 147] on div "Uzdevums" at bounding box center [420, 145] width 176 height 25
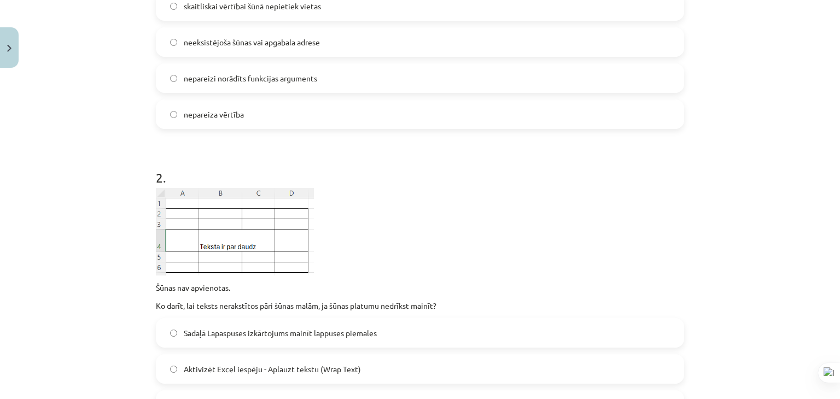
scroll to position [410, 0]
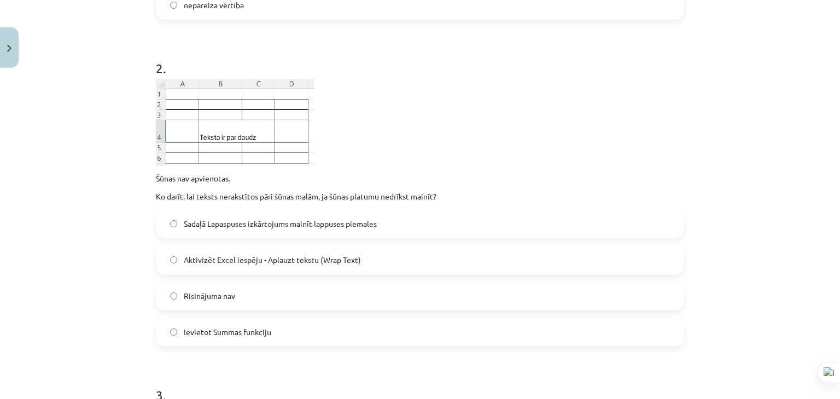
click at [249, 222] on span "Sadaļā Lapaspuses izkārtojums mainīt lappuses piemales" at bounding box center [280, 223] width 193 height 11
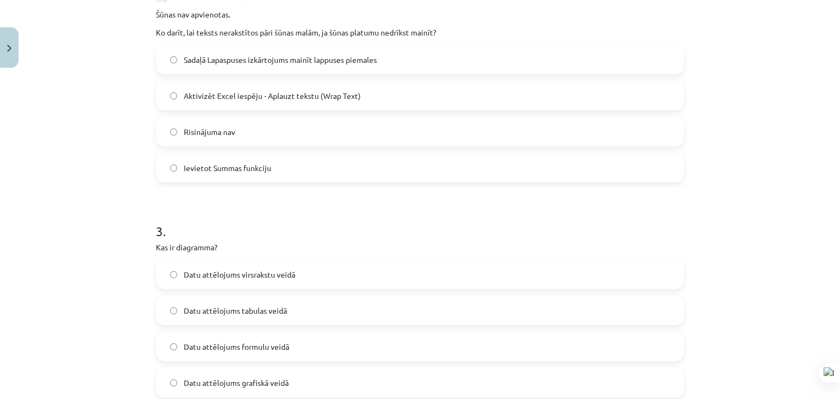
scroll to position [629, 0]
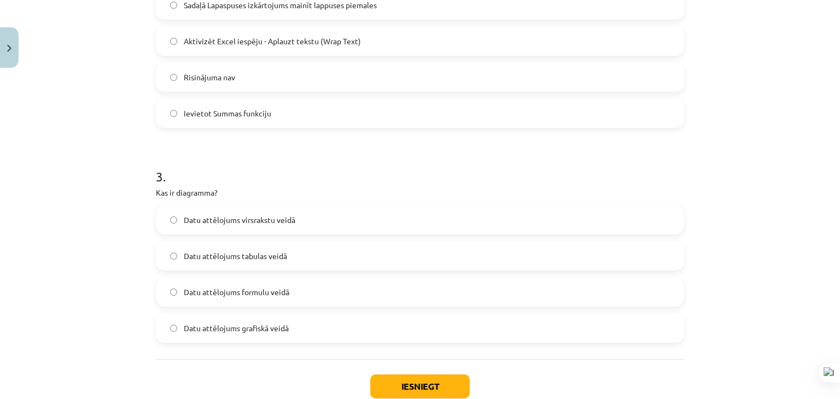
click at [271, 330] on span "Datu attēlojums grafiskā veidā" at bounding box center [236, 328] width 105 height 11
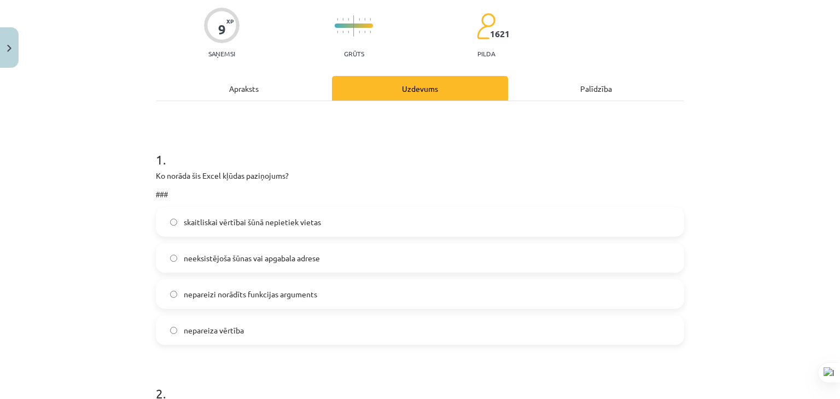
scroll to position [82, 0]
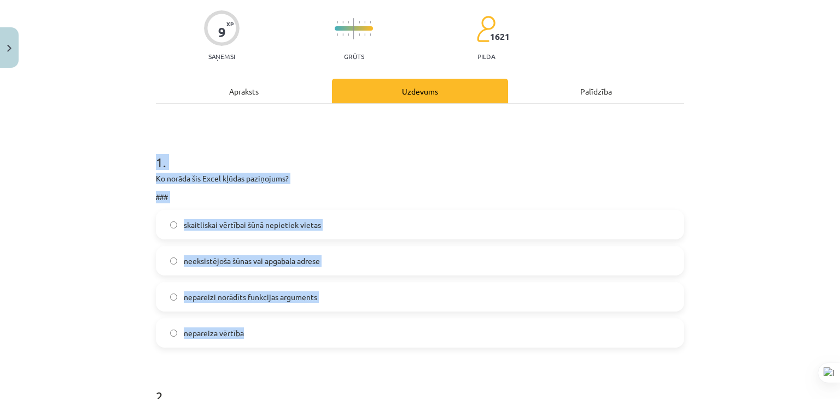
drag, startPoint x: 158, startPoint y: 165, endPoint x: 282, endPoint y: 324, distance: 202.2
click at [282, 324] on div "1 . Ko norāda šis Excel kļūdas paziņojums? ### skaitliskai vērtībai šūnā nepiet…" at bounding box center [420, 242] width 528 height 212
copy div "1 . Ko norāda šis Excel kļūdas paziņojums? ### skaitliskai vērtībai šūnā nepiet…"
click at [299, 165] on h1 "1 ." at bounding box center [420, 153] width 528 height 34
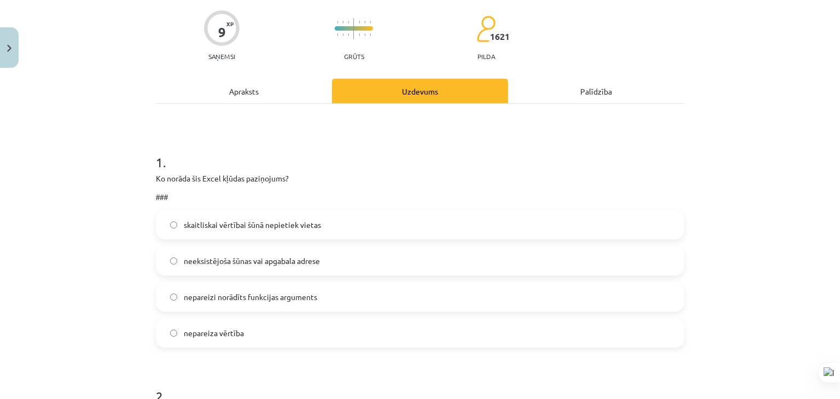
click at [335, 235] on label "skaitliskai vērtībai šūnā nepietiek vietas" at bounding box center [420, 224] width 526 height 27
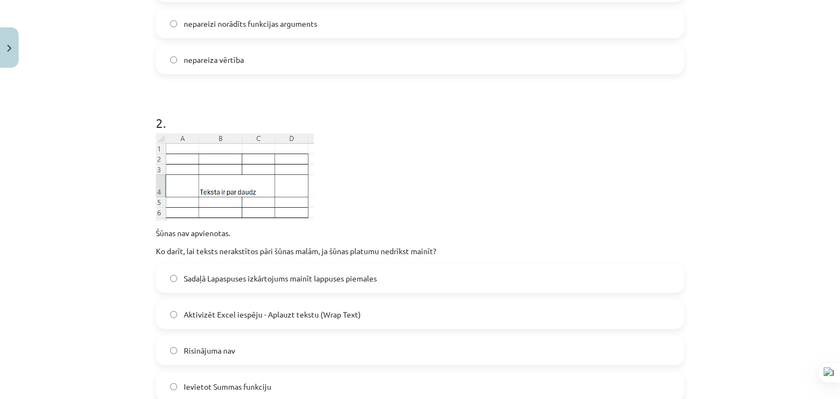
scroll to position [465, 0]
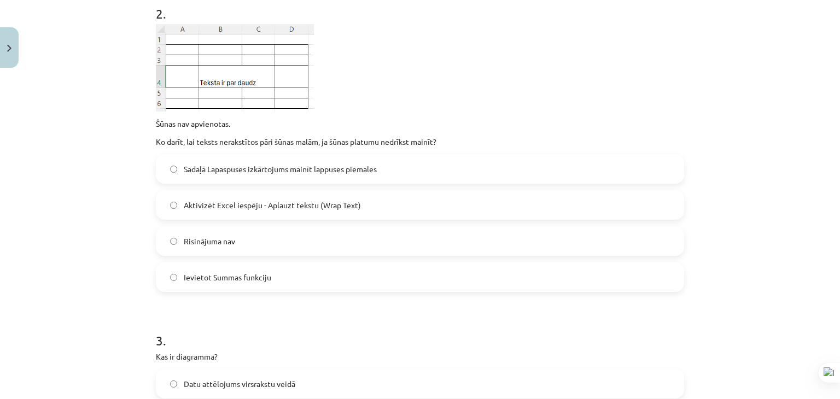
click at [234, 209] on span "Aktivizēt Excel iespēju - Aplauzt tekstu (Wrap Text)" at bounding box center [272, 205] width 177 height 11
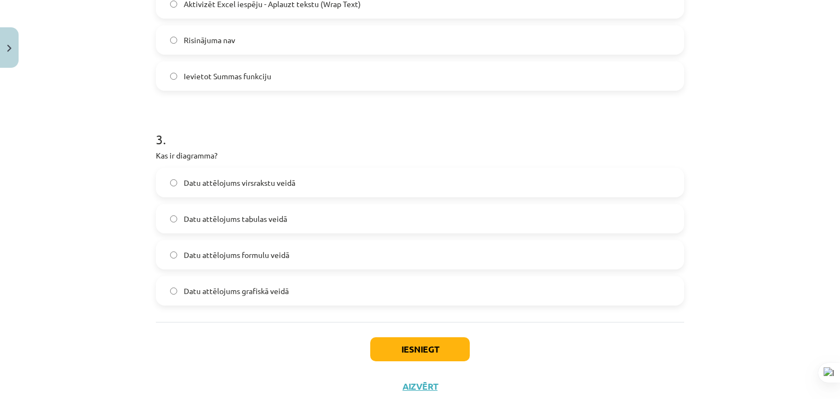
scroll to position [699, 0]
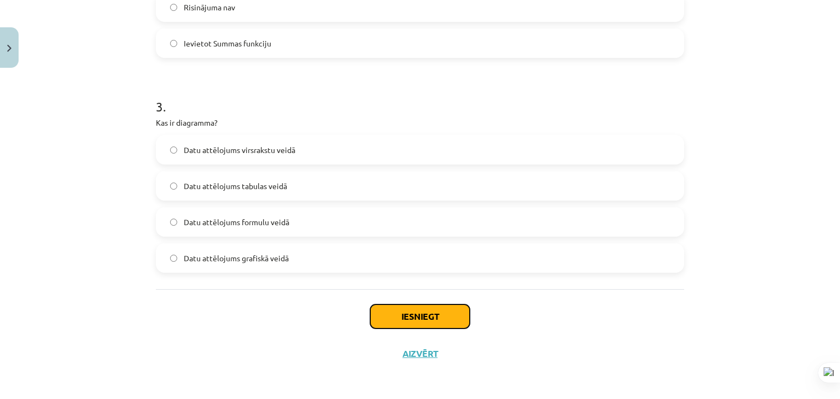
click at [395, 311] on button "Iesniegt" at bounding box center [420, 317] width 100 height 24
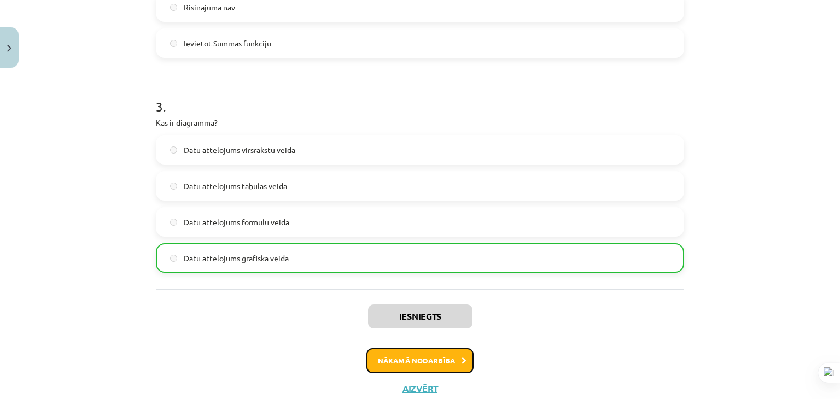
click at [401, 358] on button "Nākamā nodarbība" at bounding box center [419, 360] width 107 height 25
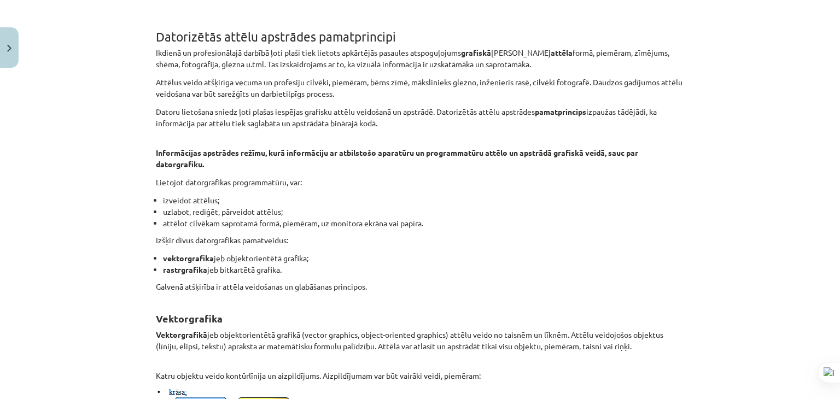
scroll to position [27, 0]
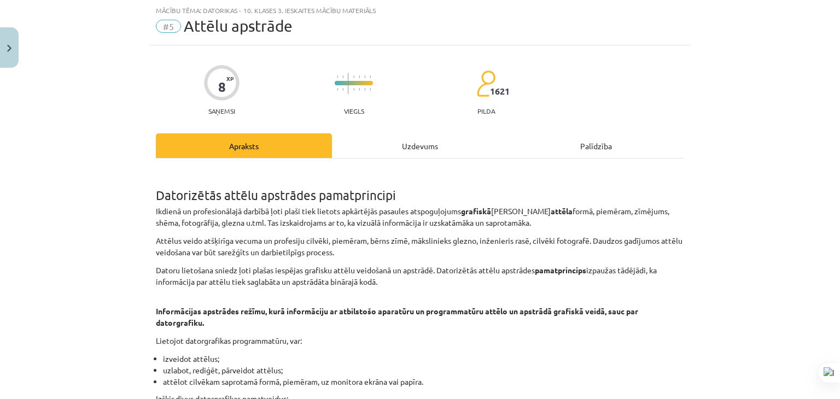
click at [361, 144] on div "Uzdevums" at bounding box center [420, 145] width 176 height 25
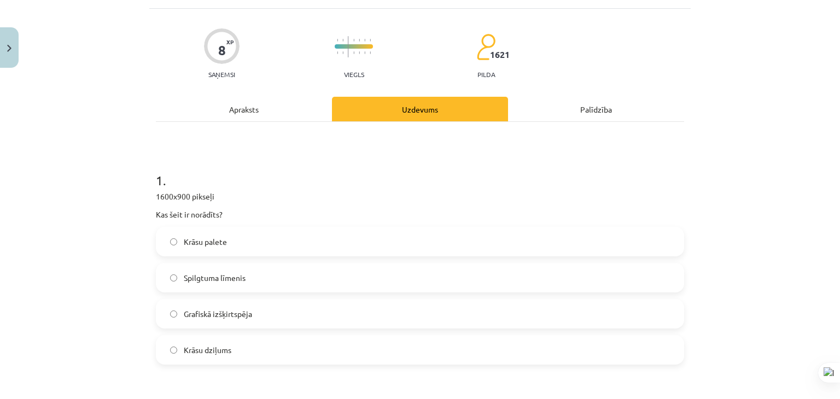
scroll to position [82, 0]
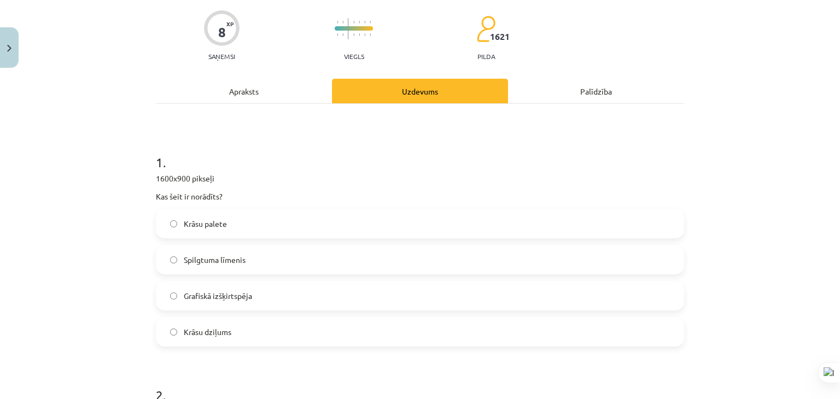
click at [287, 287] on label "Grafiskā izšķirtspēja" at bounding box center [420, 295] width 526 height 27
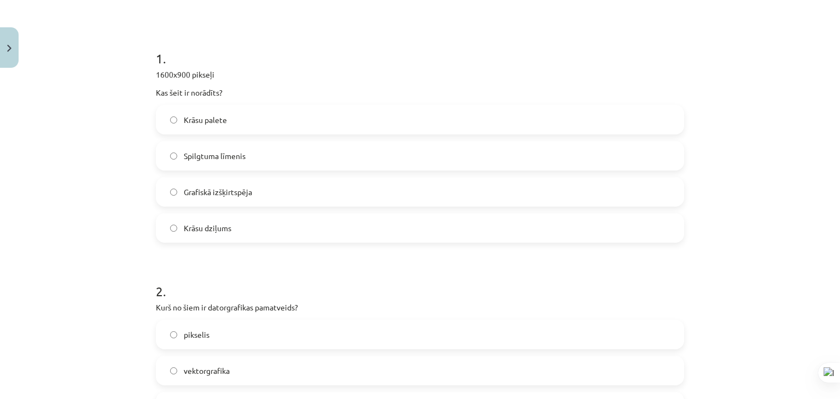
scroll to position [301, 0]
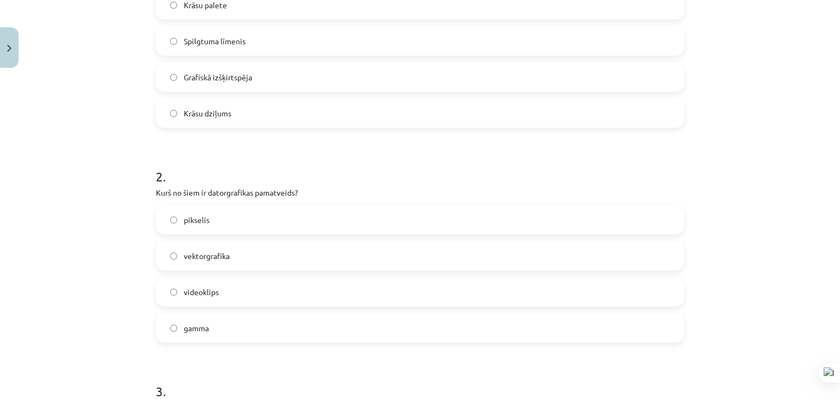
click at [287, 217] on label "pikselis" at bounding box center [420, 219] width 526 height 27
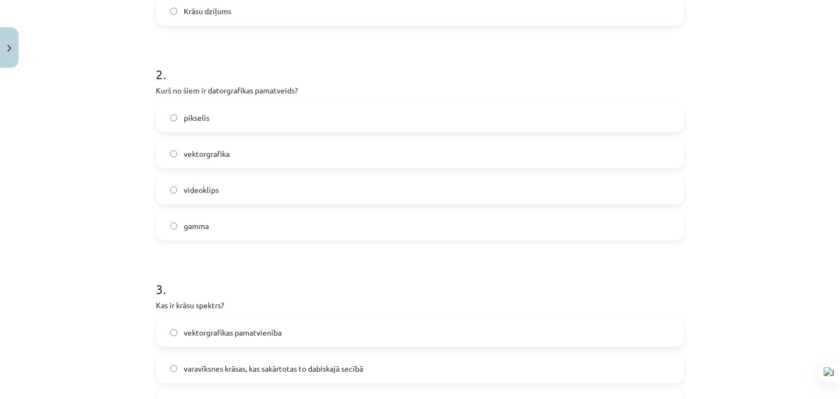
scroll to position [520, 0]
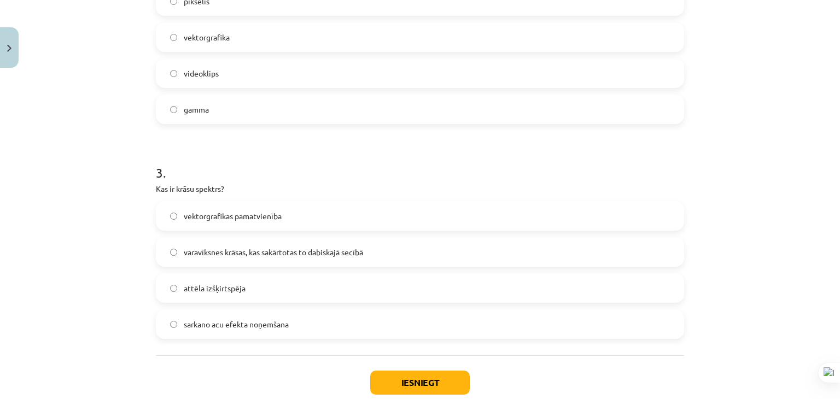
click at [302, 258] on label "varavīksnes krāsas, kas sakārtotas to dabiskajā secībā" at bounding box center [420, 251] width 526 height 27
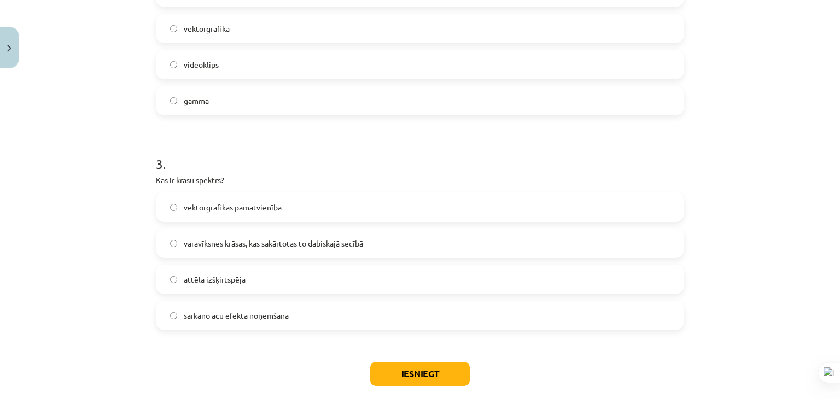
scroll to position [586, 0]
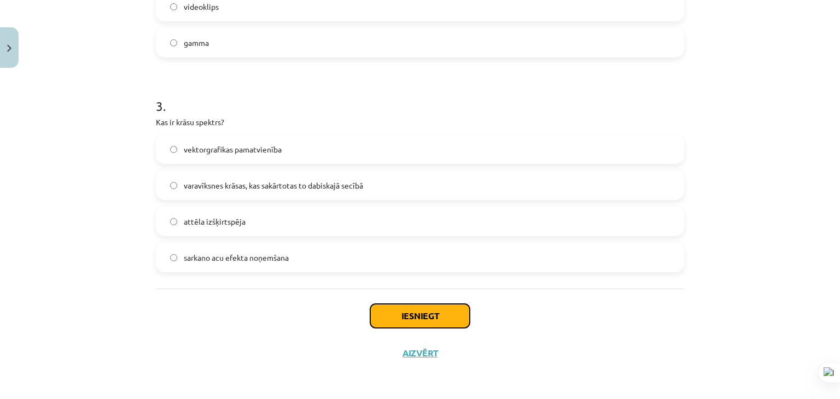
drag, startPoint x: 411, startPoint y: 319, endPoint x: 409, endPoint y: 312, distance: 7.6
click at [411, 319] on button "Iesniegt" at bounding box center [420, 316] width 100 height 24
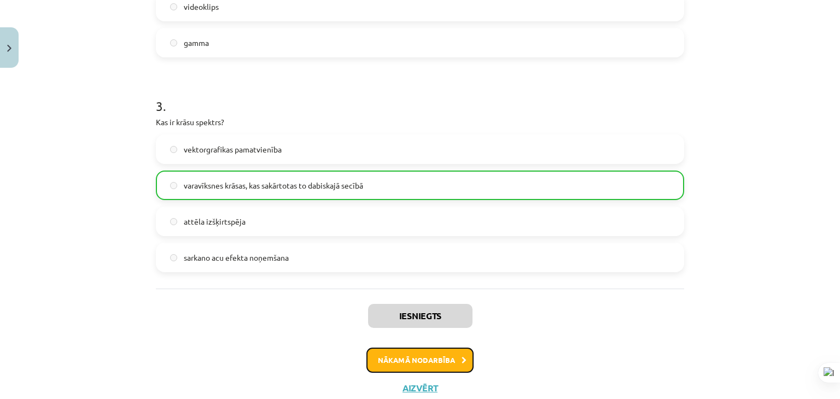
click at [393, 354] on button "Nākamā nodarbība" at bounding box center [419, 360] width 107 height 25
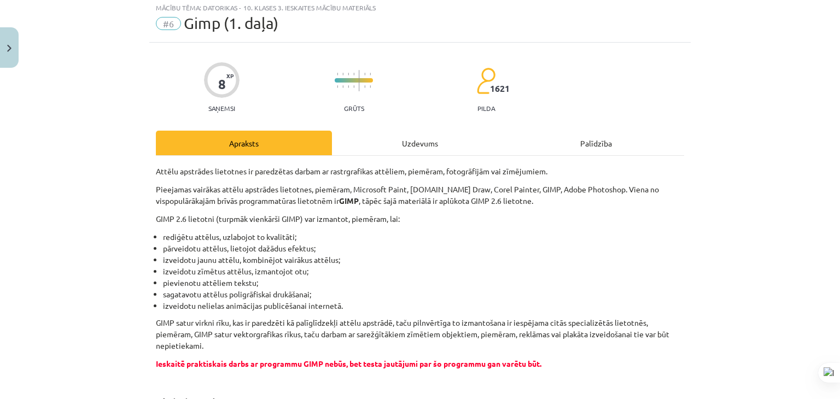
scroll to position [27, 0]
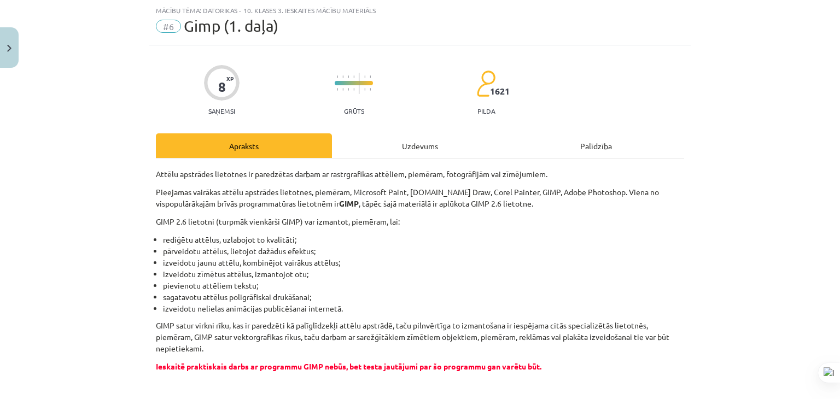
click at [376, 155] on div "Uzdevums" at bounding box center [420, 145] width 176 height 25
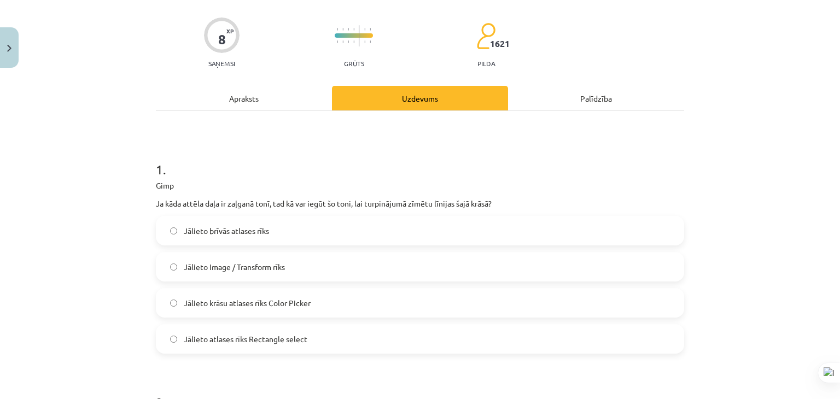
scroll to position [239, 0]
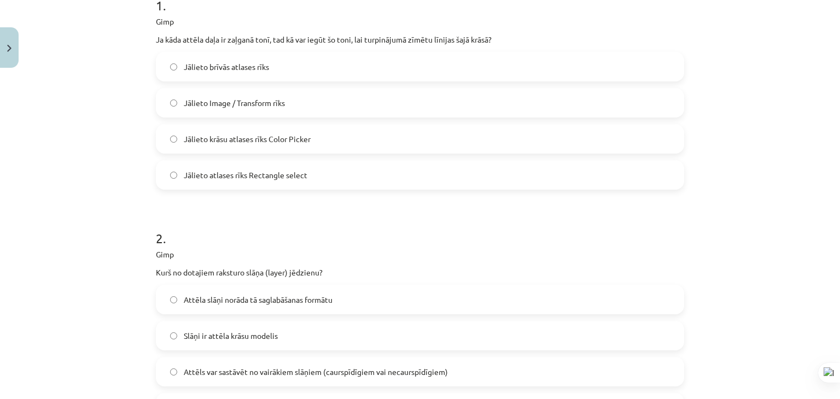
click at [219, 141] on span "Jālieto krāsu atlases rīks Color Picker" at bounding box center [247, 138] width 127 height 11
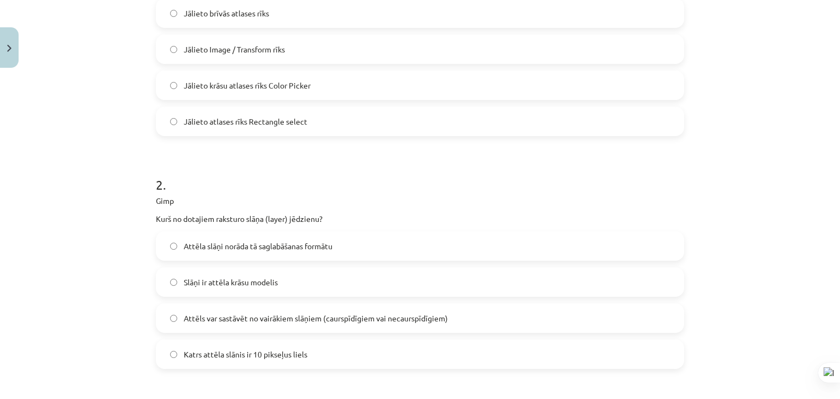
scroll to position [348, 0]
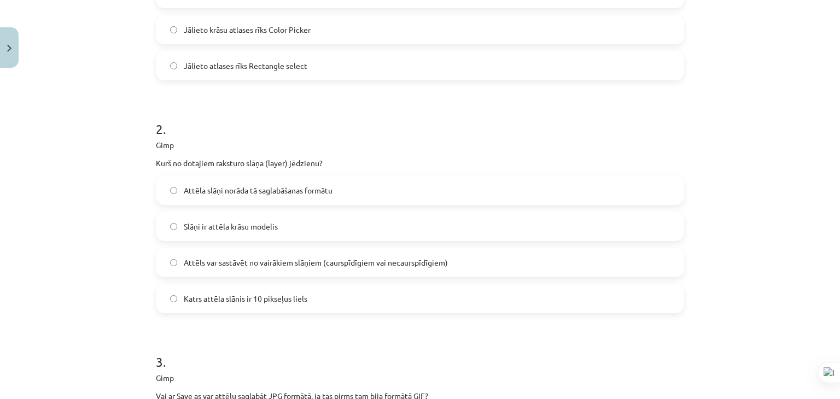
click at [238, 261] on span "Attēls var sastāvēt no vairākiem slāņiem (caurspīdīgiem vai necaurspīdīgiem)" at bounding box center [316, 262] width 264 height 11
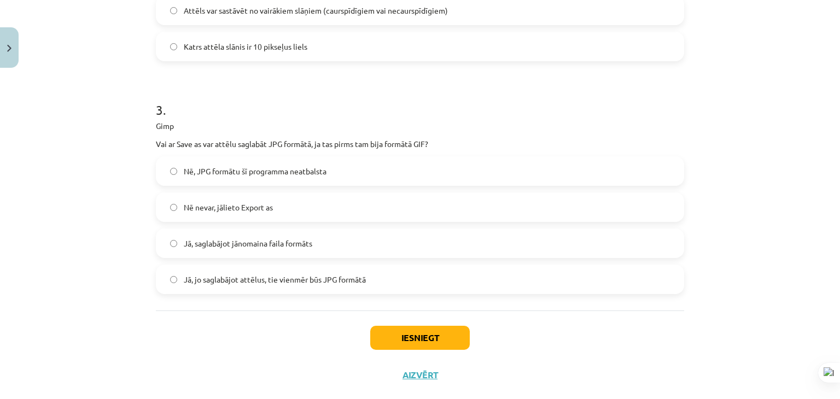
scroll to position [622, 0]
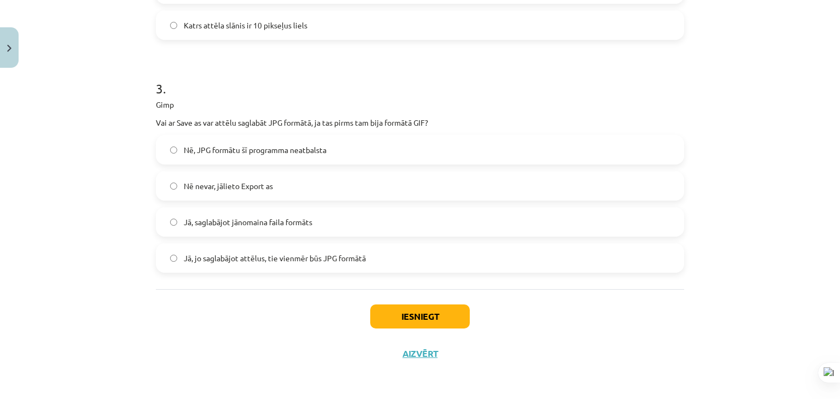
click at [211, 263] on span "Jā, jo saglabājot attēlus, tie vienmēr būs JPG formātā" at bounding box center [275, 258] width 182 height 11
click at [210, 230] on label "Jā, saglabājot jānomaina faila formāts" at bounding box center [420, 221] width 526 height 27
click at [214, 250] on label "Jā, jo saglabājot attēlus, tie vienmēr būs JPG formātā" at bounding box center [420, 257] width 526 height 27
click at [212, 235] on label "Jā, saglabājot jānomaina faila formāts" at bounding box center [420, 221] width 526 height 27
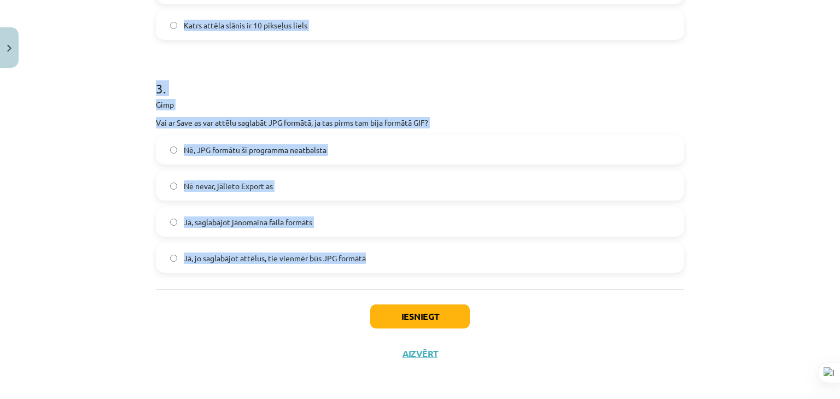
drag, startPoint x: 153, startPoint y: 112, endPoint x: 386, endPoint y: 261, distance: 276.4
copy form "1 . Gimp Ja kāda attēla daļa ir zaļganā tonī, tad kā var iegūt šo toni, lai tur…"
click at [378, 74] on h1 "3 ." at bounding box center [420, 79] width 528 height 34
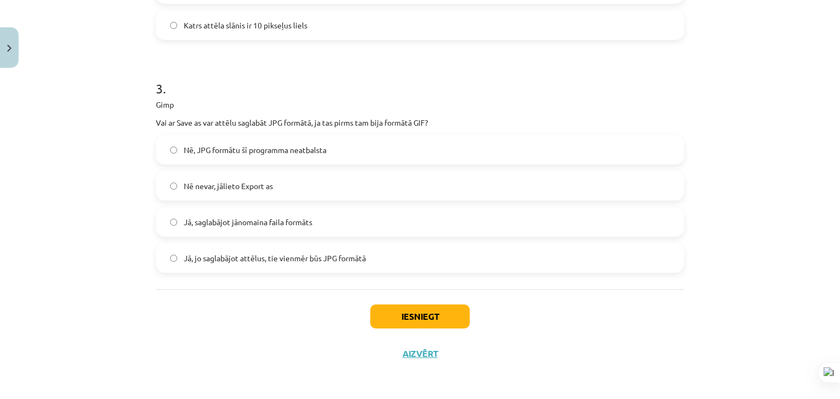
click at [350, 182] on label "Nē nevar, jālieto Export as" at bounding box center [420, 185] width 526 height 27
click at [389, 309] on button "Iesniegt" at bounding box center [420, 317] width 100 height 24
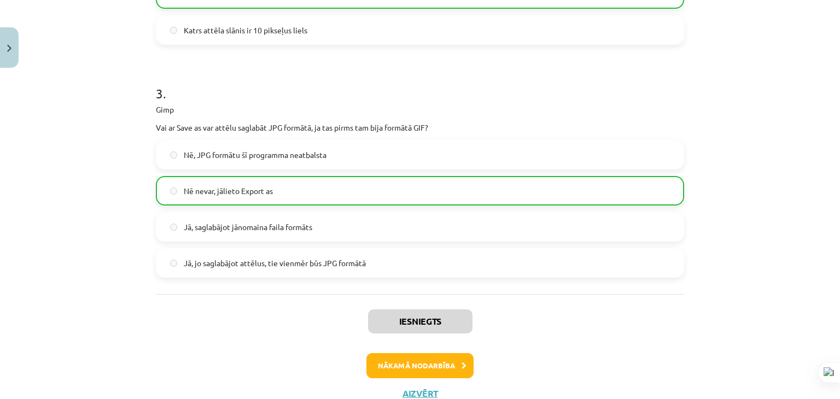
scroll to position [656, 0]
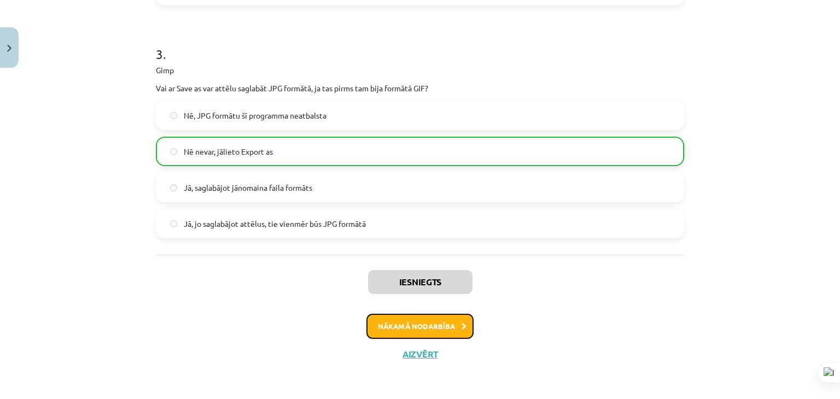
click at [394, 320] on button "Nākamā nodarbība" at bounding box center [419, 326] width 107 height 25
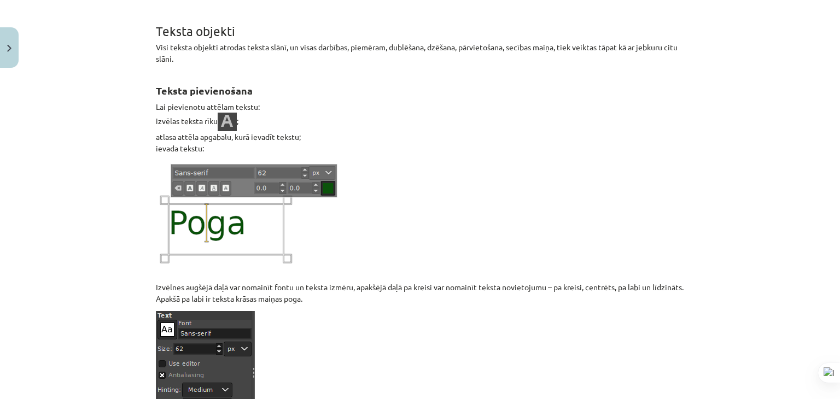
scroll to position [0, 0]
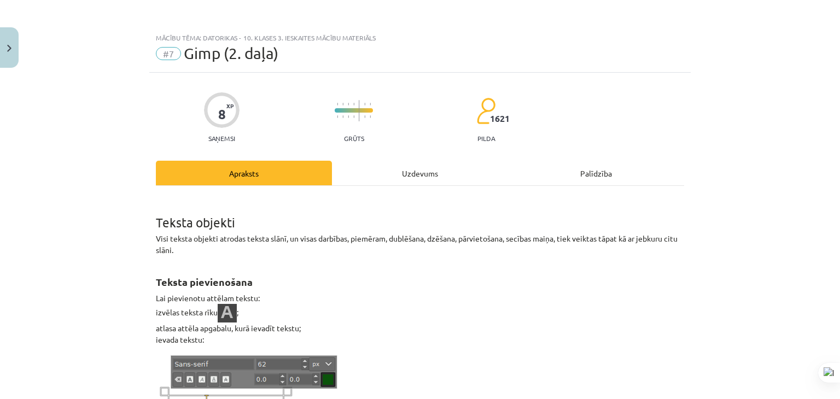
click at [348, 174] on div "Uzdevums" at bounding box center [420, 173] width 176 height 25
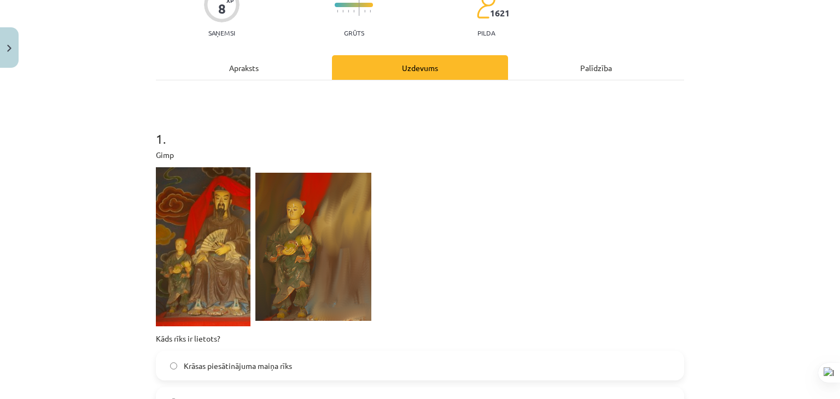
scroll to position [246, 0]
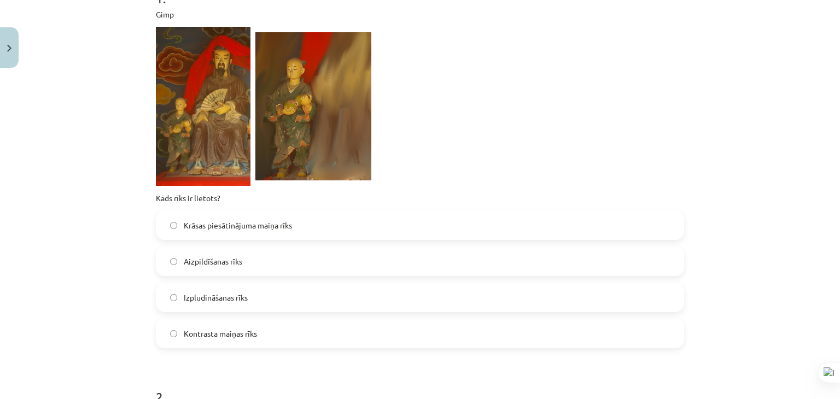
click at [277, 295] on label "Izpludināšanas rīks" at bounding box center [420, 297] width 526 height 27
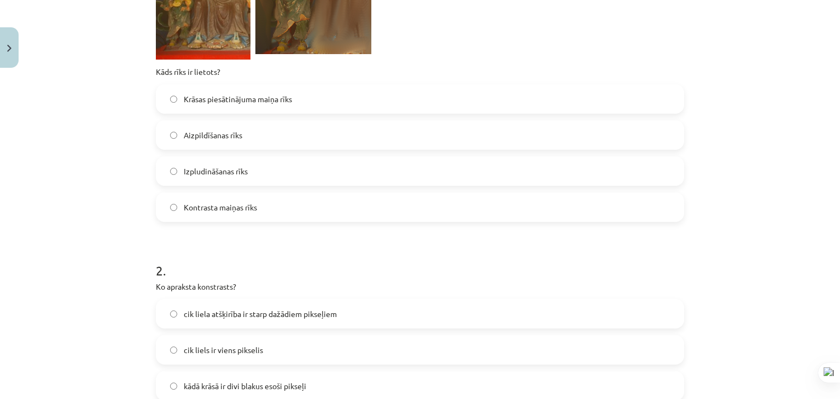
scroll to position [520, 0]
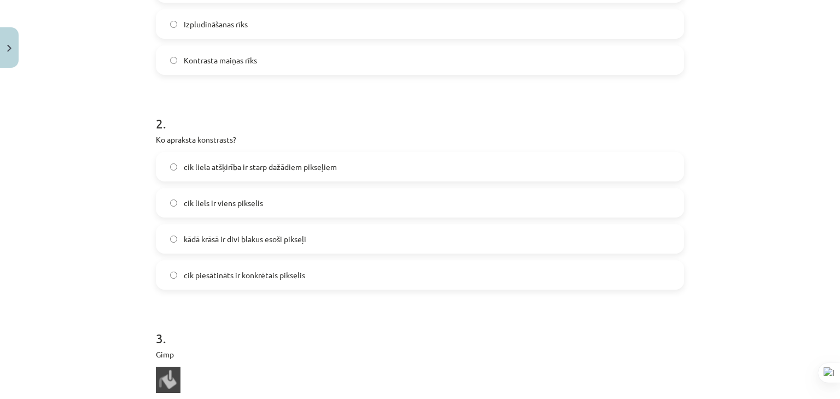
click at [278, 173] on label "cik liela atšķirība ir starp dažādiem pikseļiem" at bounding box center [420, 166] width 526 height 27
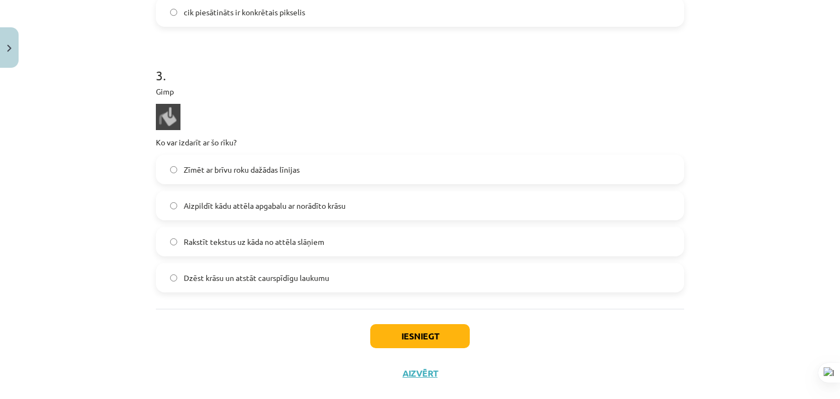
scroll to position [793, 0]
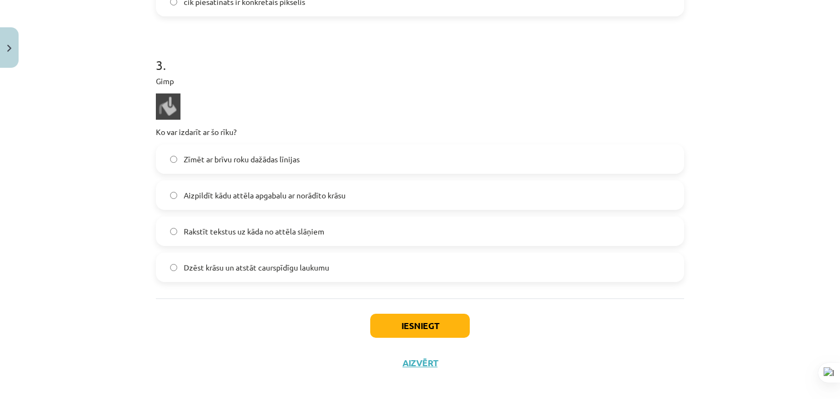
click at [193, 193] on span "Aizpildīt kādu attēla apgabalu ar norādīto krāsu" at bounding box center [265, 195] width 162 height 11
click at [376, 320] on button "Iesniegt" at bounding box center [420, 326] width 100 height 24
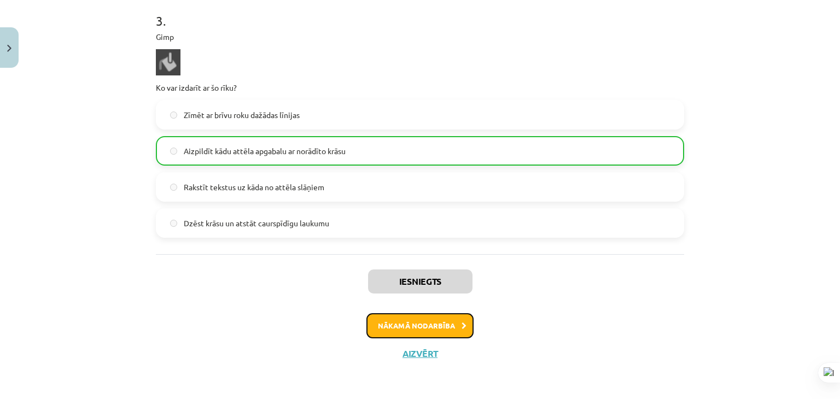
click at [409, 326] on button "Nākamā nodarbība" at bounding box center [419, 325] width 107 height 25
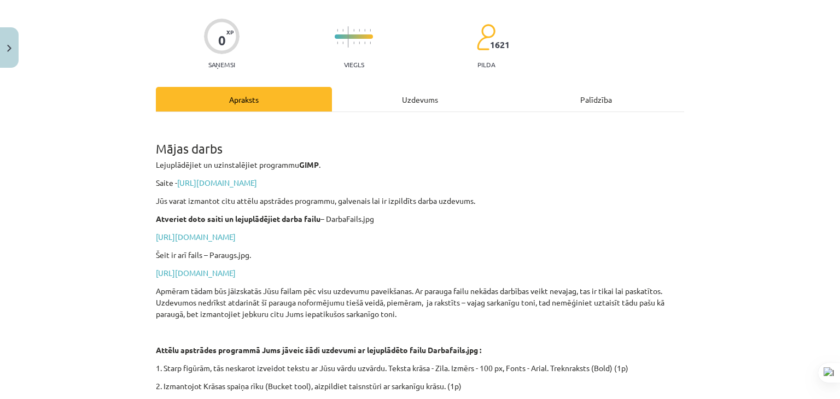
scroll to position [27, 0]
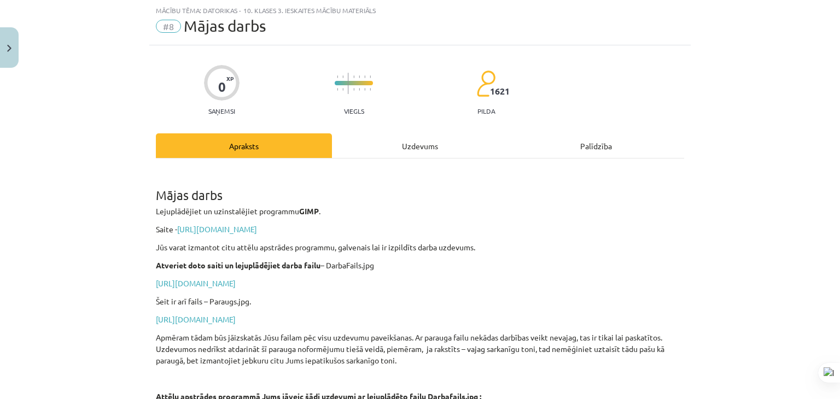
click at [404, 145] on div "Uzdevums" at bounding box center [420, 145] width 176 height 25
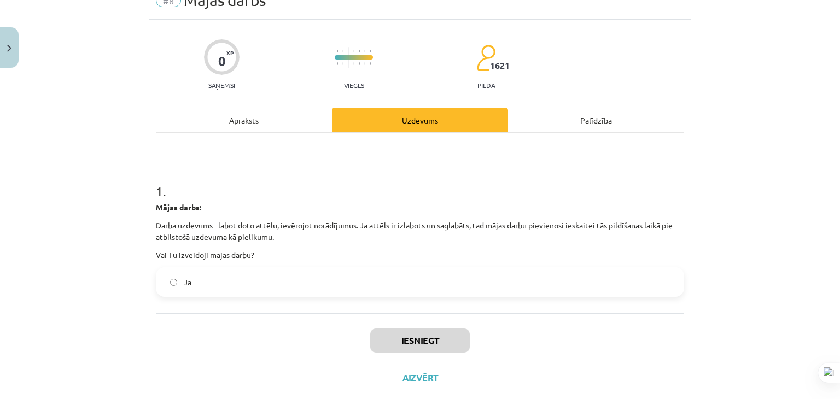
scroll to position [77, 0]
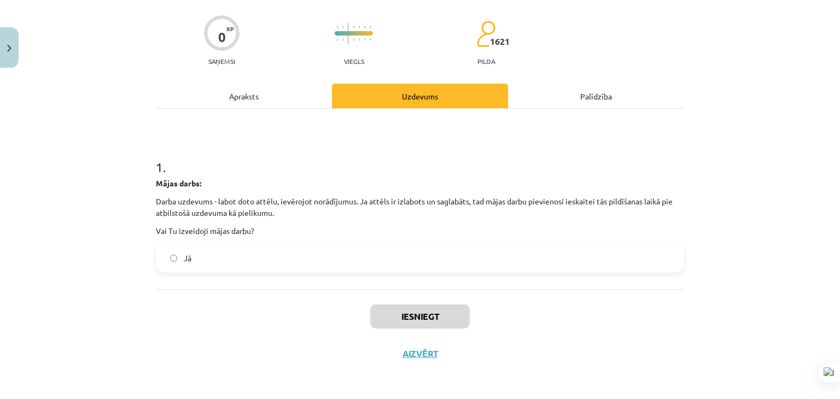
click at [264, 89] on div "Apraksts" at bounding box center [244, 96] width 176 height 25
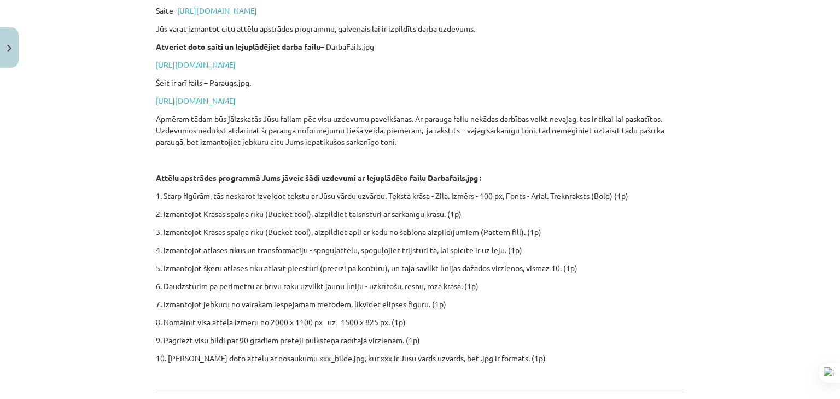
scroll to position [349, 0]
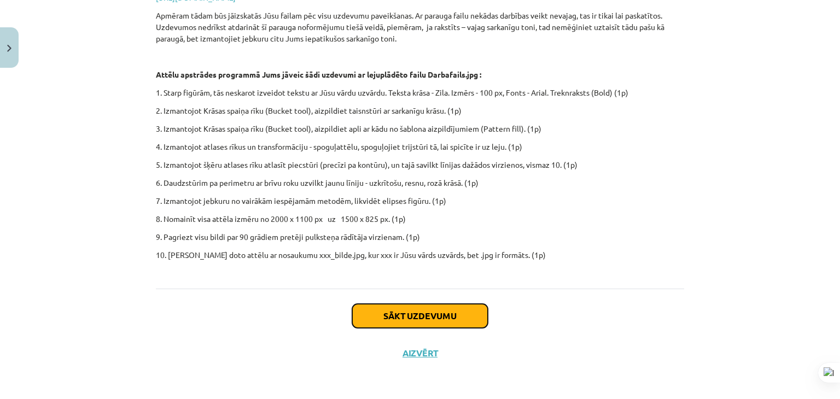
click at [429, 308] on button "Sākt uzdevumu" at bounding box center [420, 316] width 136 height 24
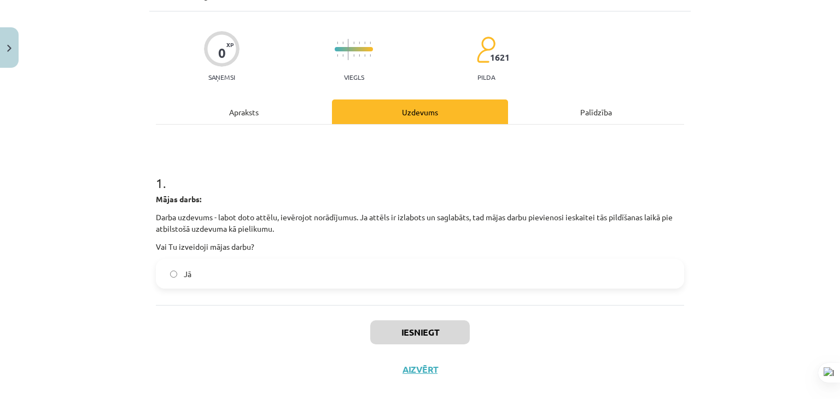
scroll to position [77, 0]
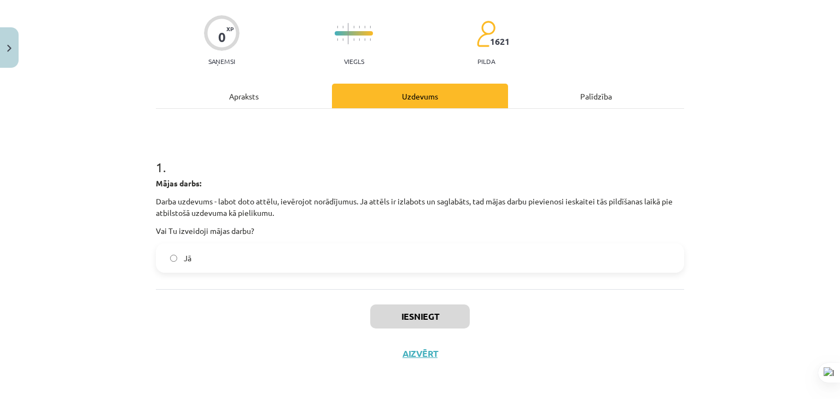
click at [279, 254] on label "Jā" at bounding box center [420, 257] width 526 height 27
click at [256, 89] on div "Apraksts" at bounding box center [244, 96] width 176 height 25
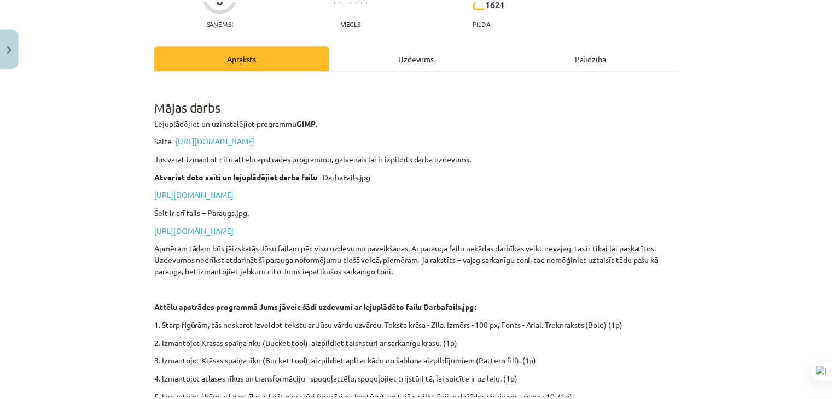
scroll to position [349, 0]
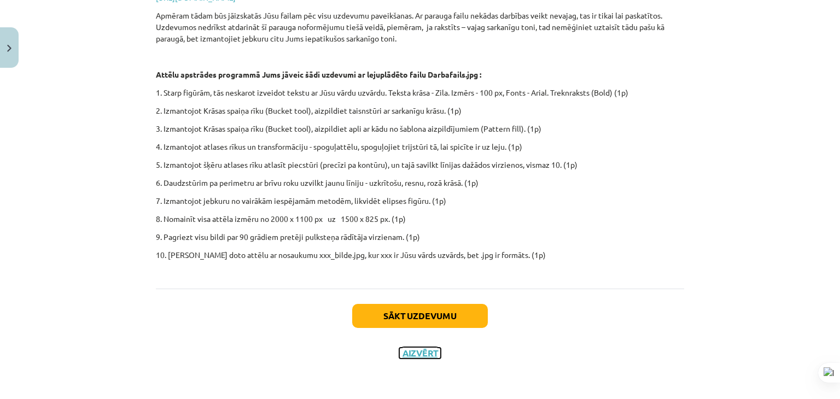
drag, startPoint x: 418, startPoint y: 357, endPoint x: 417, endPoint y: 349, distance: 7.7
click at [417, 354] on button "Aizvērt" at bounding box center [420, 353] width 42 height 11
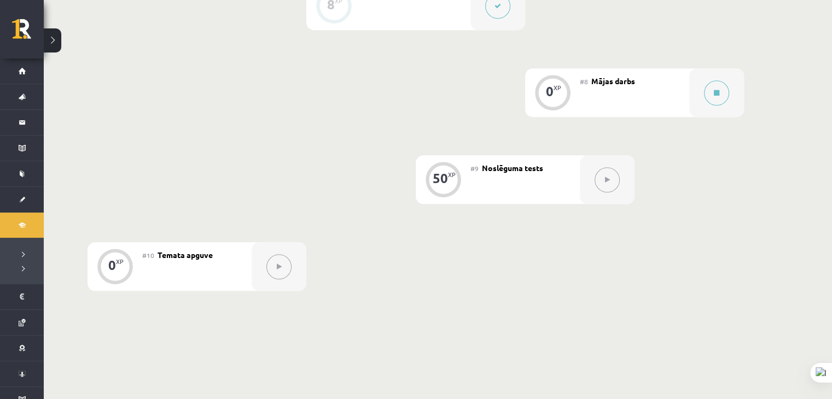
scroll to position [930, 0]
